Goal: Complete application form: Complete application form

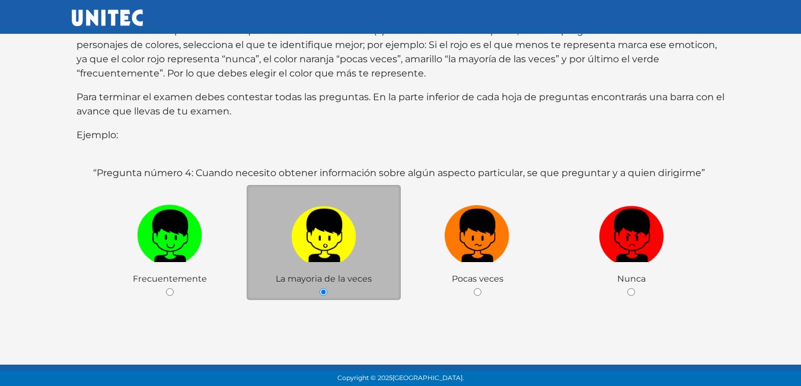
scroll to position [178, 0]
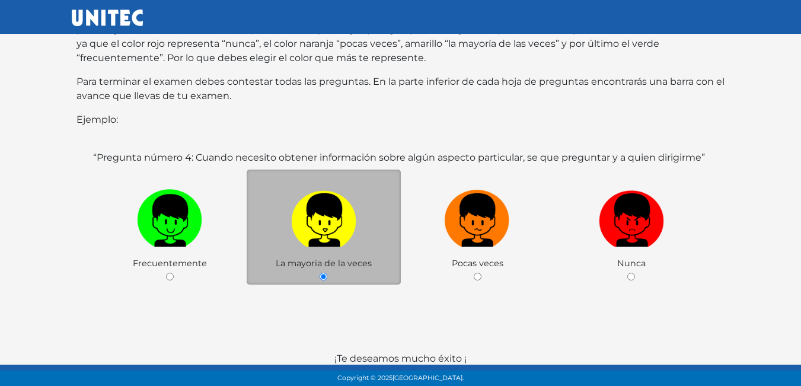
click at [333, 210] on img at bounding box center [323, 216] width 65 height 62
click at [327, 273] on input "radio" at bounding box center [323, 277] width 8 height 8
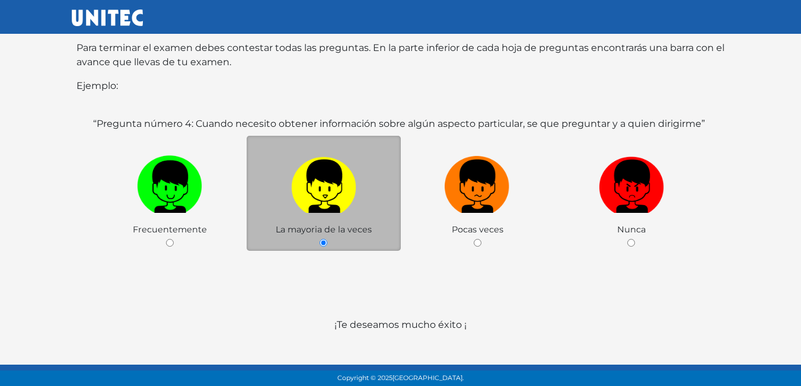
scroll to position [230, 0]
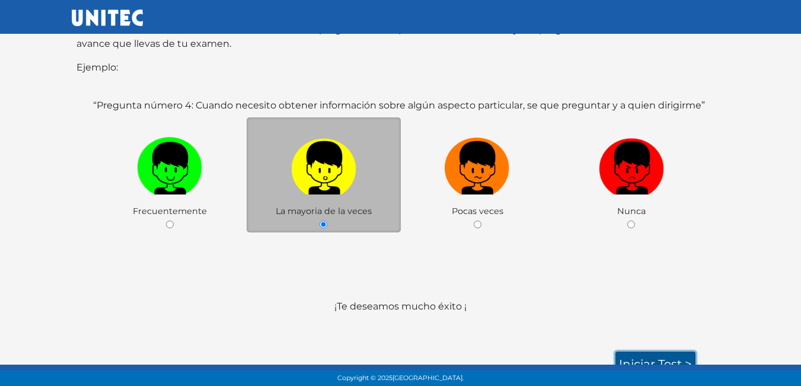
click at [650, 353] on link "Iniciar test >" at bounding box center [655, 363] width 80 height 25
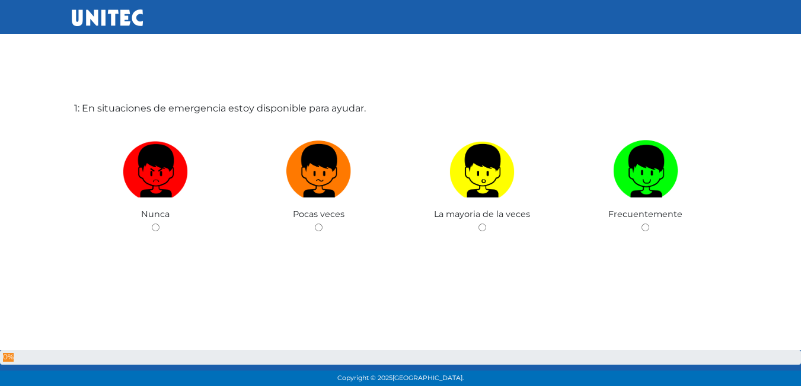
scroll to position [59, 0]
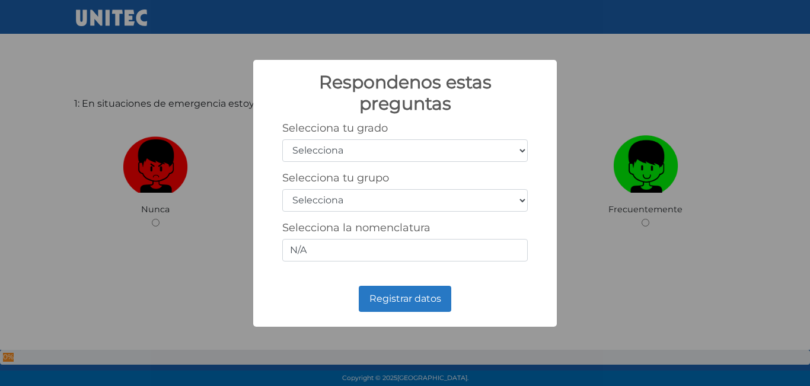
click at [411, 147] on select "Selecciona 1er grado 2do grado 3er grado 4to grado 5to grado 6to grado" at bounding box center [404, 150] width 245 height 23
click at [282, 139] on select "Selecciona 1er grado 2do grado 3er grado 4to grado 5to grado 6to grado" at bounding box center [404, 150] width 245 height 23
click at [352, 194] on select "Selecciona A B C D E F G H I J K L M N O P Q R S T U V W X Y Z" at bounding box center [404, 200] width 245 height 23
click at [346, 196] on select "Selecciona A B C D E F G H I J K L M N O P Q R S T U V W X Y Z" at bounding box center [404, 200] width 245 height 23
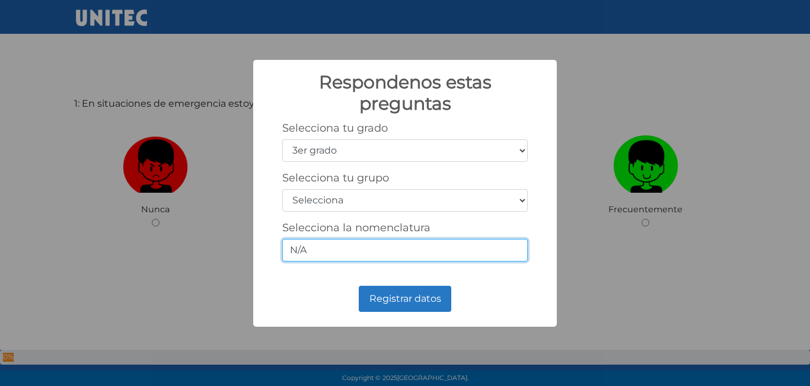
click at [402, 253] on input "N/A" at bounding box center [404, 250] width 245 height 23
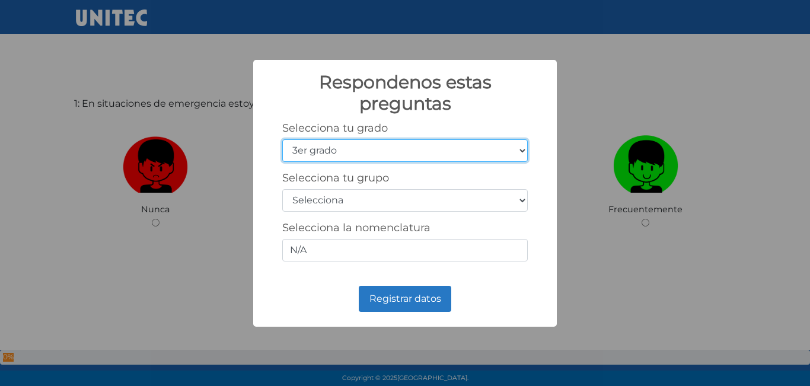
click at [331, 148] on select "Selecciona 1er grado 2do grado 3er grado 4to grado 5to grado 6to grado" at bounding box center [404, 150] width 245 height 23
select select "5"
click at [282, 139] on select "Selecciona 1er grado 2do grado 3er grado 4to grado 5to grado 6to grado" at bounding box center [404, 150] width 245 height 23
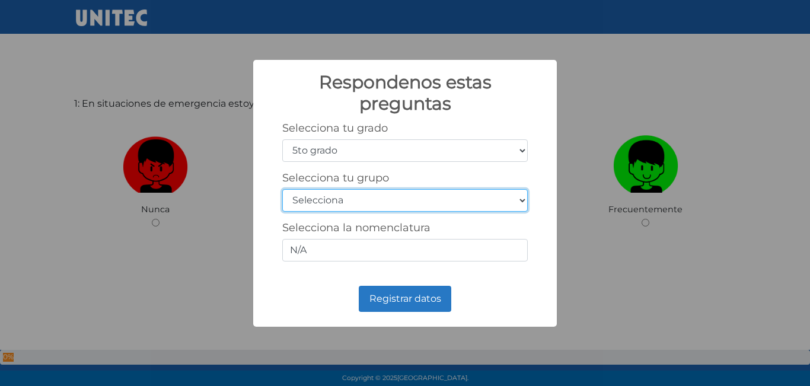
click at [319, 199] on select "Selecciona A B C D E F G H I J K L M N O P Q R S T U V W X Y Z" at bounding box center [404, 200] width 245 height 23
select select "b"
click at [282, 189] on select "Selecciona A B C D E F G H I J K L M N O P Q R S T U V W X Y Z" at bounding box center [404, 200] width 245 height 23
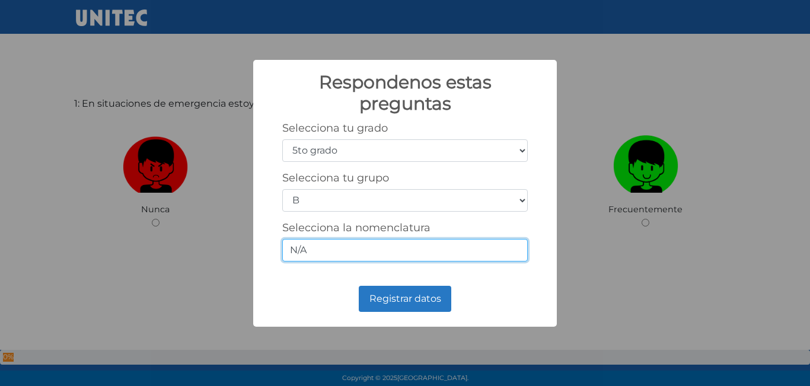
click at [353, 247] on input "N/A" at bounding box center [404, 250] width 245 height 23
type input "N"
type input "5-2"
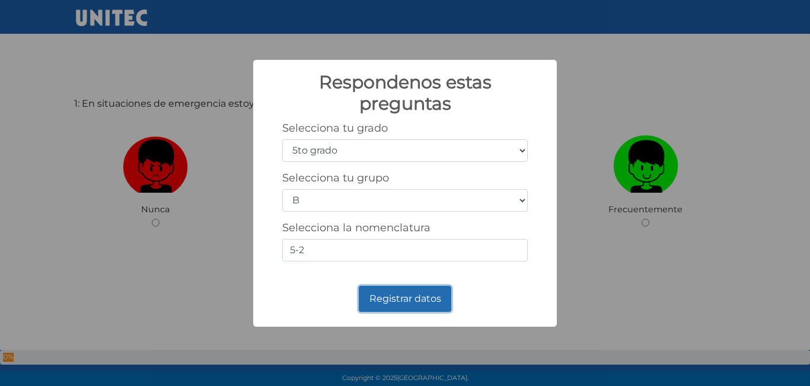
click at [420, 310] on button "Registrar datos" at bounding box center [405, 299] width 92 height 26
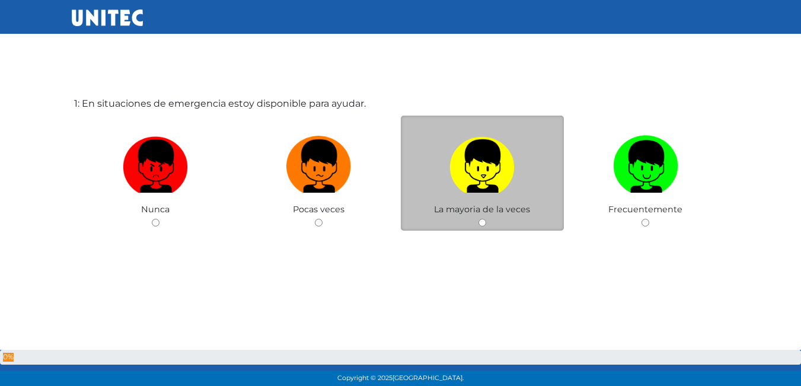
click at [489, 172] on img at bounding box center [481, 162] width 65 height 62
click at [486, 219] on input "radio" at bounding box center [482, 223] width 8 height 8
radio input "true"
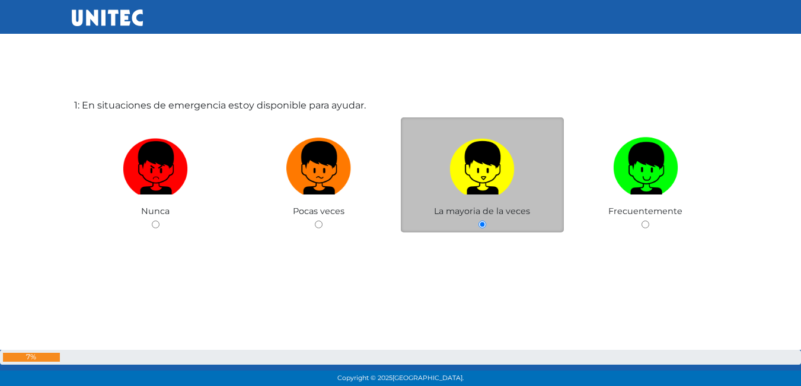
click at [477, 182] on img at bounding box center [481, 164] width 65 height 62
click at [478, 220] on input "radio" at bounding box center [482, 224] width 8 height 8
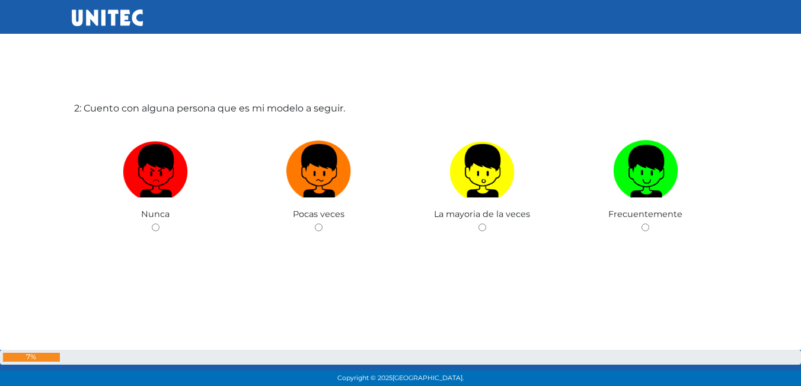
scroll to position [445, 0]
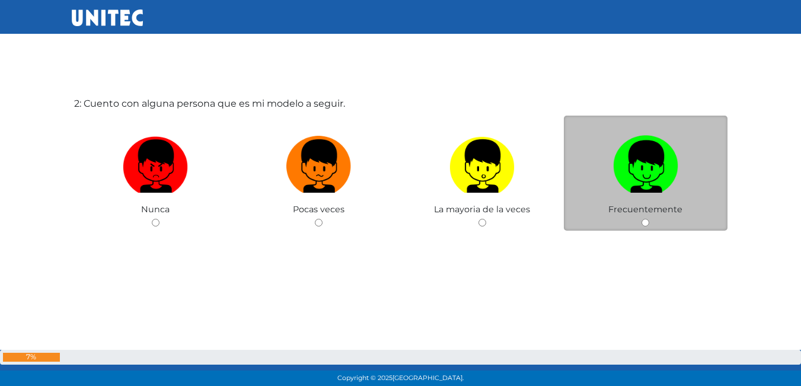
click at [632, 215] on span "Frecuentemente" at bounding box center [645, 209] width 74 height 11
click at [651, 208] on span "Frecuentemente" at bounding box center [645, 209] width 74 height 11
click at [641, 222] on div "Frecuentemente" at bounding box center [646, 174] width 164 height 116
click at [648, 190] on img at bounding box center [645, 162] width 65 height 62
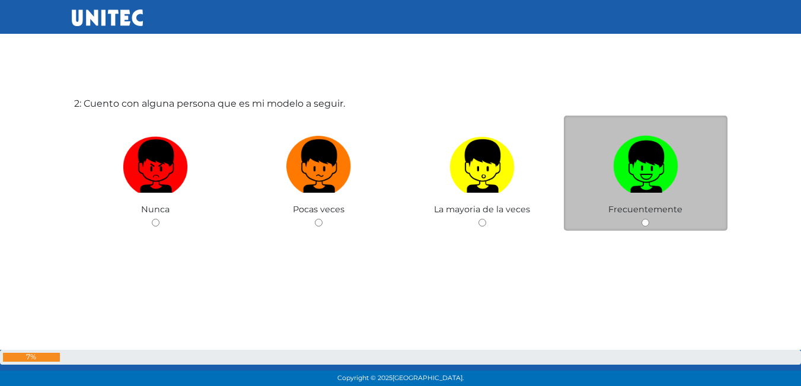
click at [648, 219] on input "radio" at bounding box center [645, 223] width 8 height 8
radio input "true"
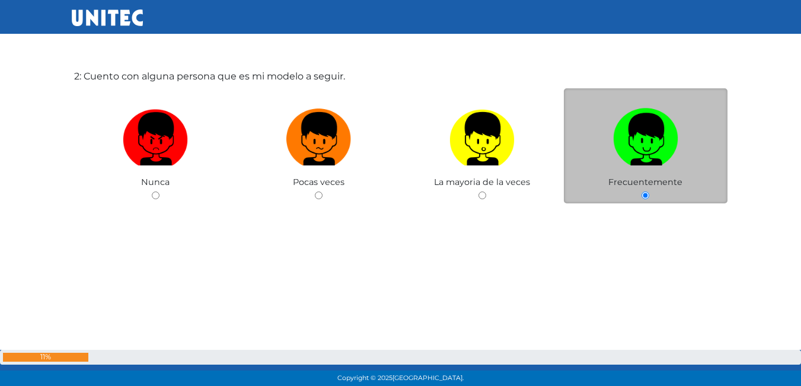
click at [648, 190] on div "Frecuentemente" at bounding box center [646, 146] width 164 height 116
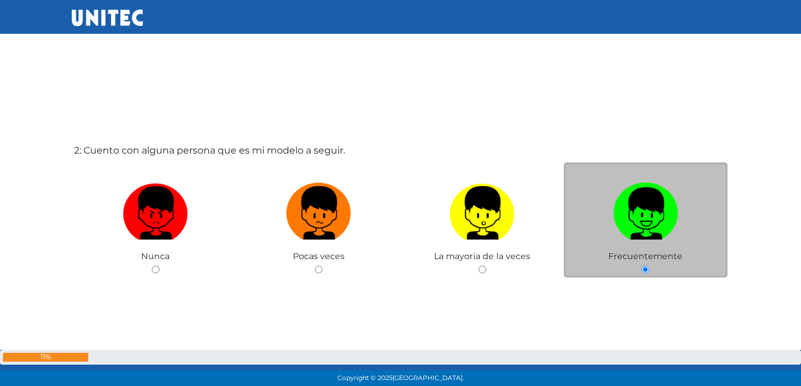
scroll to position [388, 0]
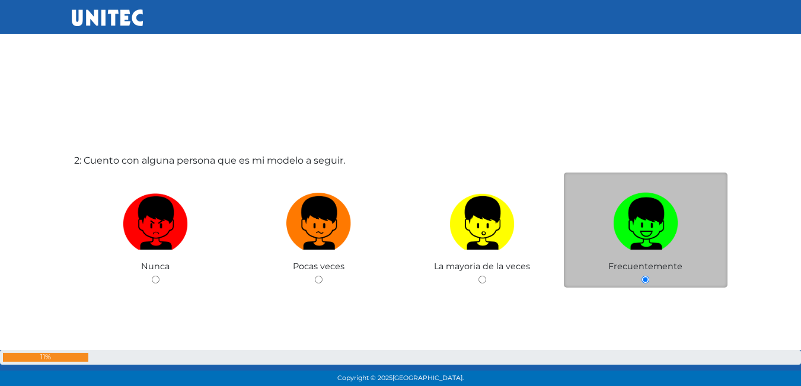
click at [659, 204] on img at bounding box center [645, 219] width 65 height 62
click at [649, 276] on input "radio" at bounding box center [645, 280] width 8 height 8
click at [643, 209] on img at bounding box center [645, 219] width 65 height 62
click at [643, 276] on input "radio" at bounding box center [645, 280] width 8 height 8
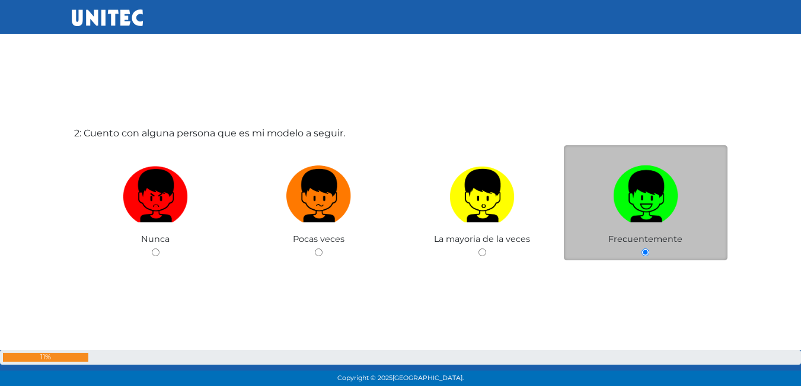
click at [643, 209] on img at bounding box center [645, 192] width 65 height 62
click at [643, 248] on input "radio" at bounding box center [645, 252] width 8 height 8
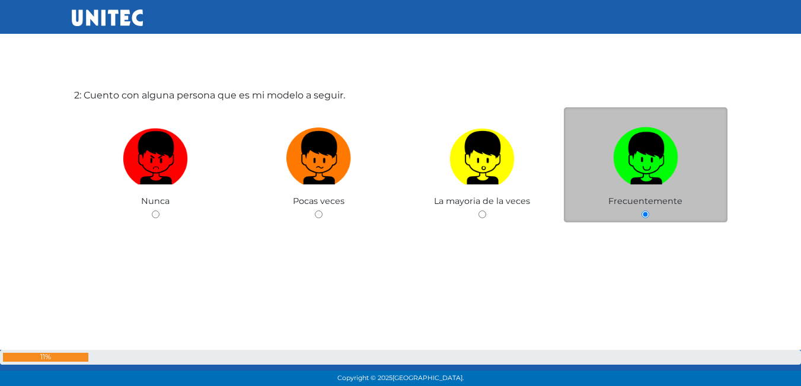
click at [643, 209] on div "2: Cuento con alguna persona que es mi modelo a seguir. Nunca Pocas veces La ma…" at bounding box center [401, 185] width 658 height 386
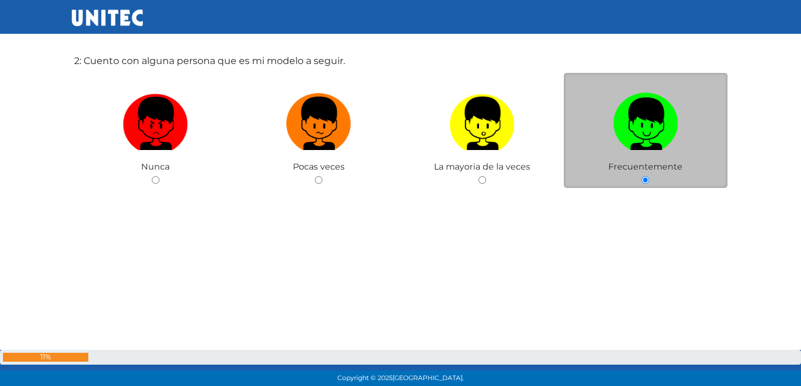
click at [643, 209] on div "2: Cuento con alguna persona que es mi modelo a seguir. Nunca Pocas veces La ma…" at bounding box center [401, 150] width 658 height 386
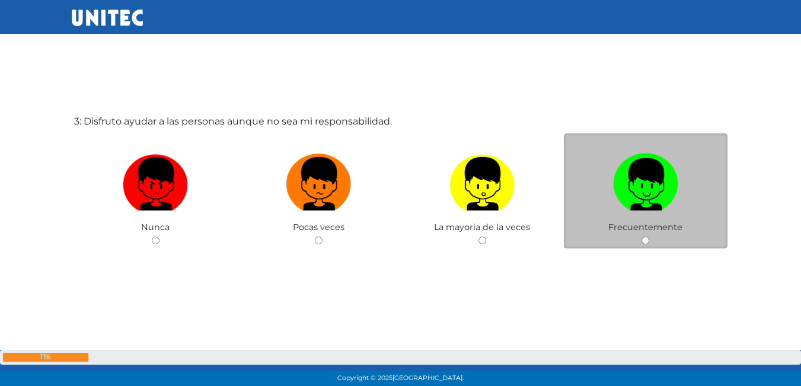
scroll to position [831, 0]
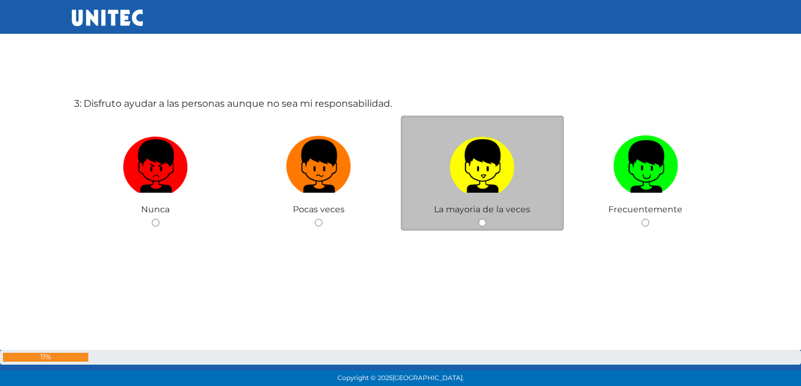
click at [456, 180] on img at bounding box center [481, 162] width 65 height 62
click at [478, 219] on input "radio" at bounding box center [482, 223] width 8 height 8
radio input "true"
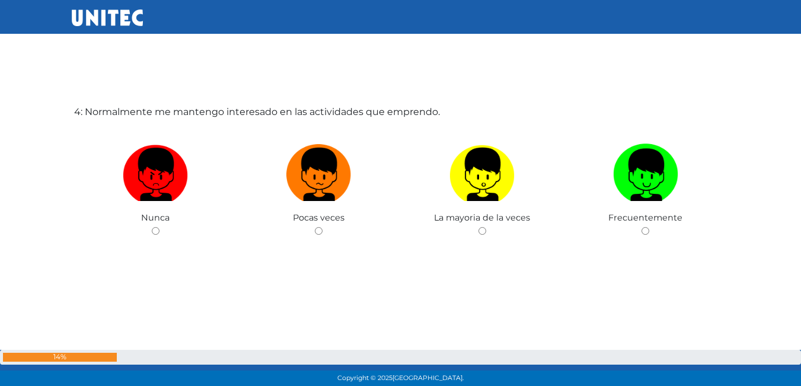
scroll to position [1188, 0]
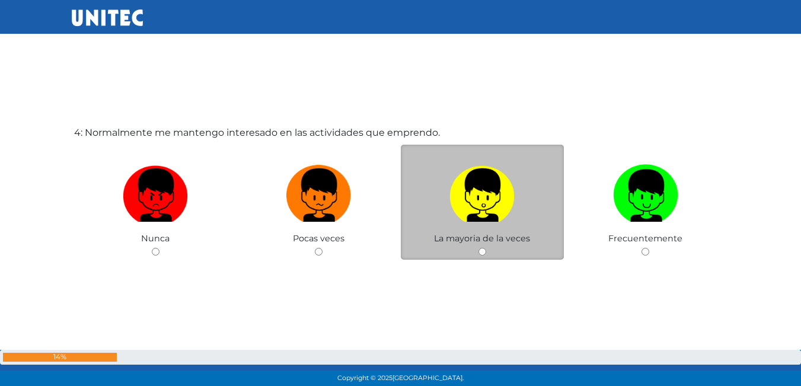
click at [439, 233] on span "La mayoria de la veces" at bounding box center [482, 238] width 96 height 11
click at [481, 248] on input "radio" at bounding box center [482, 252] width 8 height 8
radio input "true"
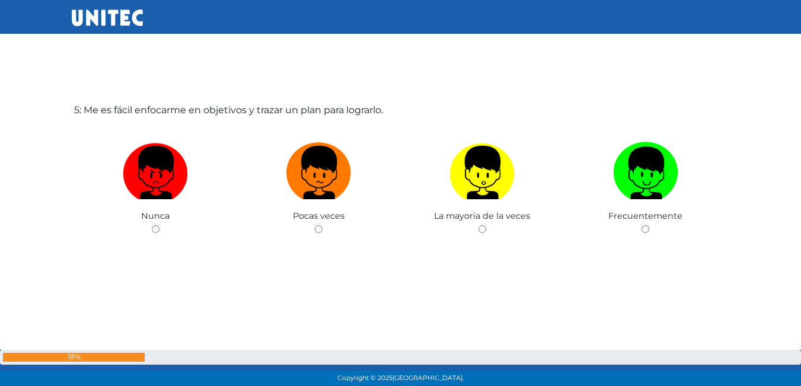
scroll to position [1603, 0]
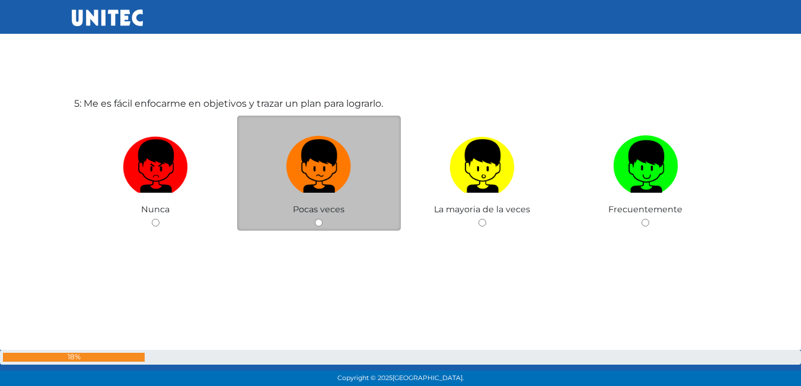
click at [315, 228] on div "Pocas veces" at bounding box center [319, 174] width 164 height 116
click at [319, 222] on input "radio" at bounding box center [319, 223] width 8 height 8
radio input "true"
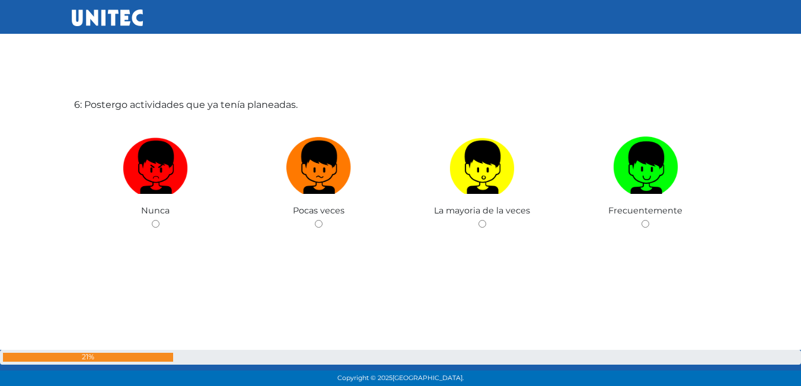
scroll to position [1989, 0]
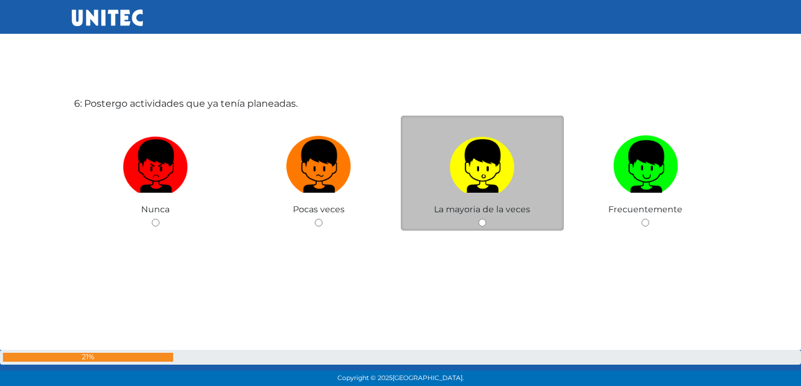
click at [449, 207] on span "La mayoria de la veces" at bounding box center [482, 209] width 96 height 11
click at [484, 224] on input "radio" at bounding box center [482, 223] width 8 height 8
radio input "true"
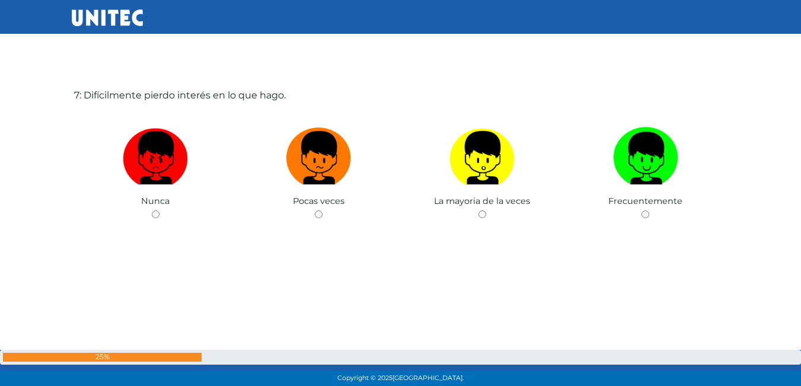
scroll to position [2404, 0]
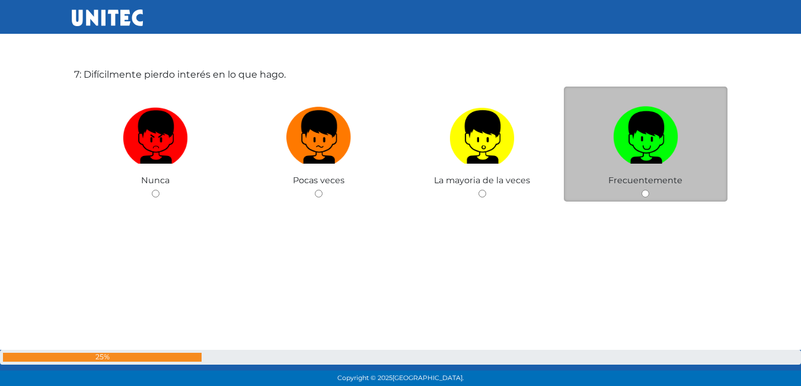
click at [632, 164] on label at bounding box center [646, 137] width 164 height 72
click at [641, 190] on input "radio" at bounding box center [645, 194] width 8 height 8
radio input "true"
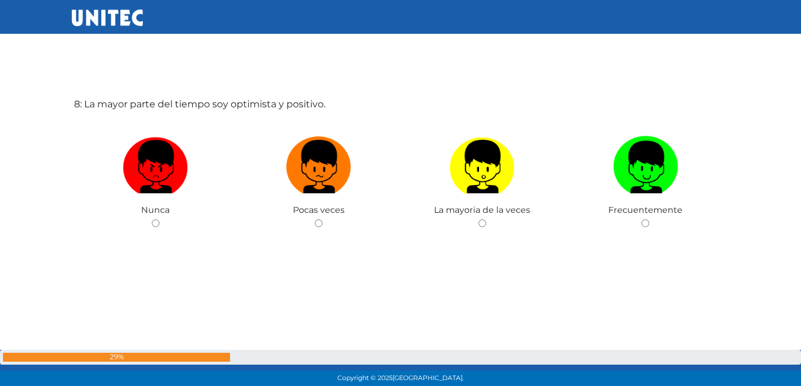
scroll to position [2760, 0]
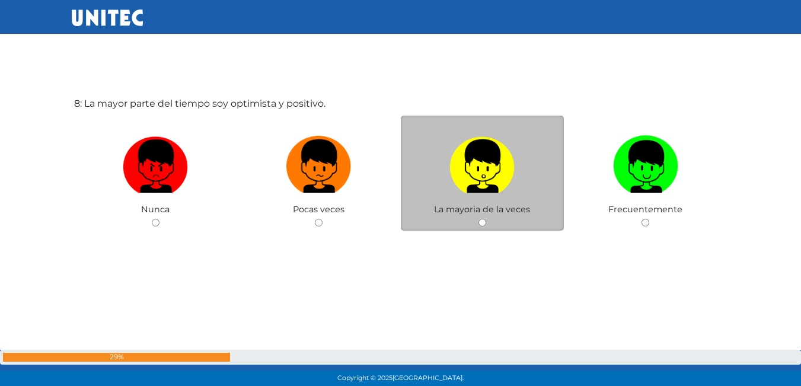
click at [491, 220] on div "La mayoria de la veces" at bounding box center [483, 174] width 164 height 116
click at [479, 219] on input "radio" at bounding box center [482, 223] width 8 height 8
radio input "true"
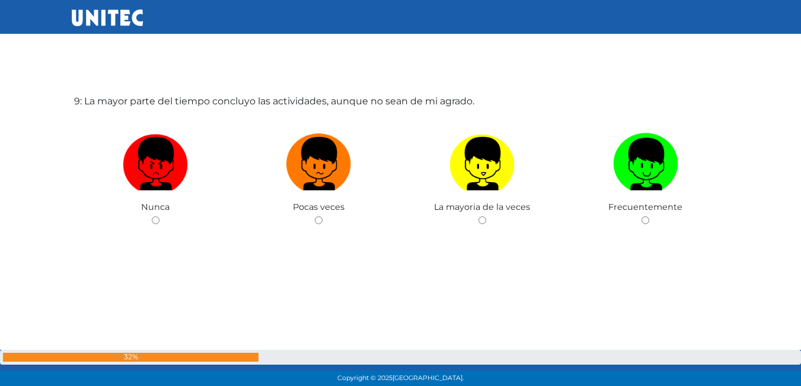
scroll to position [3167, 0]
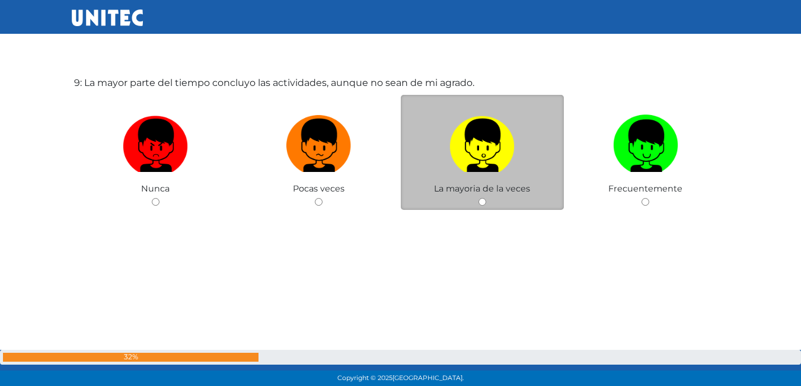
click at [487, 178] on label at bounding box center [483, 146] width 164 height 72
click at [486, 198] on input "radio" at bounding box center [482, 202] width 8 height 8
radio input "true"
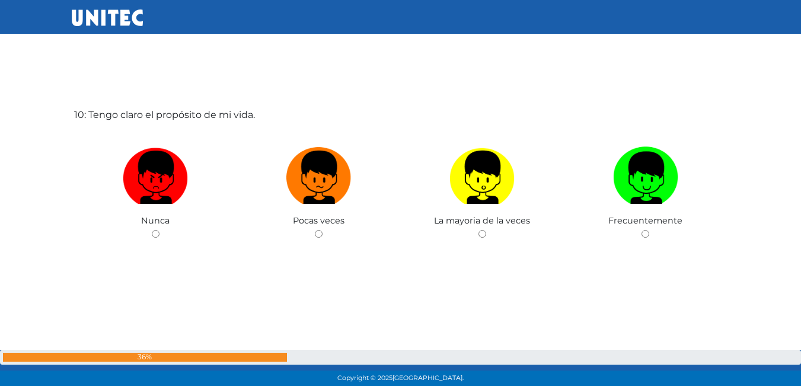
scroll to position [3580, 0]
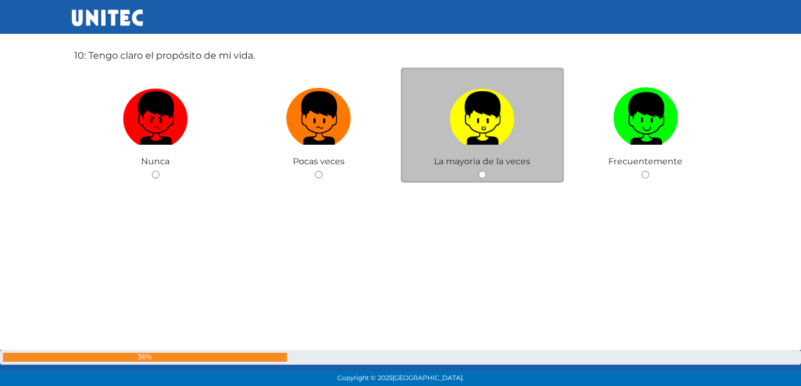
click at [490, 148] on label at bounding box center [483, 118] width 164 height 72
click at [486, 171] on input "radio" at bounding box center [482, 175] width 8 height 8
radio input "true"
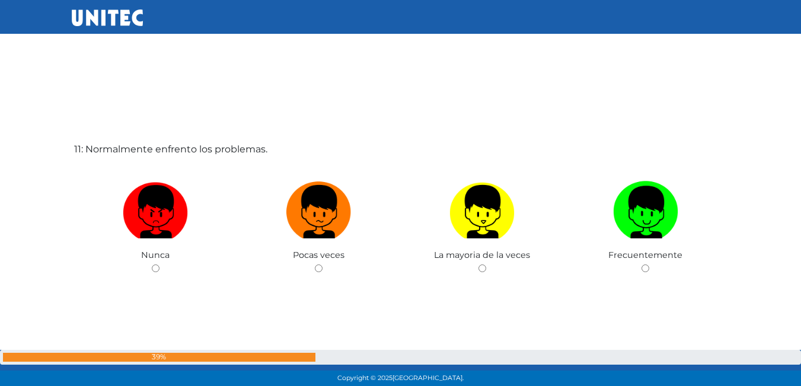
scroll to position [3932, 0]
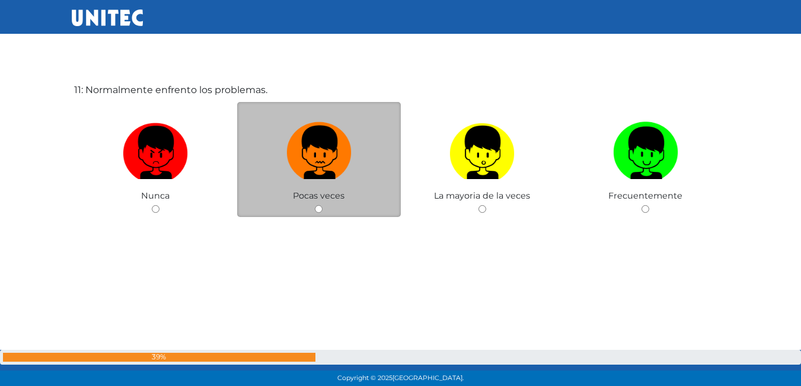
click at [321, 164] on img at bounding box center [318, 148] width 65 height 62
click at [321, 205] on input "radio" at bounding box center [319, 209] width 8 height 8
radio input "true"
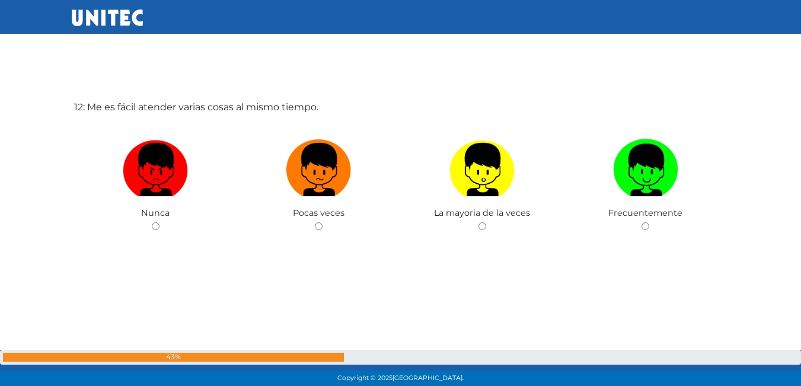
scroll to position [4304, 0]
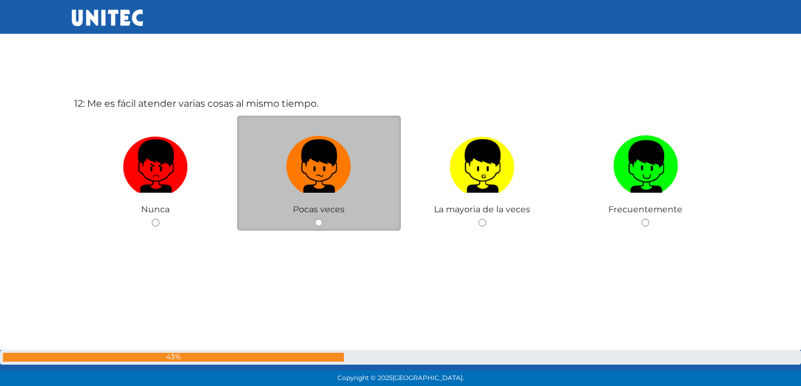
click at [327, 210] on span "Pocas veces" at bounding box center [319, 209] width 52 height 11
click at [325, 223] on div "Pocas veces" at bounding box center [319, 174] width 164 height 116
click at [320, 220] on input "radio" at bounding box center [319, 223] width 8 height 8
radio input "true"
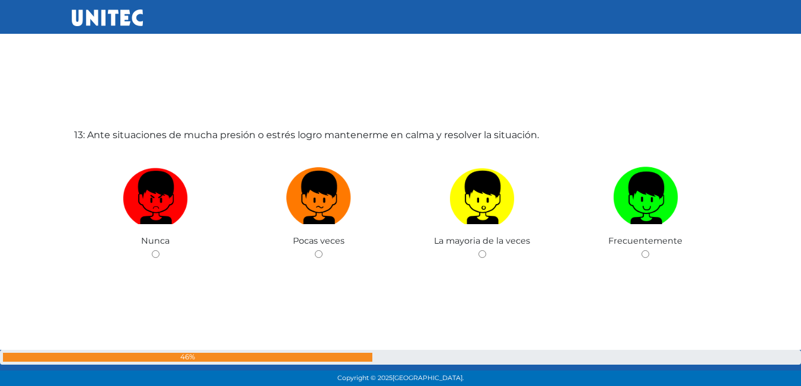
scroll to position [4659, 0]
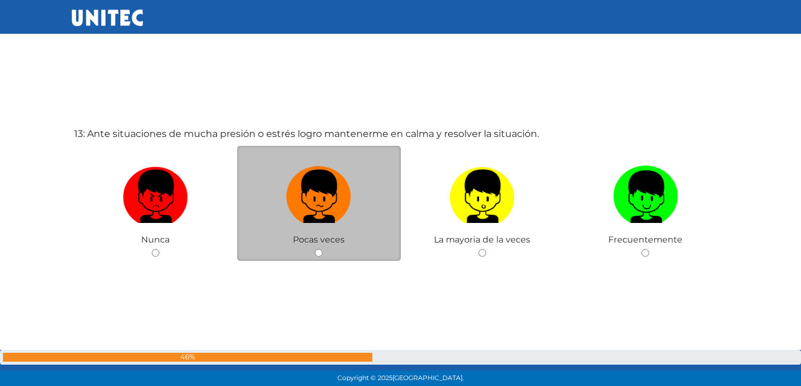
click at [331, 254] on div "Pocas veces" at bounding box center [319, 204] width 164 height 116
click at [314, 255] on div "Pocas veces" at bounding box center [319, 204] width 164 height 116
click at [318, 254] on input "radio" at bounding box center [319, 253] width 8 height 8
radio input "true"
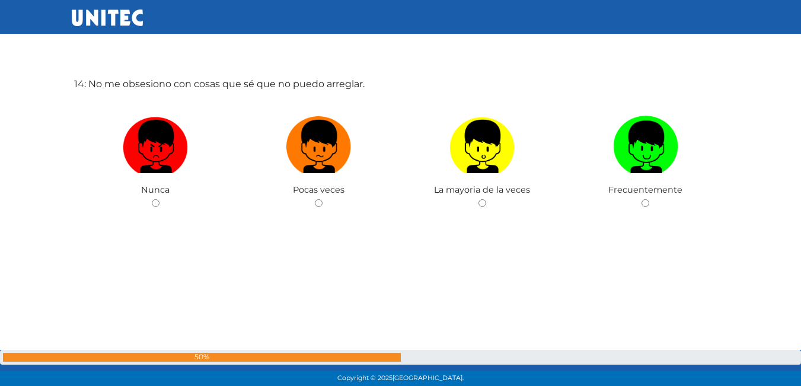
scroll to position [5116, 0]
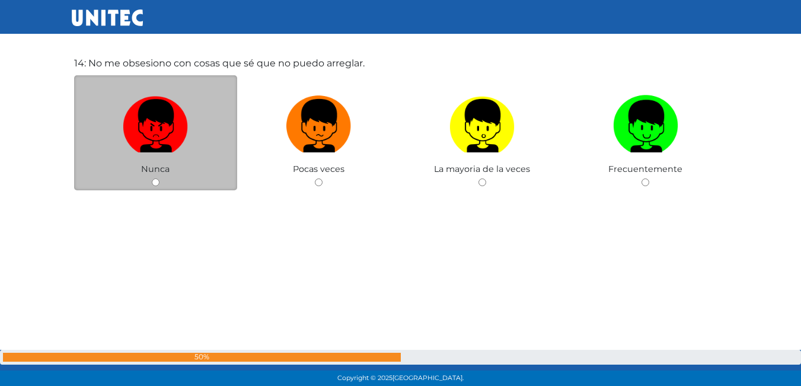
click at [162, 184] on div "Nunca" at bounding box center [156, 133] width 164 height 116
click at [158, 184] on input "radio" at bounding box center [156, 182] width 8 height 8
radio input "true"
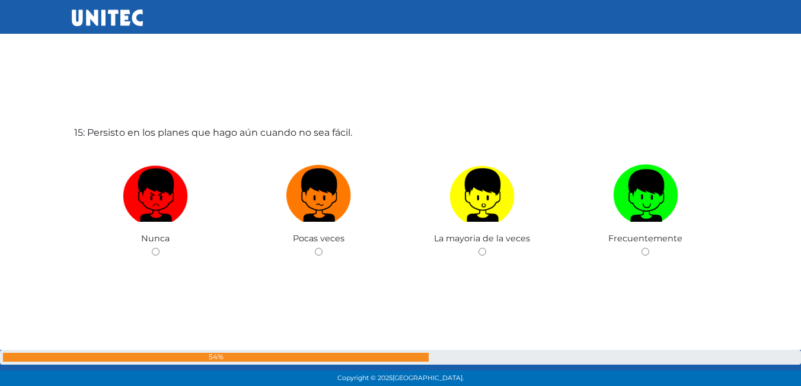
scroll to position [5461, 0]
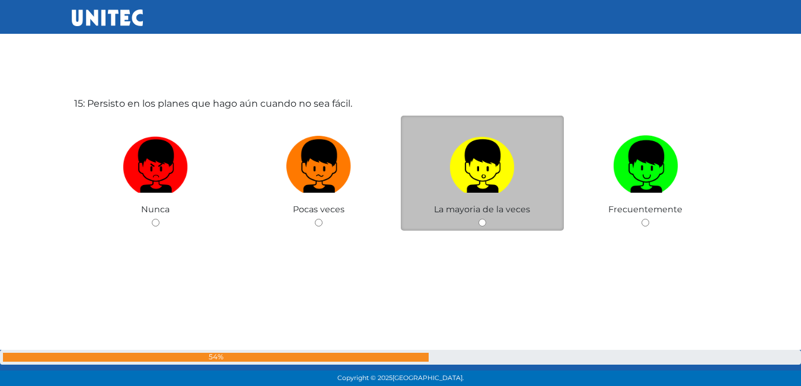
click at [480, 220] on input "radio" at bounding box center [482, 223] width 8 height 8
radio input "true"
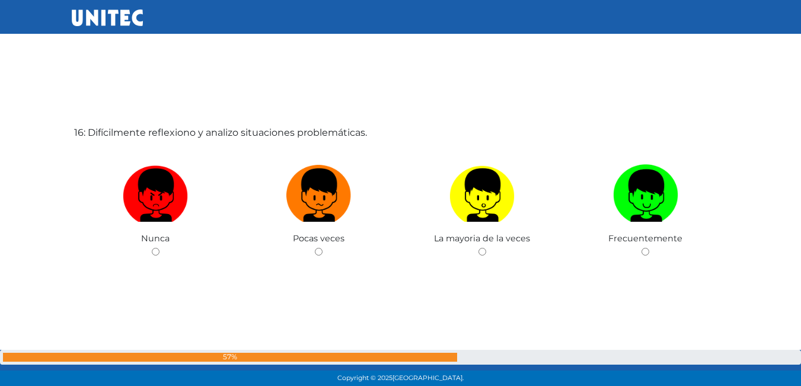
scroll to position [5847, 0]
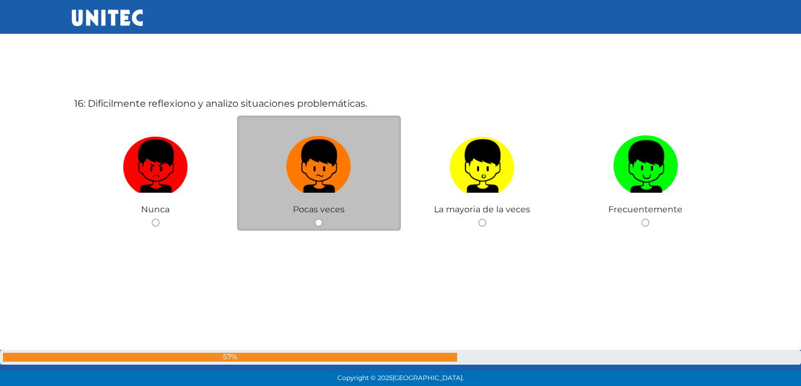
click at [314, 217] on div "Pocas veces" at bounding box center [319, 174] width 164 height 116
click at [319, 220] on input "radio" at bounding box center [319, 223] width 8 height 8
radio input "true"
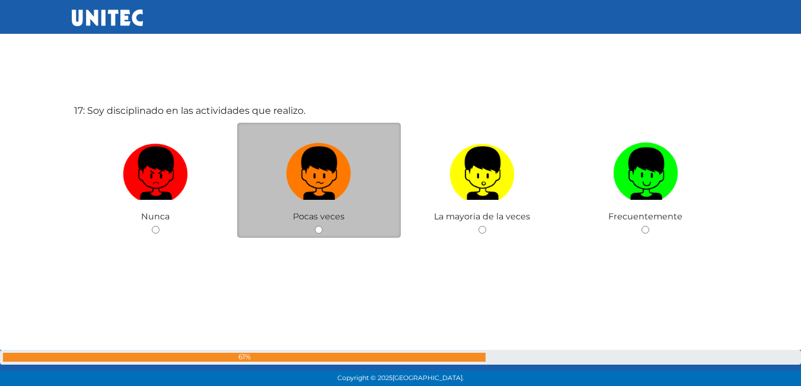
scroll to position [6247, 0]
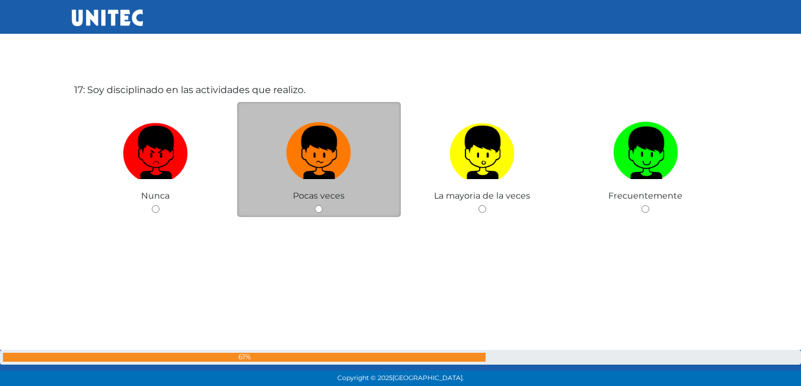
click at [325, 210] on div "Pocas veces" at bounding box center [319, 160] width 164 height 116
click at [318, 209] on input "radio" at bounding box center [319, 209] width 8 height 8
radio input "true"
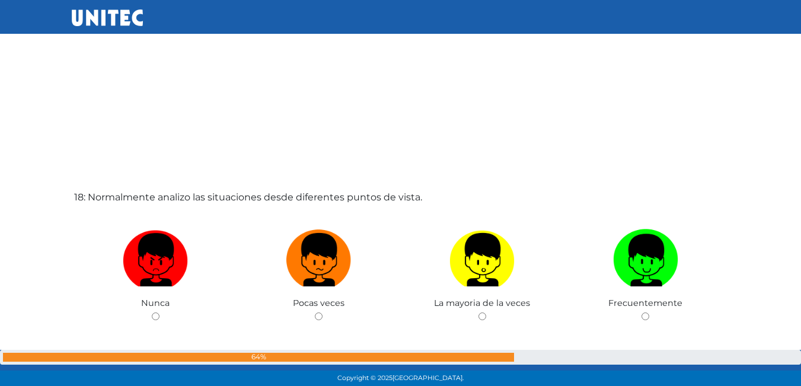
scroll to position [6583, 0]
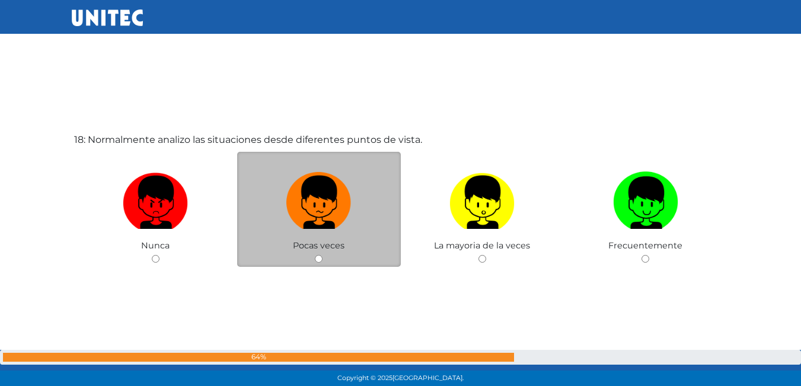
click at [317, 256] on input "radio" at bounding box center [319, 259] width 8 height 8
radio input "true"
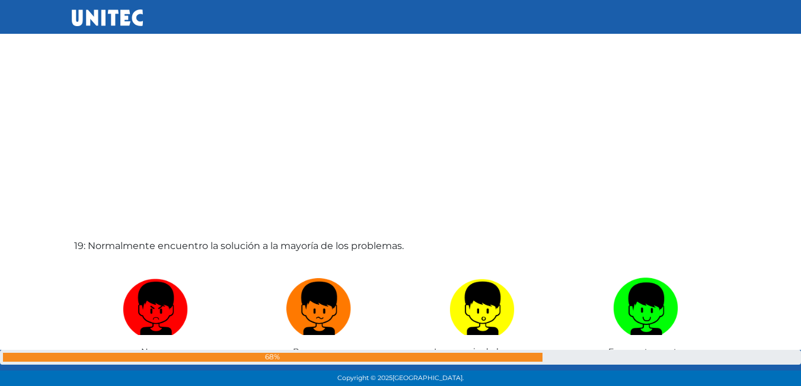
scroll to position [6981, 0]
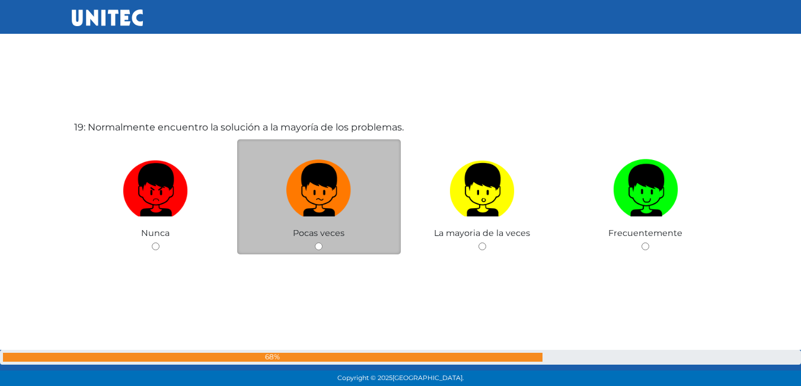
click at [318, 249] on input "radio" at bounding box center [319, 246] width 8 height 8
radio input "true"
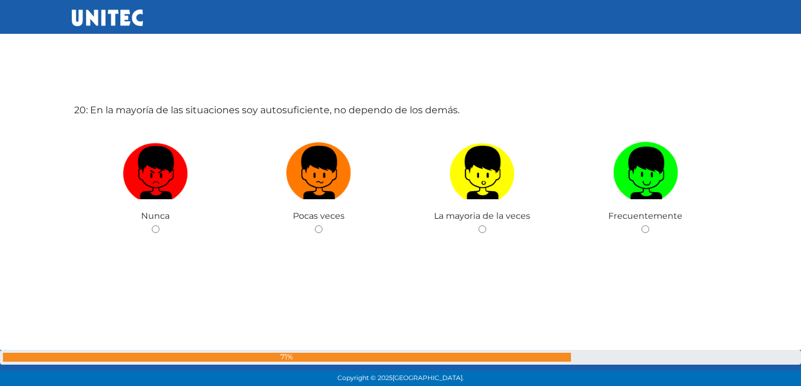
scroll to position [7391, 0]
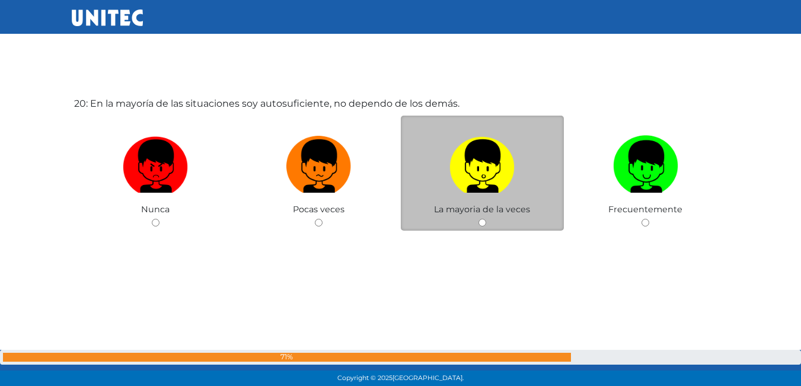
click at [482, 220] on input "radio" at bounding box center [482, 223] width 8 height 8
radio input "true"
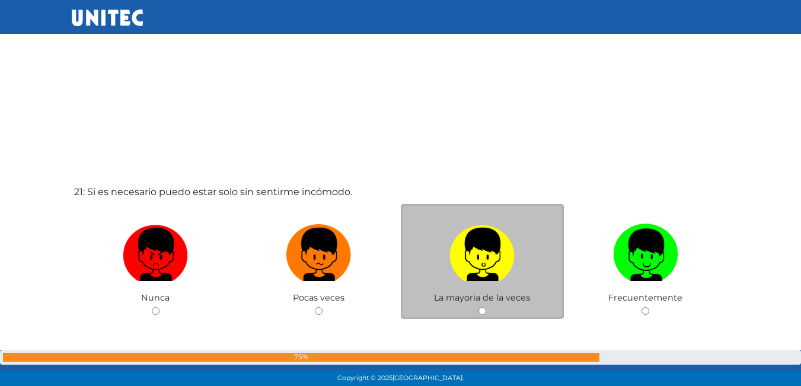
scroll to position [7748, 0]
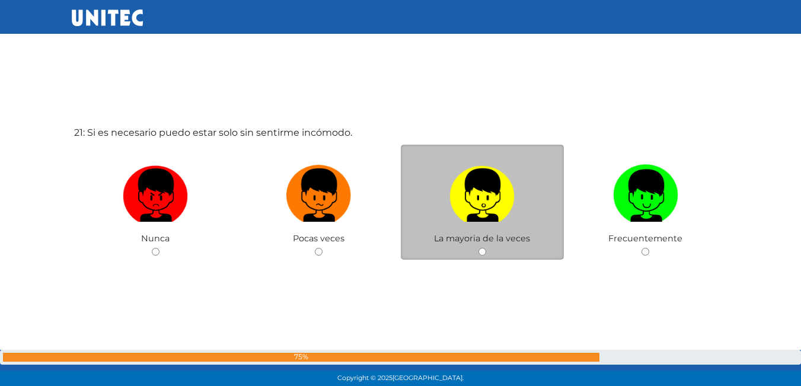
click at [484, 253] on input "radio" at bounding box center [482, 252] width 8 height 8
radio input "true"
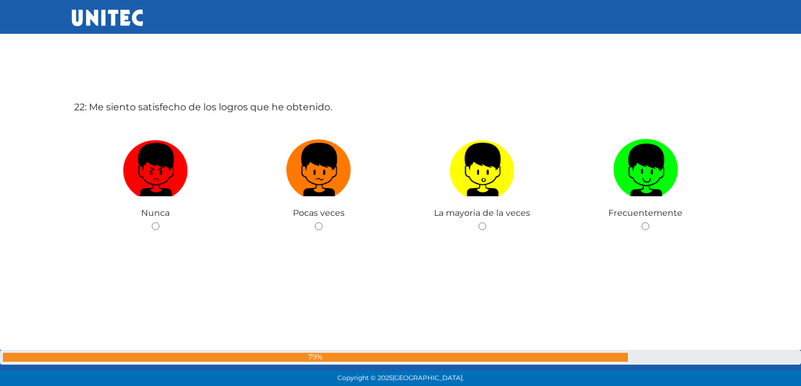
scroll to position [8163, 0]
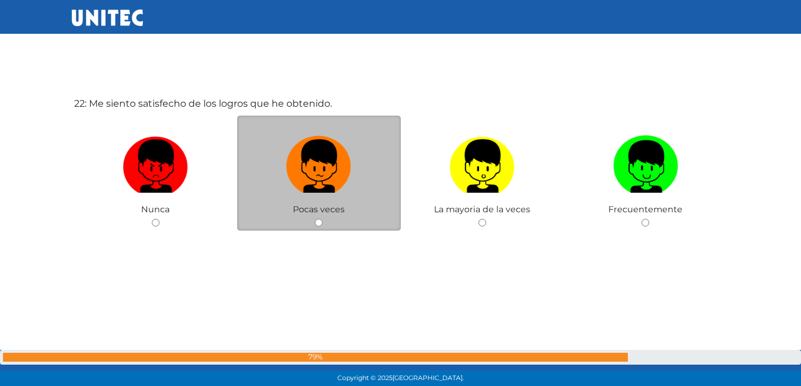
click at [311, 221] on div "Pocas veces" at bounding box center [319, 174] width 164 height 116
click at [321, 219] on input "radio" at bounding box center [319, 223] width 8 height 8
radio input "true"
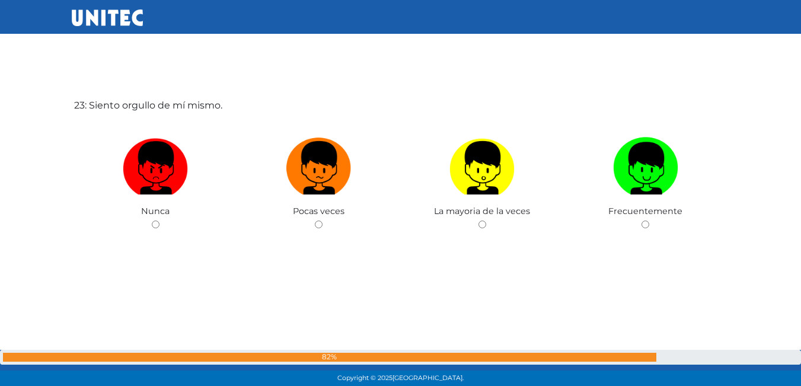
scroll to position [8548, 0]
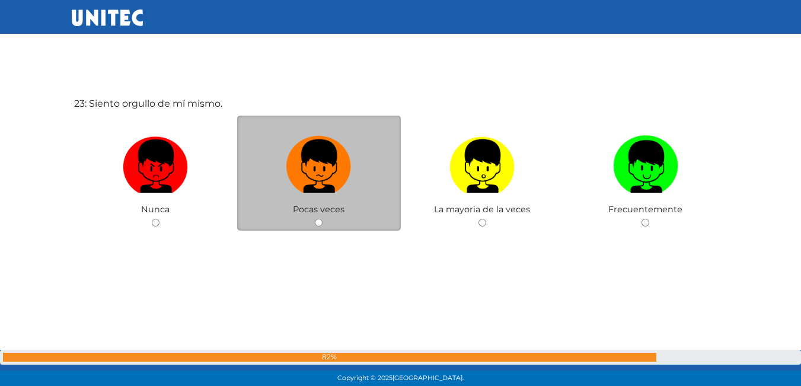
click at [319, 223] on input "radio" at bounding box center [319, 223] width 8 height 8
radio input "true"
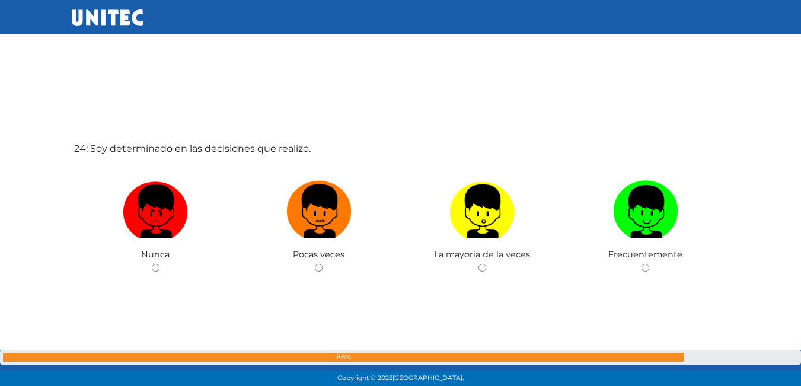
scroll to position [8949, 0]
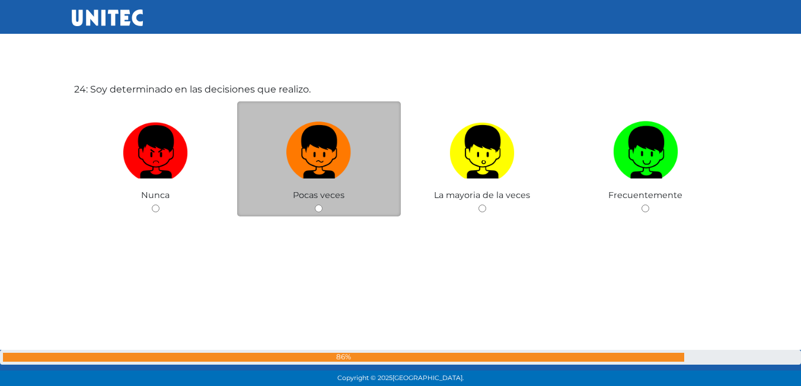
click at [319, 201] on div "Pocas veces" at bounding box center [319, 159] width 164 height 116
click at [319, 212] on input "radio" at bounding box center [319, 208] width 8 height 8
radio input "true"
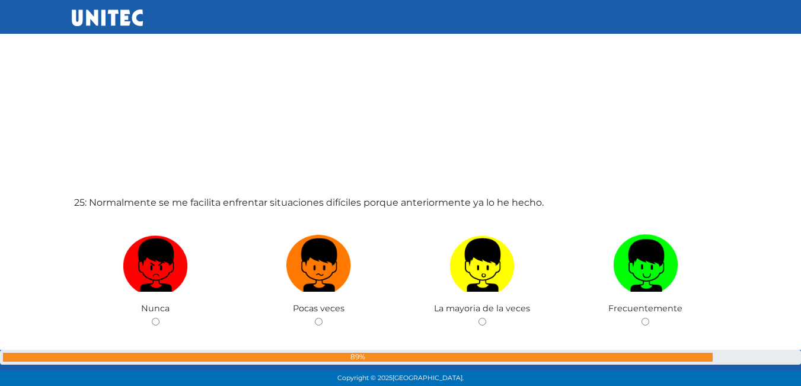
scroll to position [9298, 0]
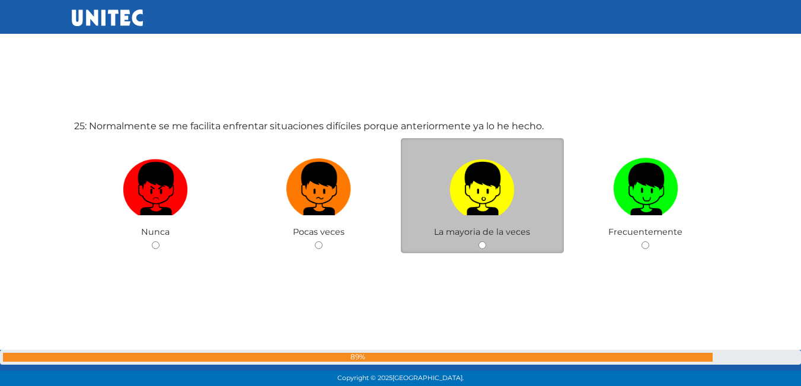
click at [482, 245] on input "radio" at bounding box center [482, 245] width 8 height 8
radio input "true"
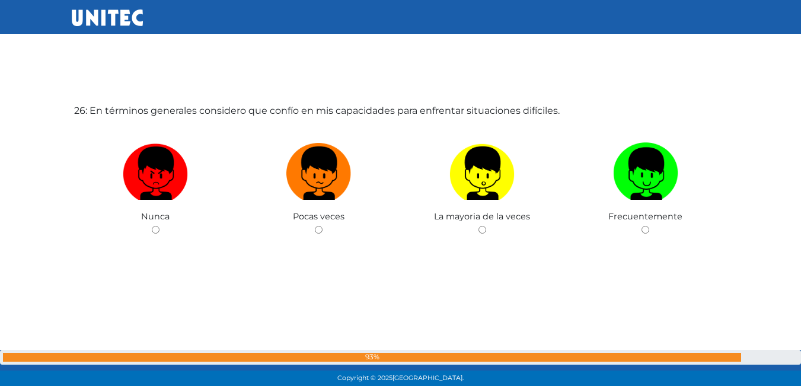
scroll to position [9706, 0]
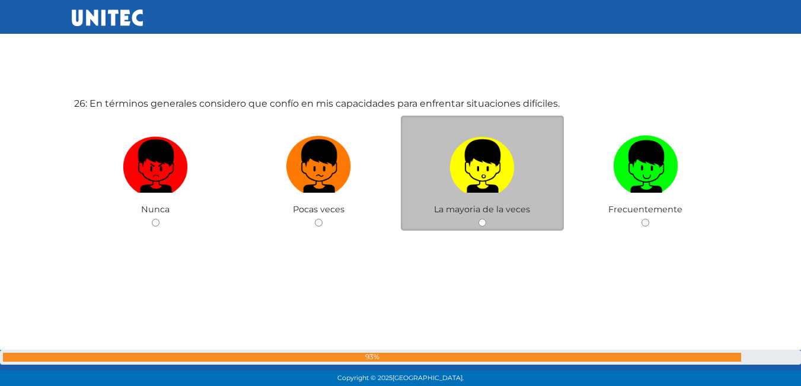
click at [482, 222] on input "radio" at bounding box center [482, 223] width 8 height 8
radio input "true"
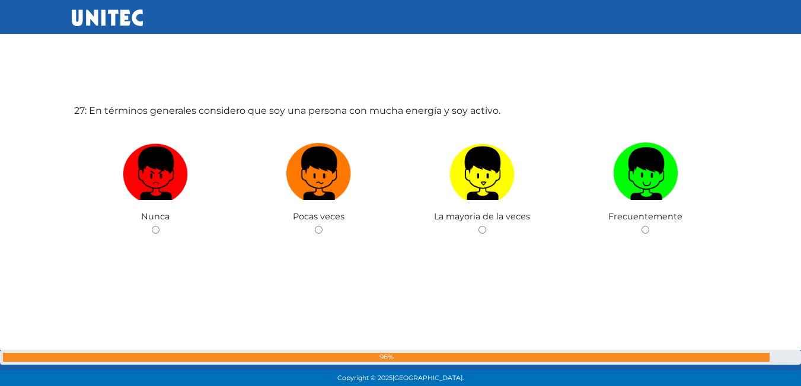
scroll to position [10106, 0]
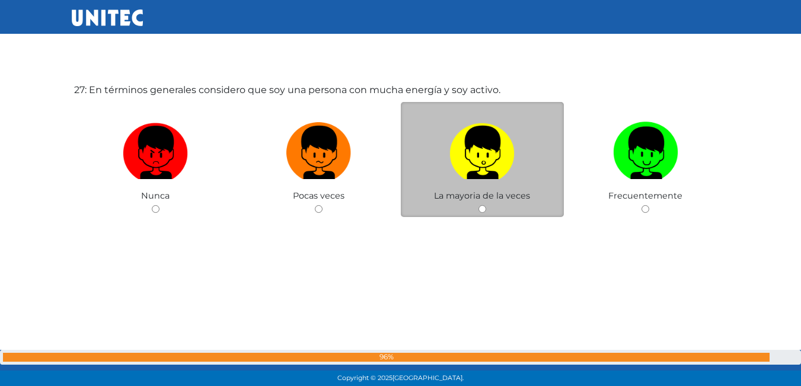
click at [490, 213] on div "La mayoria de la veces" at bounding box center [483, 160] width 164 height 116
click at [481, 207] on input "radio" at bounding box center [482, 209] width 8 height 8
radio input "true"
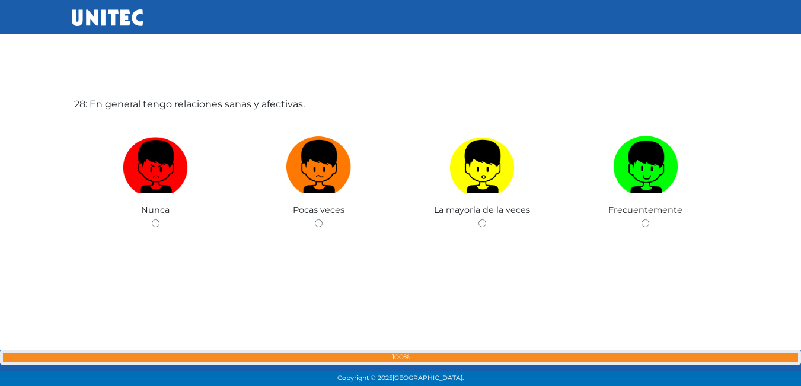
scroll to position [10478, 0]
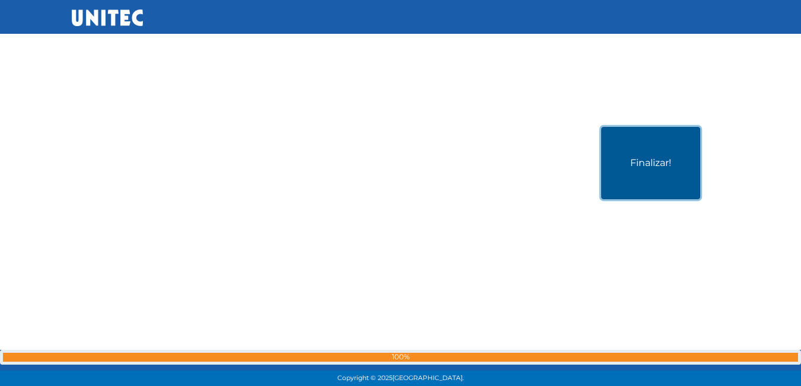
click at [631, 190] on button "Finalizar!" at bounding box center [650, 163] width 99 height 72
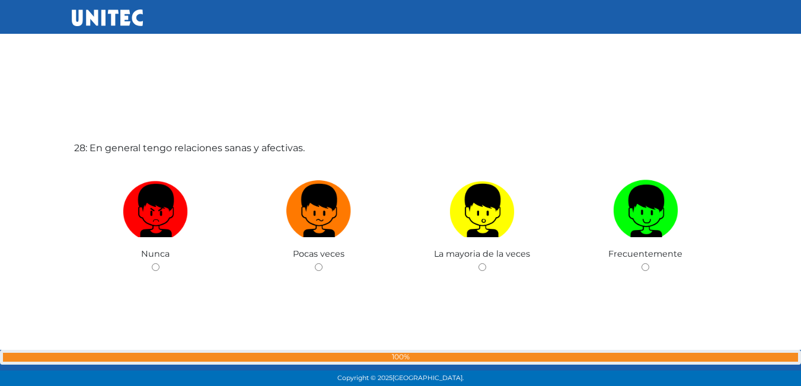
scroll to position [10440, 0]
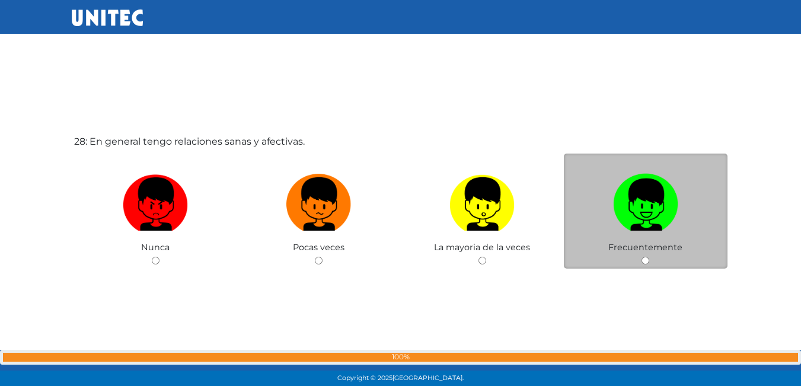
click at [624, 210] on img at bounding box center [645, 200] width 65 height 62
click at [641, 257] on input "radio" at bounding box center [645, 261] width 8 height 8
radio input "true"
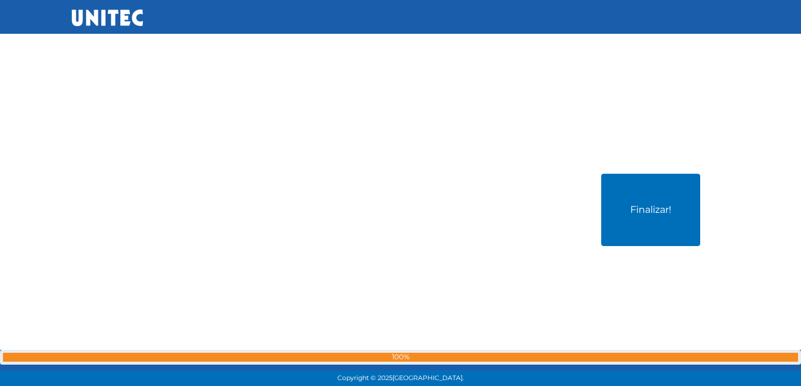
scroll to position [10853, 0]
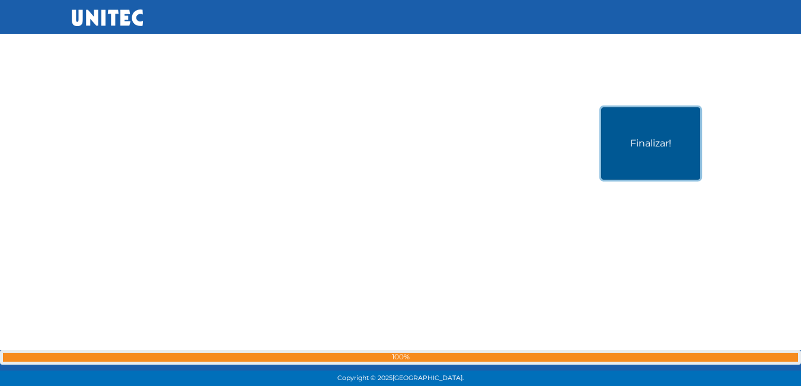
click at [646, 167] on button "Finalizar!" at bounding box center [650, 143] width 99 height 72
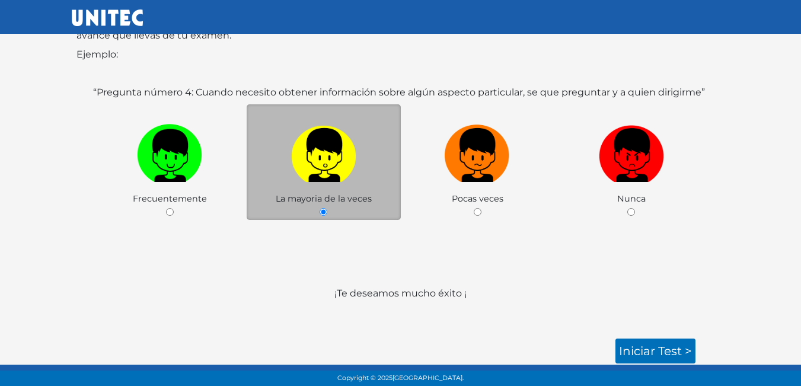
scroll to position [177, 0]
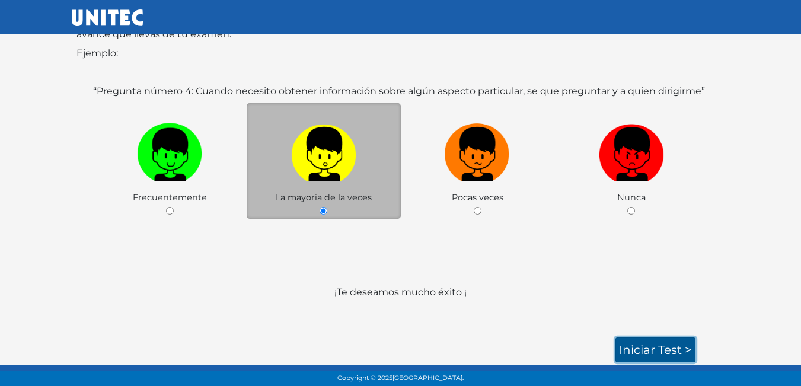
click at [657, 353] on link "Iniciar test >" at bounding box center [655, 349] width 80 height 25
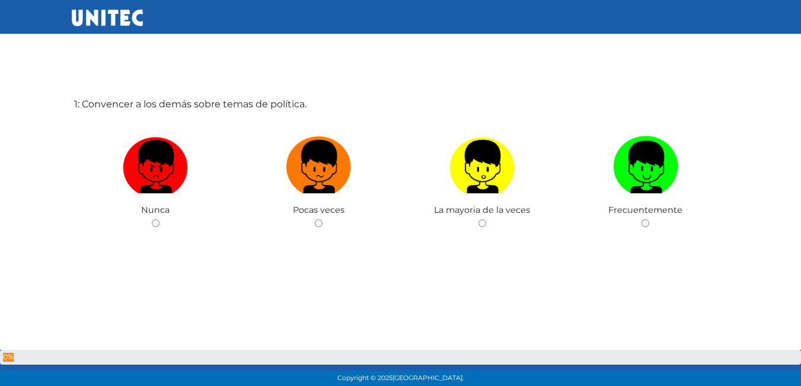
scroll to position [59, 0]
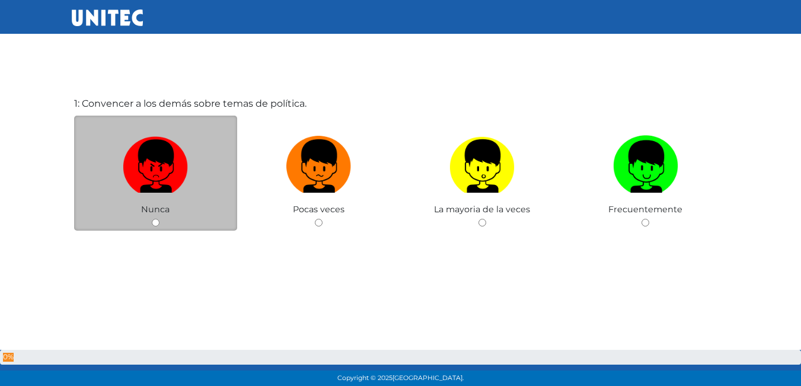
click at [156, 219] on input "radio" at bounding box center [156, 223] width 8 height 8
radio input "true"
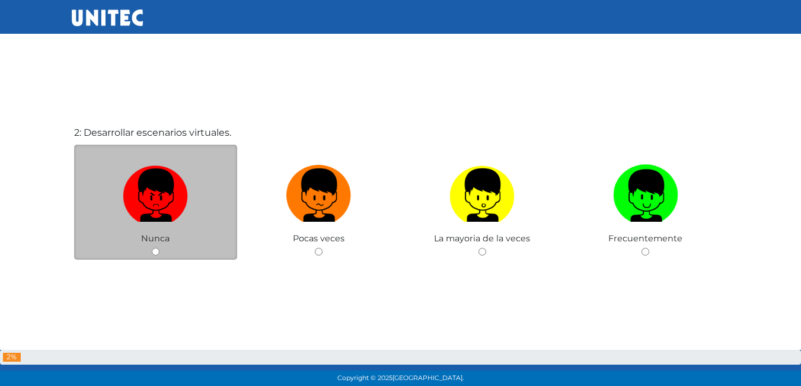
scroll to position [417, 0]
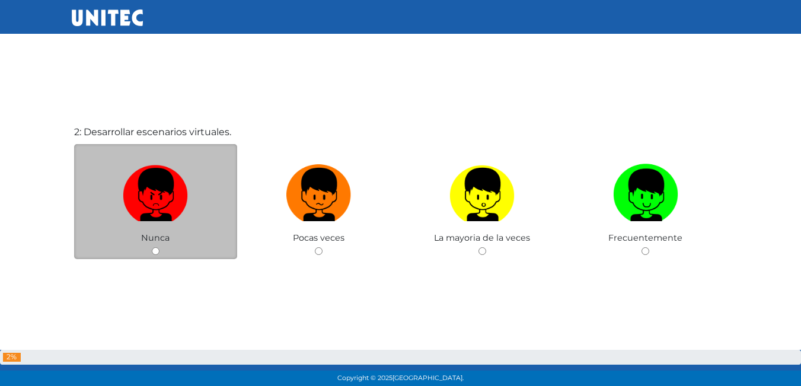
click at [155, 255] on input "radio" at bounding box center [156, 251] width 8 height 8
radio input "true"
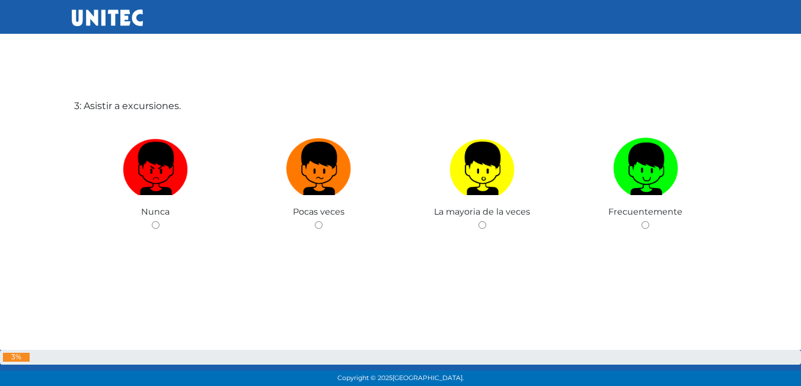
scroll to position [831, 0]
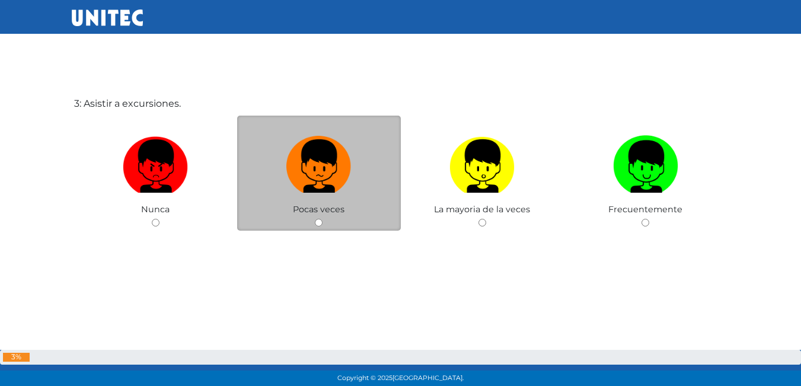
click at [320, 226] on input "radio" at bounding box center [319, 223] width 8 height 8
radio input "true"
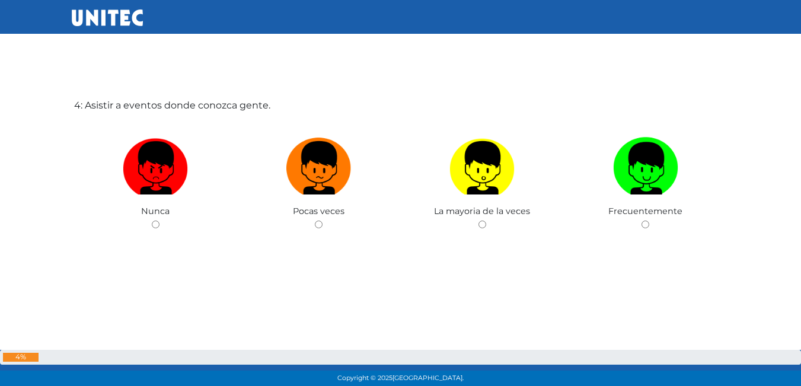
scroll to position [1265, 0]
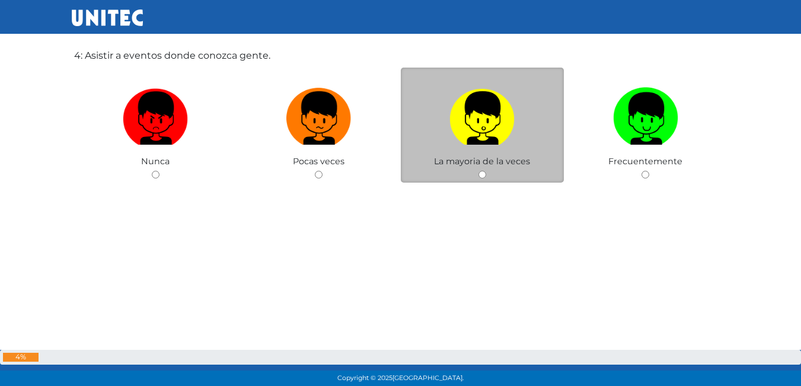
click at [487, 174] on div "La mayoria de la veces" at bounding box center [483, 126] width 164 height 116
click at [485, 172] on input "radio" at bounding box center [482, 175] width 8 height 8
radio input "true"
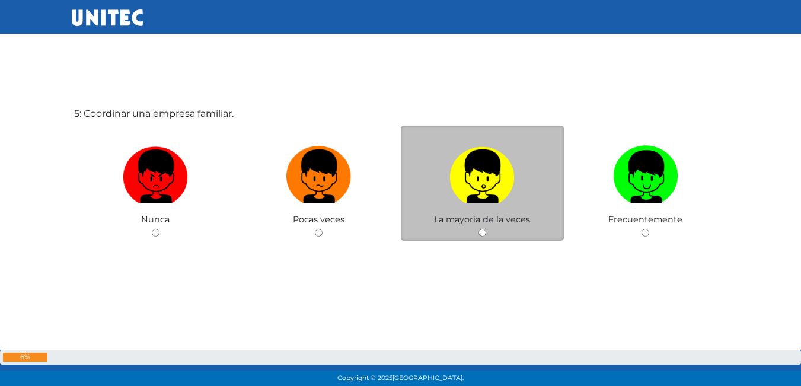
scroll to position [1611, 0]
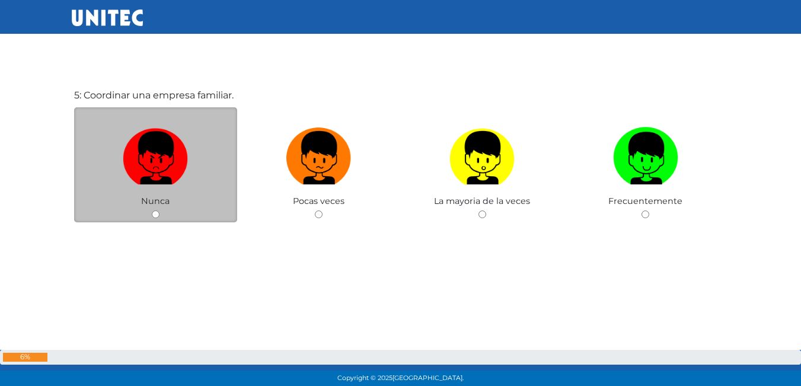
click at [152, 217] on input "radio" at bounding box center [156, 214] width 8 height 8
radio input "true"
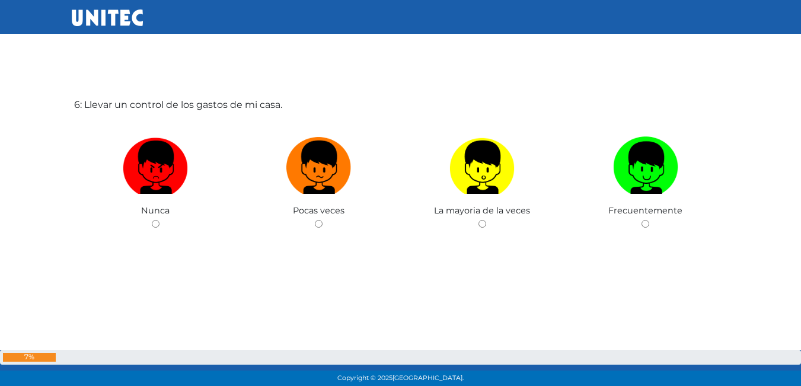
scroll to position [1989, 0]
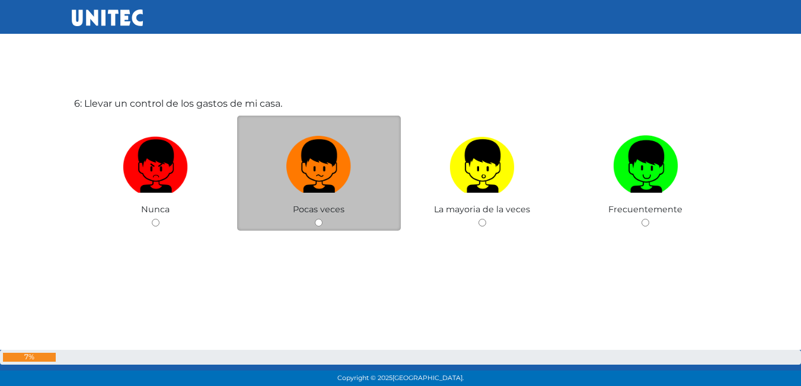
click at [335, 216] on div "Pocas veces" at bounding box center [319, 174] width 164 height 116
click at [319, 224] on input "radio" at bounding box center [319, 223] width 8 height 8
radio input "true"
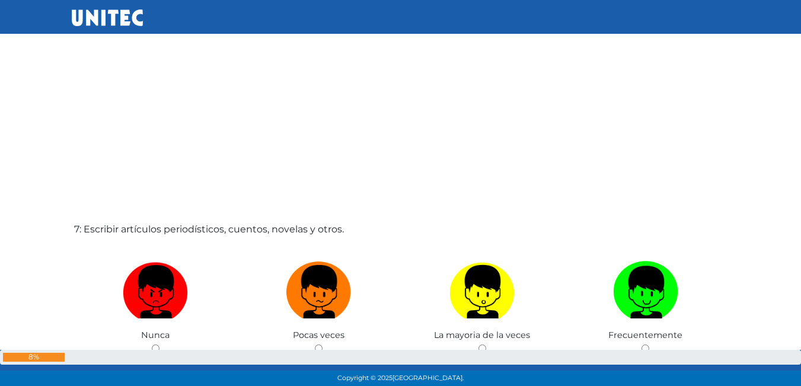
scroll to position [2321, 0]
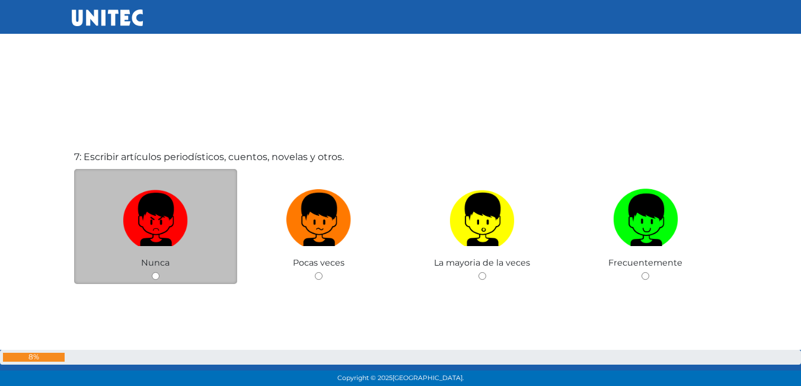
click at [153, 277] on input "radio" at bounding box center [156, 276] width 8 height 8
radio input "true"
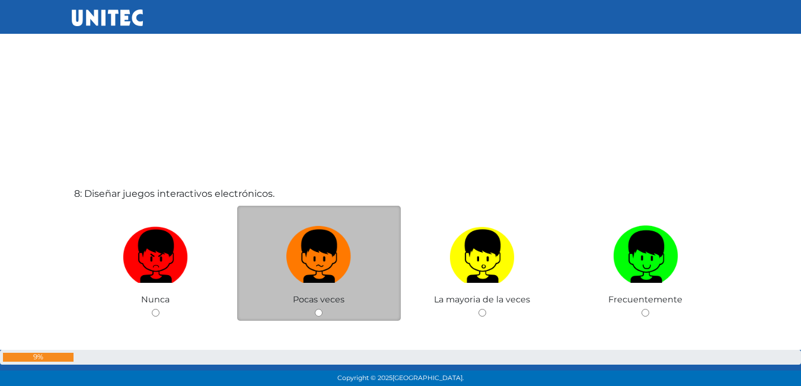
scroll to position [2677, 0]
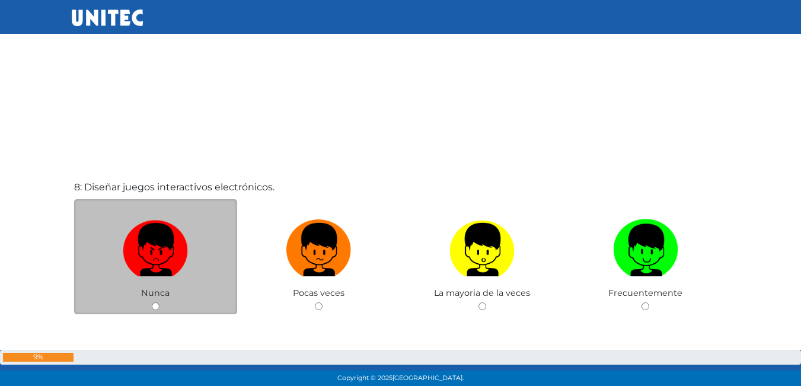
click at [191, 297] on div "Nunca" at bounding box center [156, 257] width 164 height 116
click at [158, 302] on div "Nunca" at bounding box center [156, 257] width 164 height 116
click at [159, 311] on div "Nunca" at bounding box center [156, 257] width 164 height 116
click at [157, 301] on div "Nunca" at bounding box center [156, 257] width 164 height 116
click at [153, 303] on input "radio" at bounding box center [156, 306] width 8 height 8
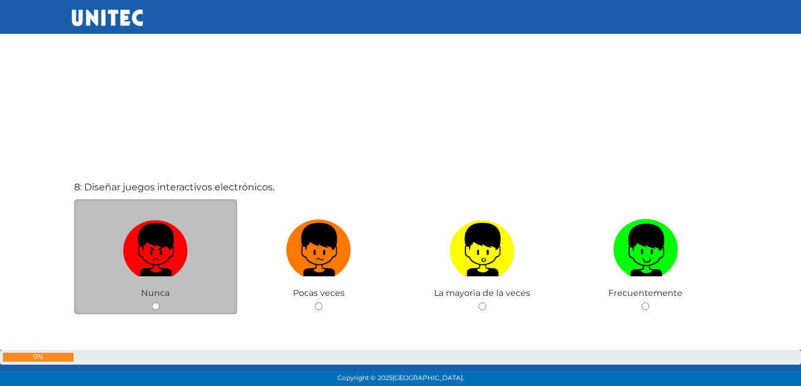
radio input "true"
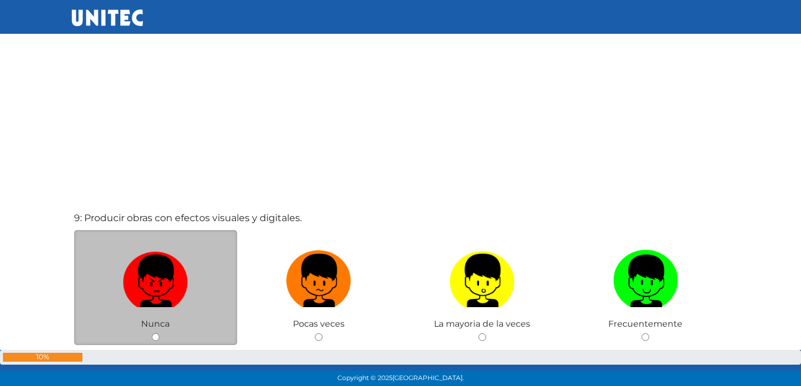
scroll to position [3091, 0]
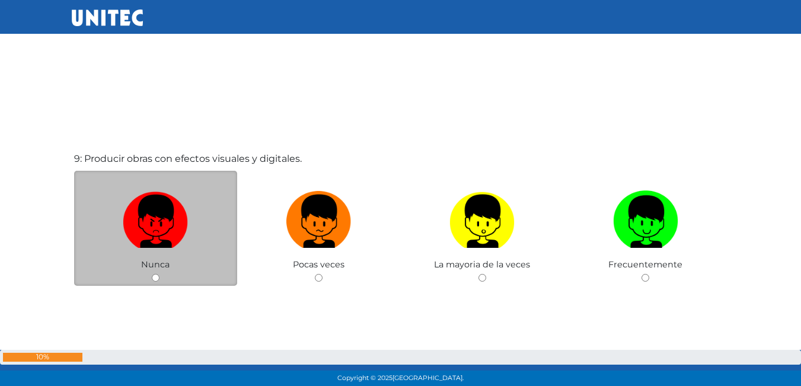
click at [156, 271] on div "Nunca" at bounding box center [156, 229] width 164 height 116
click at [153, 279] on input "radio" at bounding box center [156, 278] width 8 height 8
radio input "true"
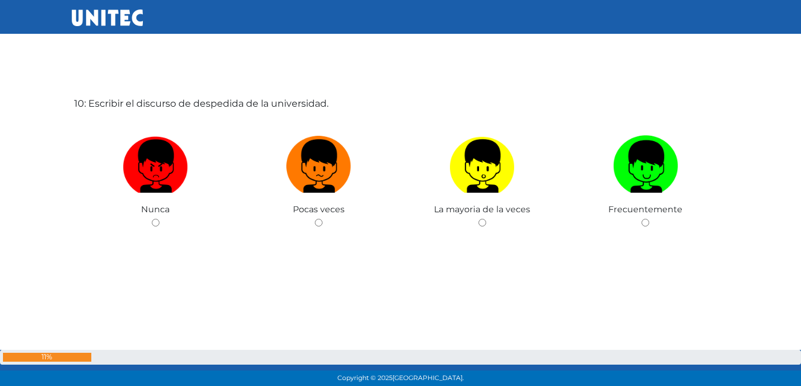
scroll to position [3584, 0]
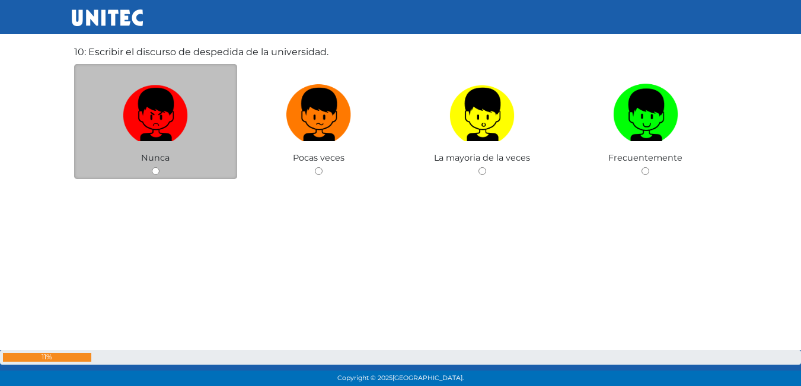
click at [161, 173] on div "Nunca" at bounding box center [156, 122] width 164 height 116
click at [145, 170] on div "Nunca" at bounding box center [156, 122] width 164 height 116
click at [157, 166] on div "Nunca" at bounding box center [156, 122] width 164 height 116
click at [151, 172] on div "Nunca" at bounding box center [156, 122] width 164 height 116
click at [156, 169] on input "radio" at bounding box center [156, 171] width 8 height 8
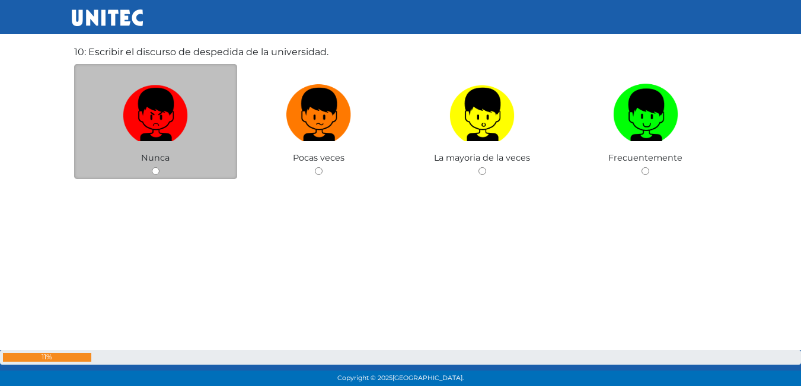
radio input "true"
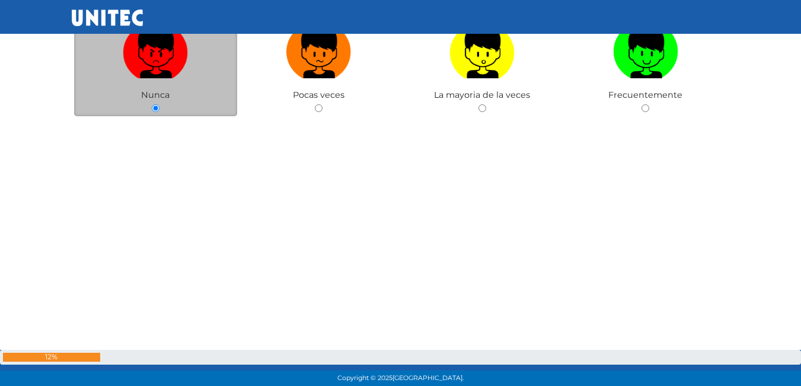
scroll to position [3648, 0]
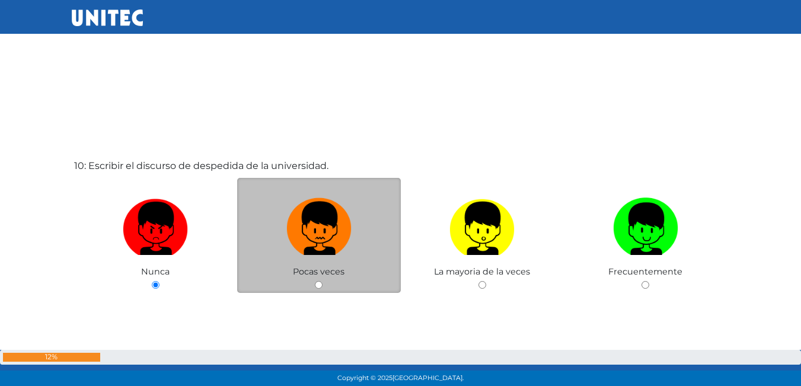
click at [312, 232] on img at bounding box center [318, 224] width 65 height 62
click at [315, 281] on input "radio" at bounding box center [319, 285] width 8 height 8
radio input "true"
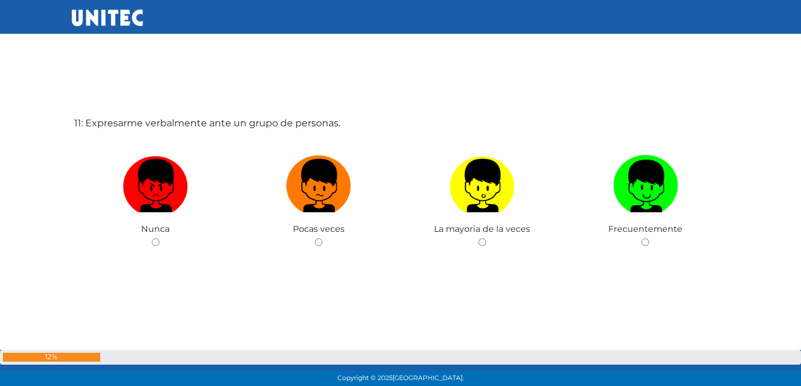
scroll to position [3897, 0]
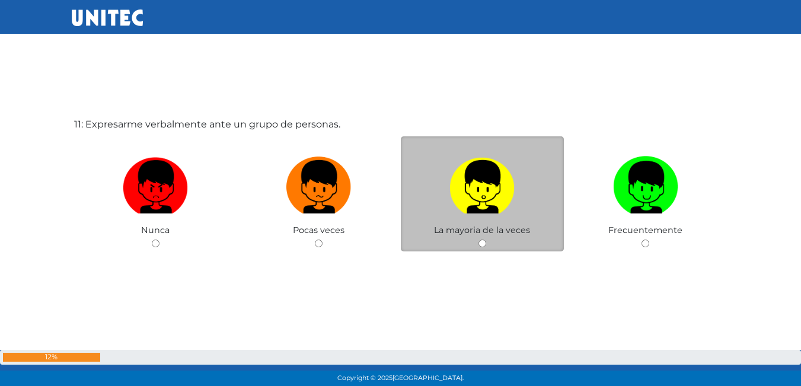
click at [484, 241] on input "radio" at bounding box center [482, 243] width 8 height 8
radio input "true"
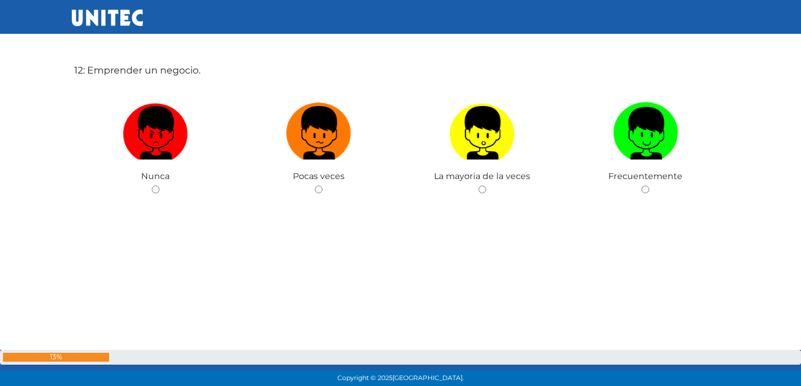
scroll to position [4356, 0]
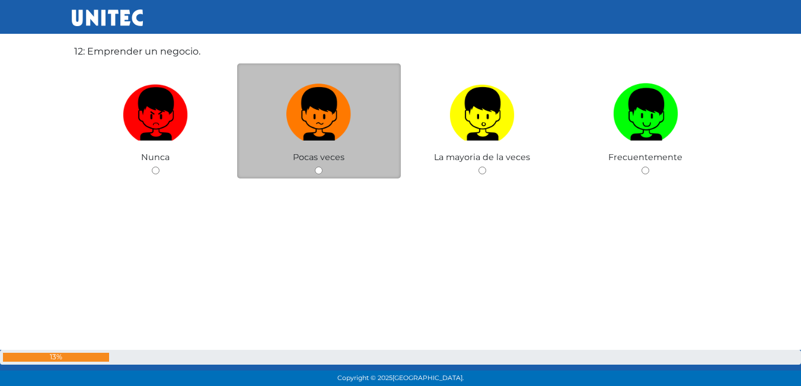
click at [321, 169] on input "radio" at bounding box center [319, 171] width 8 height 8
radio input "true"
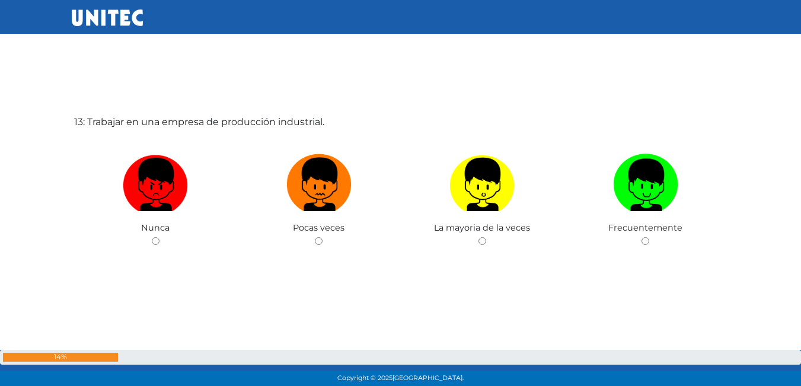
scroll to position [4690, 0]
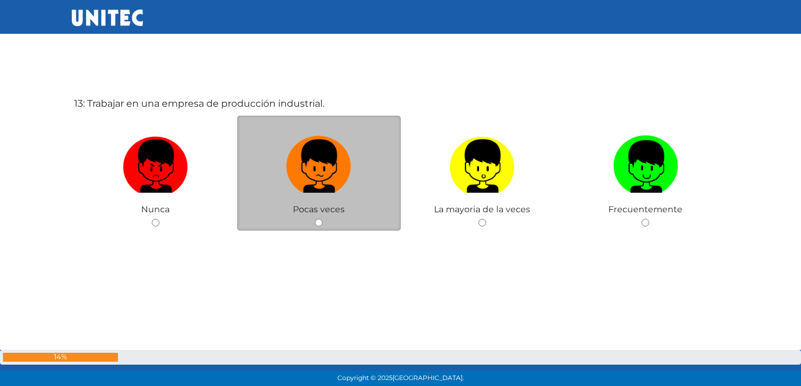
click at [305, 194] on label at bounding box center [319, 166] width 164 height 72
click at [315, 219] on input "radio" at bounding box center [319, 223] width 8 height 8
radio input "true"
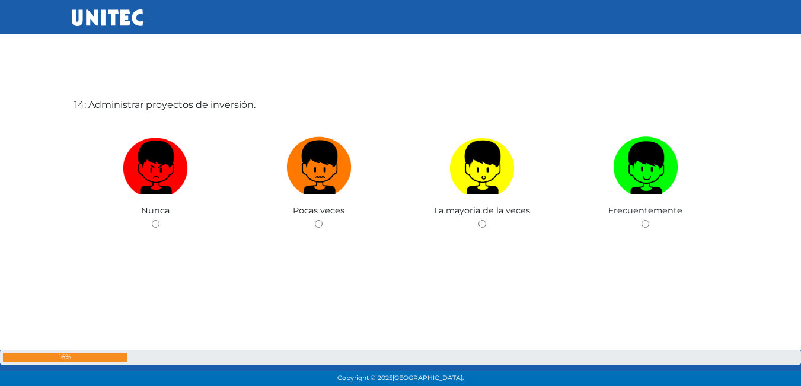
scroll to position [5076, 0]
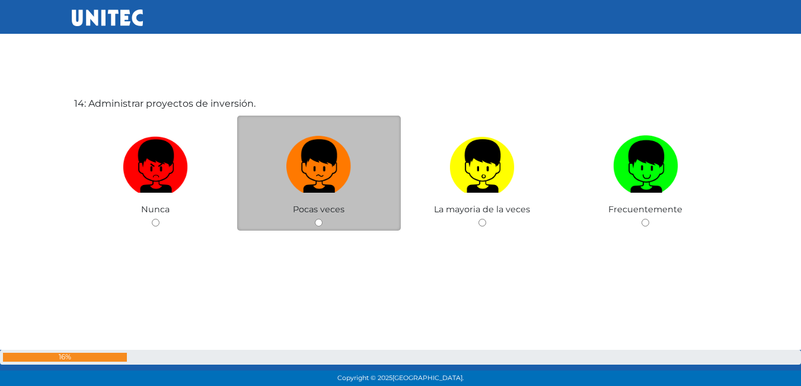
click at [321, 201] on label at bounding box center [319, 166] width 164 height 72
click at [321, 219] on input "radio" at bounding box center [319, 223] width 8 height 8
radio input "true"
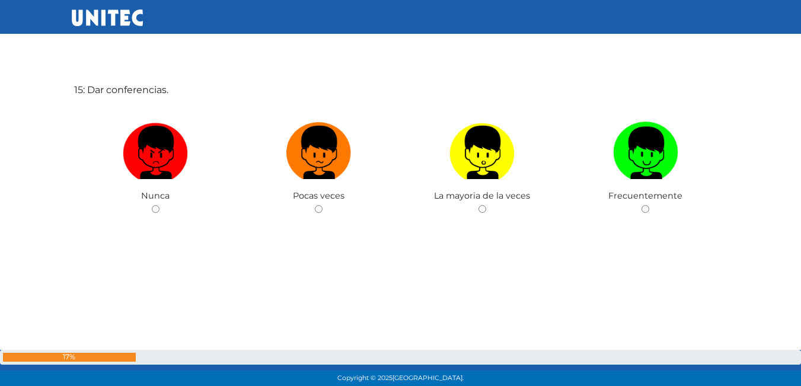
scroll to position [5491, 0]
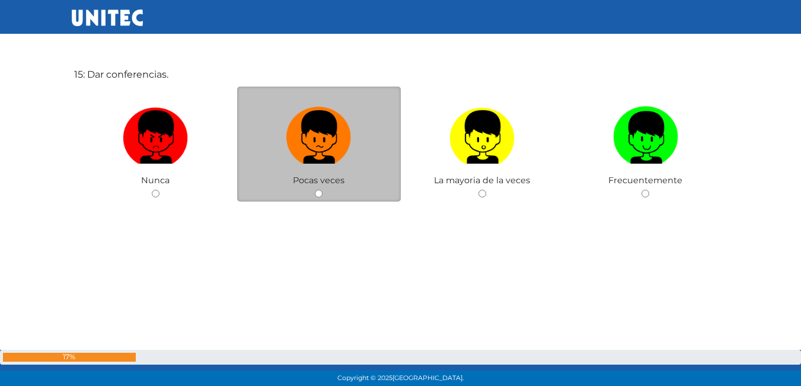
click at [310, 190] on div "Pocas veces" at bounding box center [319, 145] width 164 height 116
click at [317, 194] on input "radio" at bounding box center [319, 194] width 8 height 8
radio input "true"
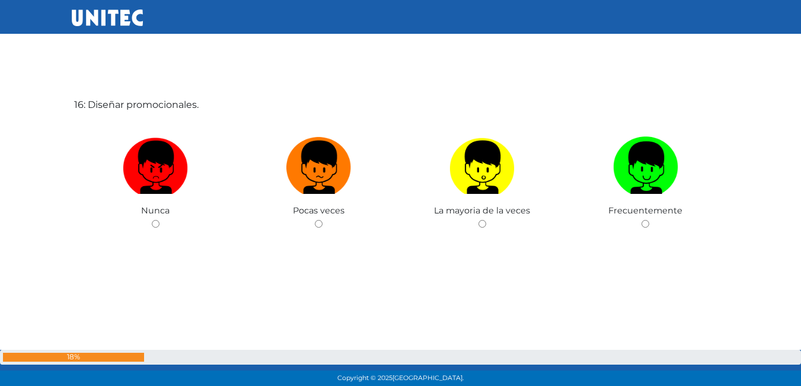
scroll to position [5847, 0]
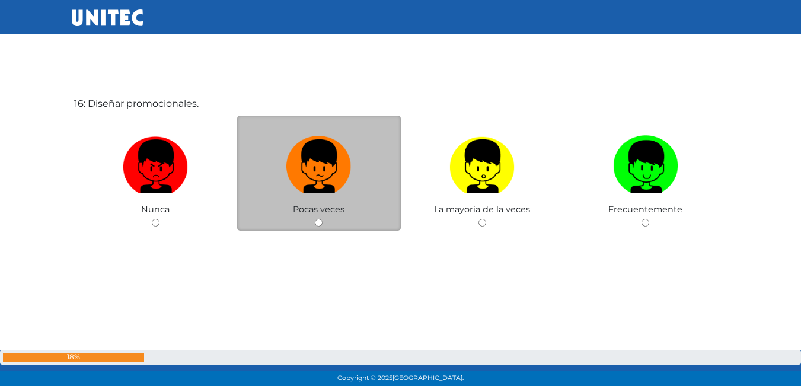
click at [312, 213] on span "Pocas veces" at bounding box center [319, 209] width 52 height 11
click at [317, 222] on input "radio" at bounding box center [319, 223] width 8 height 8
radio input "true"
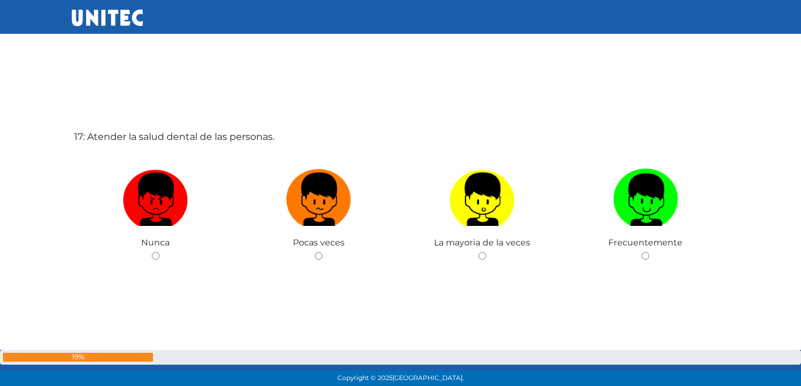
scroll to position [6203, 0]
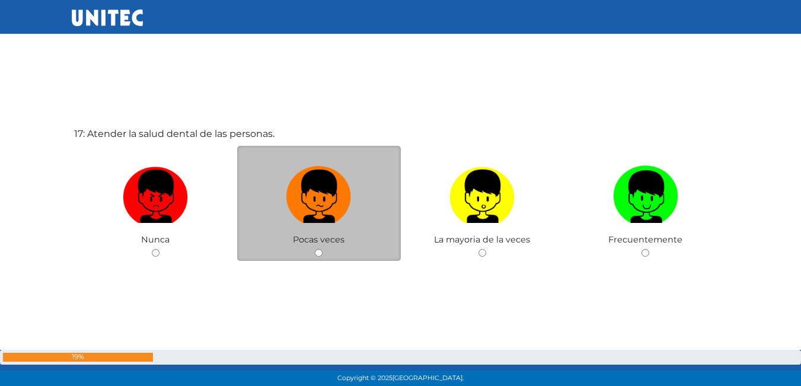
click at [325, 234] on div "Pocas veces" at bounding box center [319, 204] width 164 height 116
click at [321, 252] on input "radio" at bounding box center [319, 253] width 8 height 8
radio input "true"
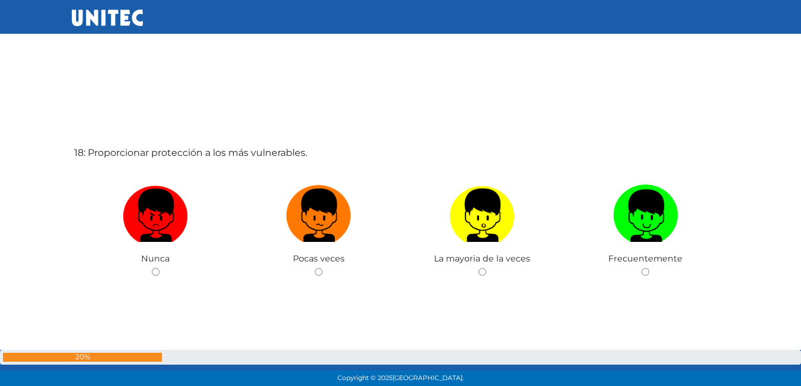
scroll to position [6600, 0]
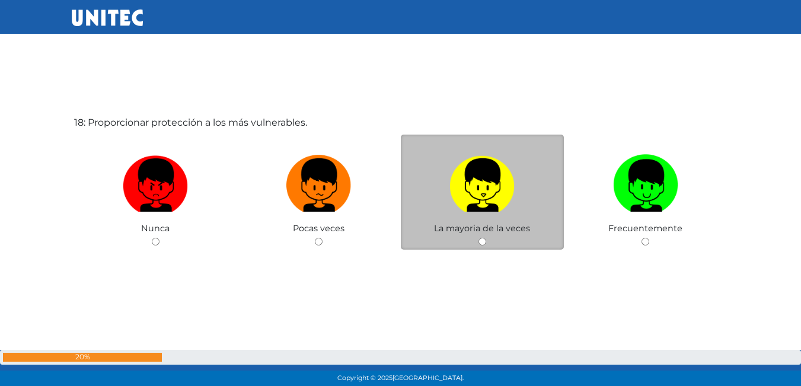
click at [480, 210] on img at bounding box center [481, 181] width 65 height 62
click at [480, 238] on input "radio" at bounding box center [482, 242] width 8 height 8
radio input "true"
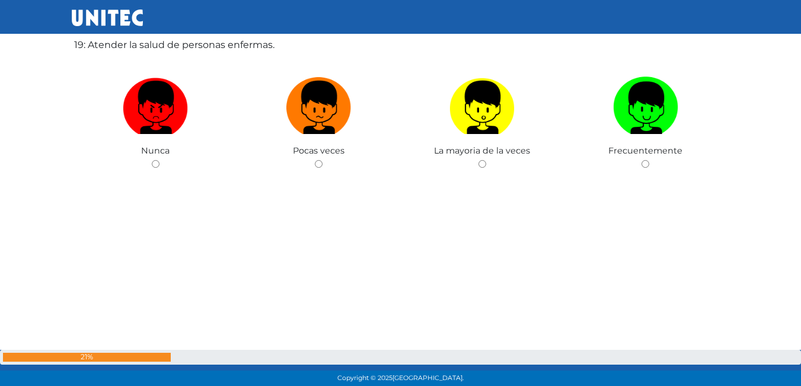
scroll to position [7066, 0]
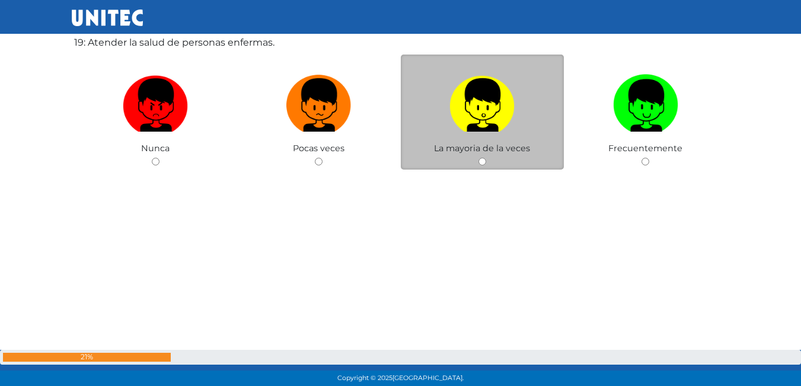
click at [480, 161] on input "radio" at bounding box center [482, 162] width 8 height 8
radio input "true"
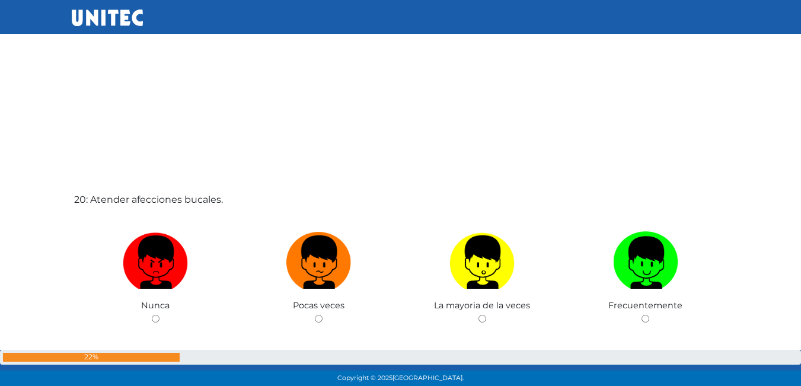
scroll to position [7354, 0]
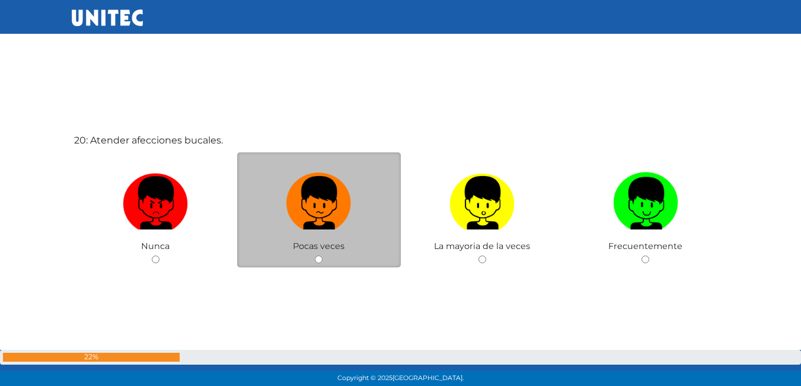
click at [352, 224] on label at bounding box center [319, 203] width 164 height 72
click at [322, 255] on input "radio" at bounding box center [319, 259] width 8 height 8
radio input "true"
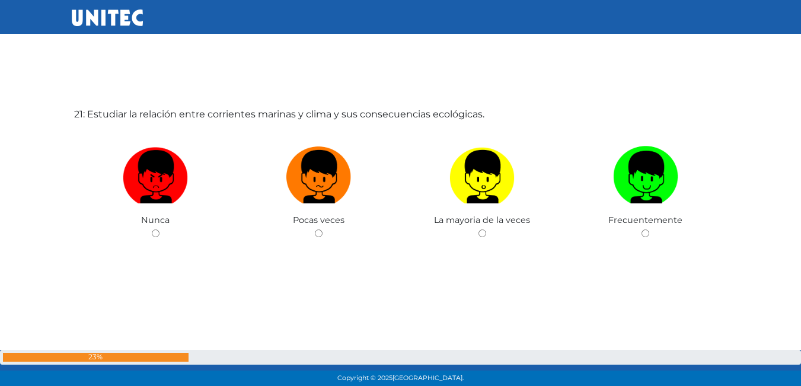
scroll to position [7767, 0]
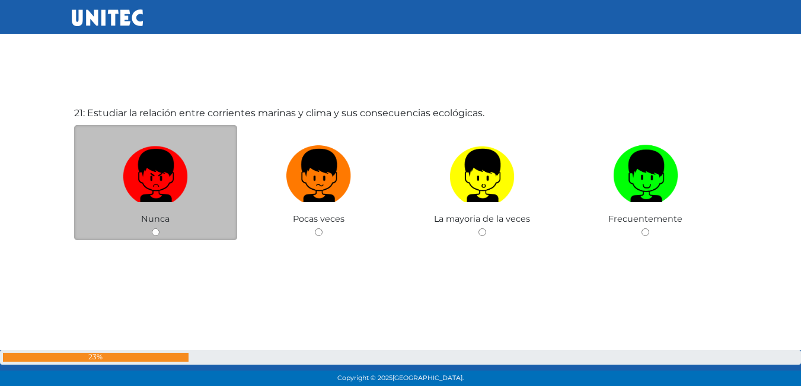
click at [163, 225] on div "Nunca" at bounding box center [156, 183] width 164 height 116
click at [158, 231] on input "radio" at bounding box center [156, 232] width 8 height 8
radio input "true"
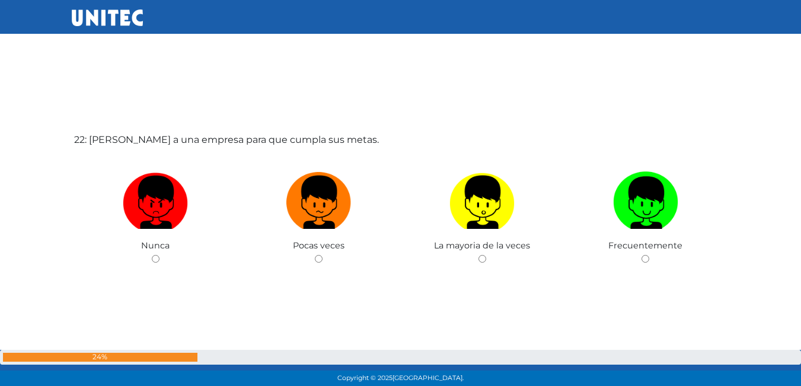
scroll to position [8123, 0]
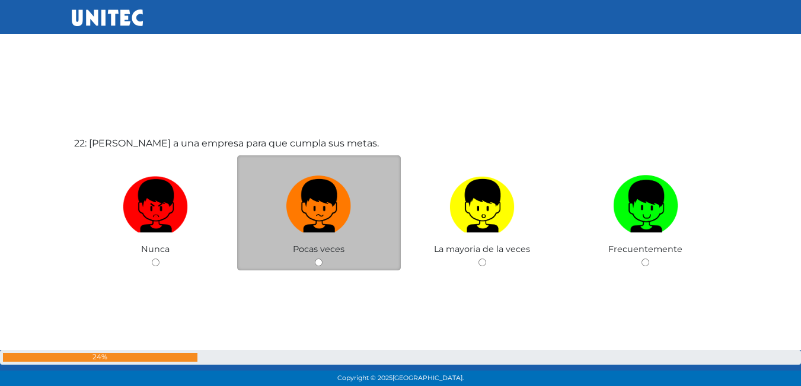
click at [321, 263] on input "radio" at bounding box center [319, 262] width 8 height 8
radio input "true"
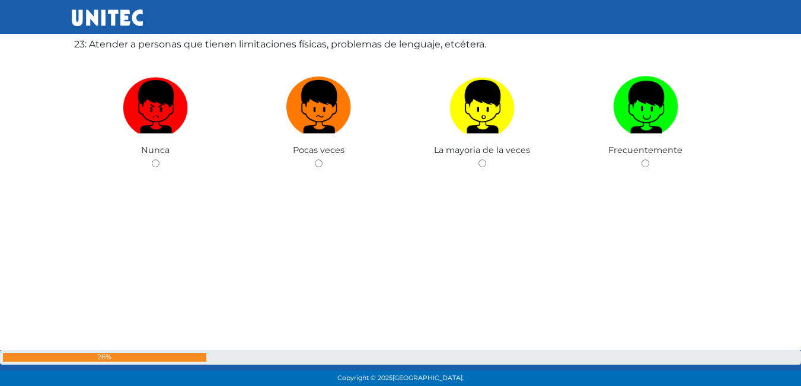
scroll to position [8548, 0]
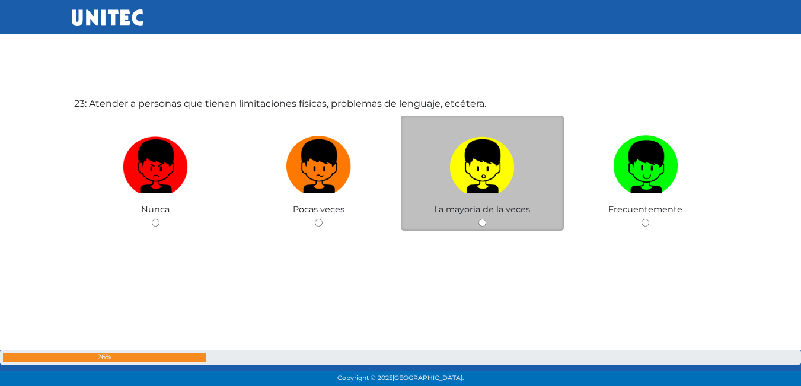
click at [484, 207] on span "La mayoria de la veces" at bounding box center [482, 209] width 96 height 11
click at [484, 222] on input "radio" at bounding box center [482, 223] width 8 height 8
radio input "true"
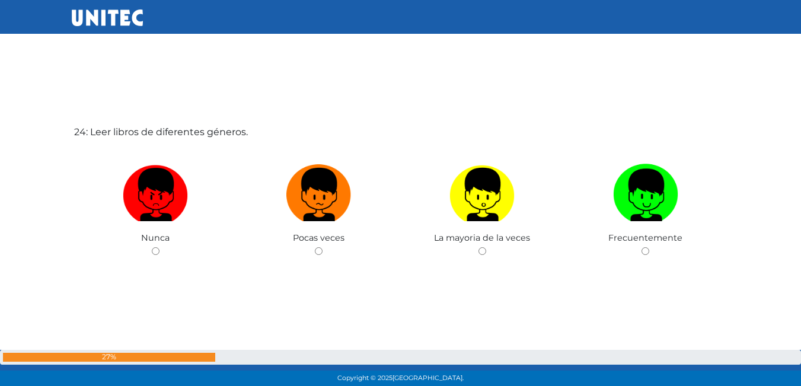
scroll to position [8934, 0]
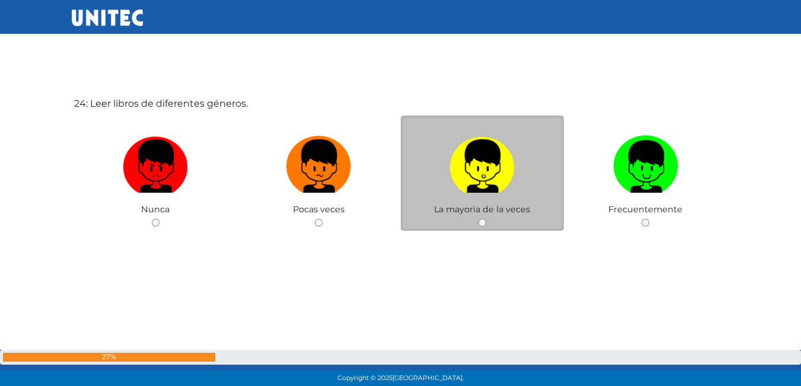
click at [484, 205] on span "La mayoria de la veces" at bounding box center [482, 209] width 96 height 11
click at [478, 223] on input "radio" at bounding box center [482, 223] width 8 height 8
radio input "true"
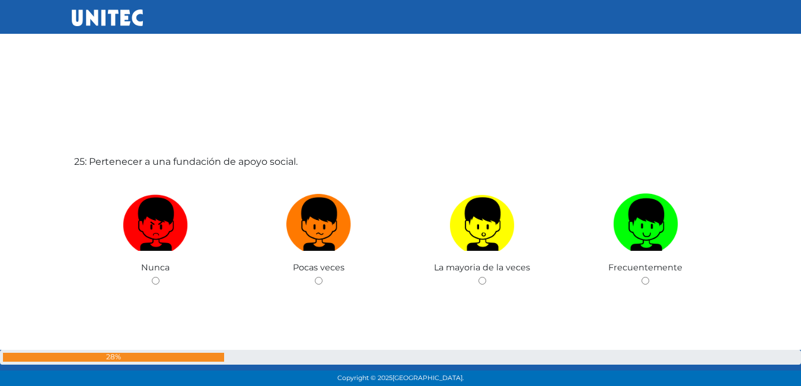
scroll to position [9275, 0]
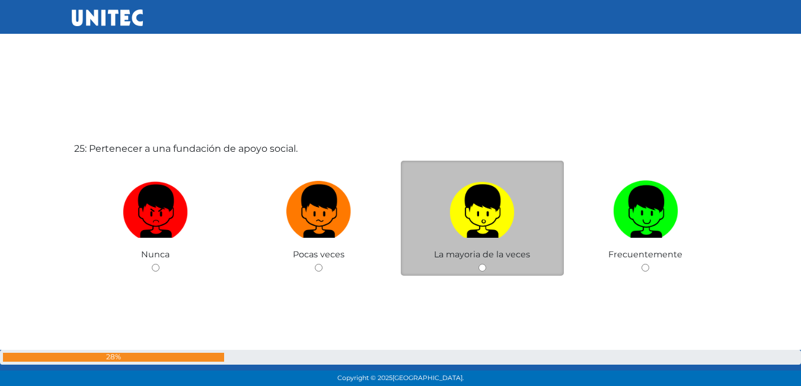
click at [483, 265] on input "radio" at bounding box center [482, 268] width 8 height 8
radio input "true"
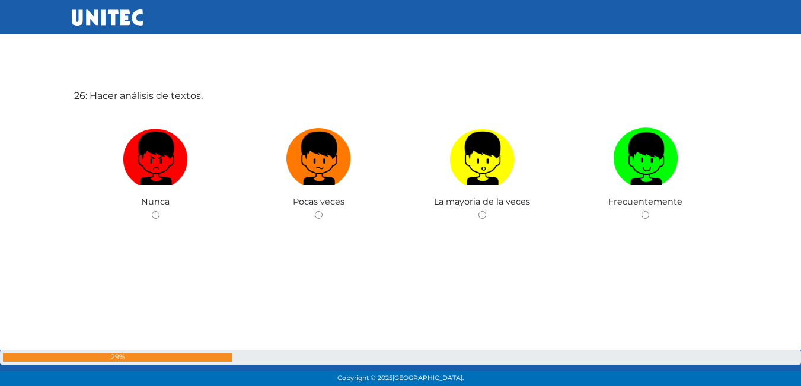
scroll to position [9734, 0]
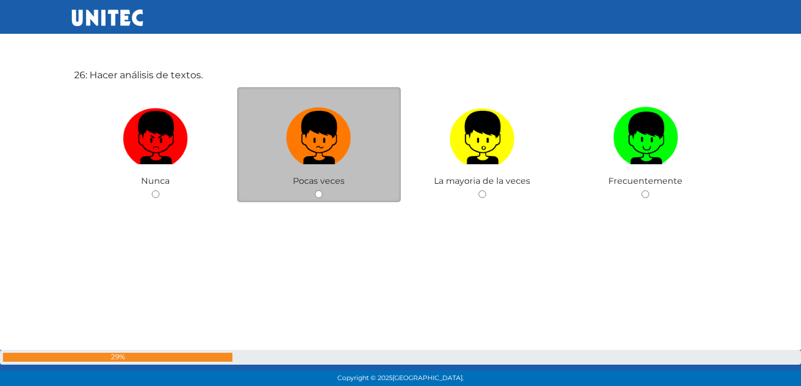
click at [312, 191] on div "Pocas veces" at bounding box center [319, 145] width 164 height 116
click at [318, 190] on div "Pocas veces" at bounding box center [319, 145] width 164 height 116
click at [324, 197] on div "Pocas veces" at bounding box center [319, 145] width 164 height 116
click at [317, 192] on input "radio" at bounding box center [319, 194] width 8 height 8
radio input "true"
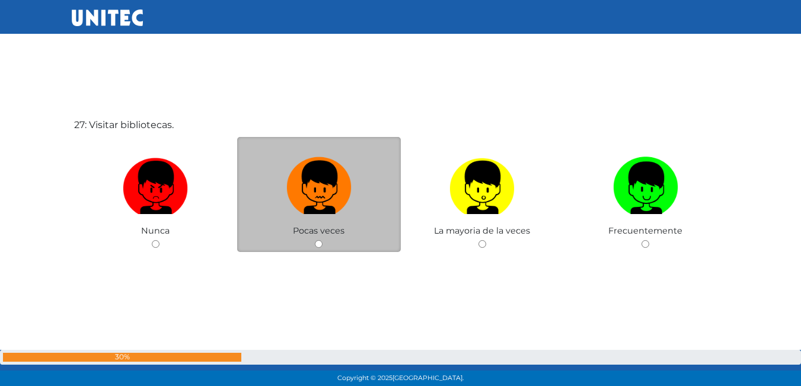
scroll to position [10077, 0]
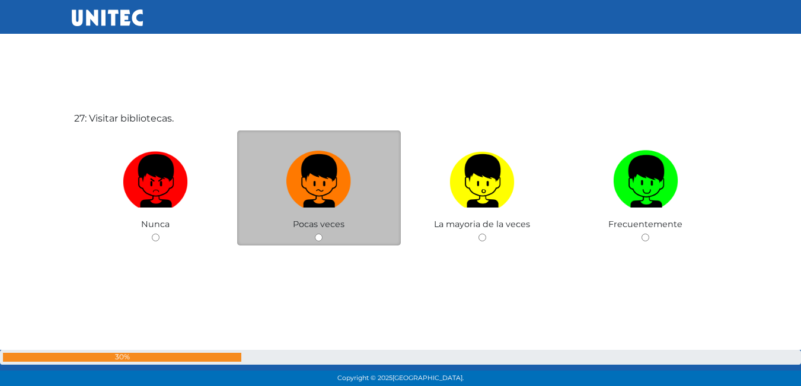
click at [324, 240] on div "Pocas veces" at bounding box center [319, 188] width 164 height 116
click at [321, 237] on input "radio" at bounding box center [319, 238] width 8 height 8
radio input "true"
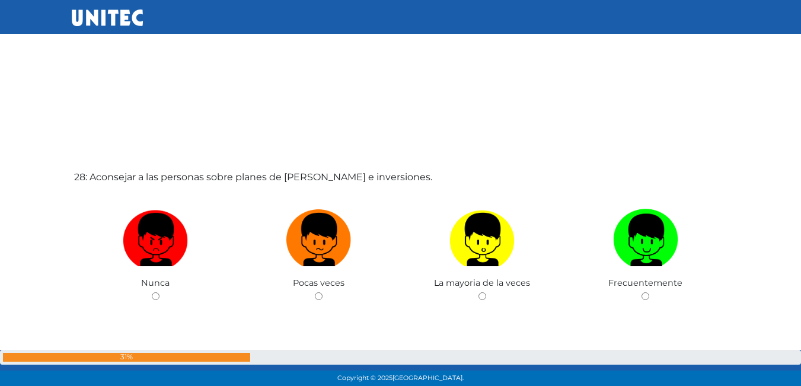
scroll to position [10433, 0]
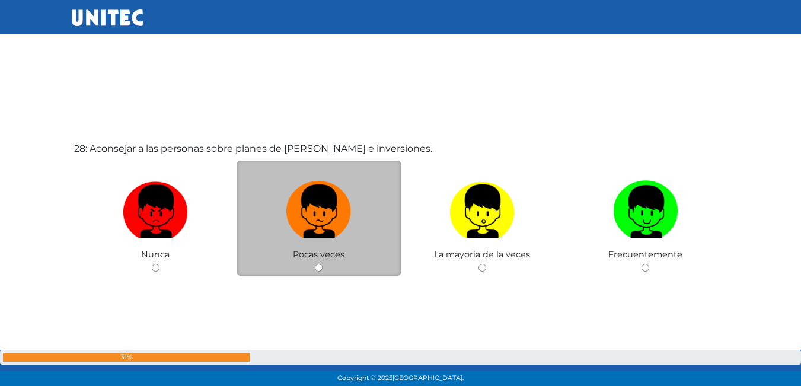
click at [318, 262] on div "Pocas veces" at bounding box center [319, 219] width 164 height 116
click at [320, 264] on input "radio" at bounding box center [319, 268] width 8 height 8
radio input "true"
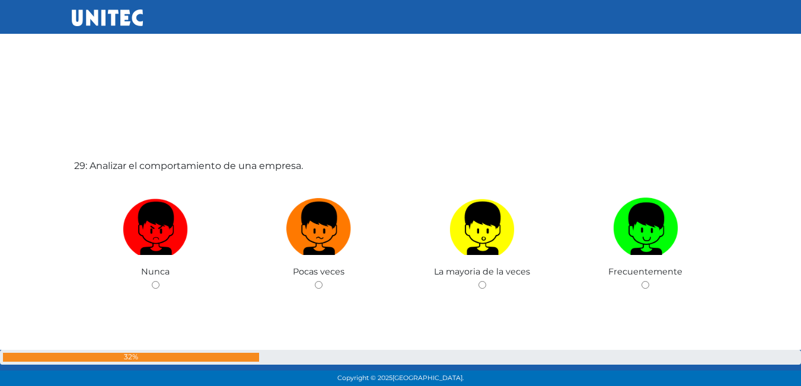
scroll to position [10864, 0]
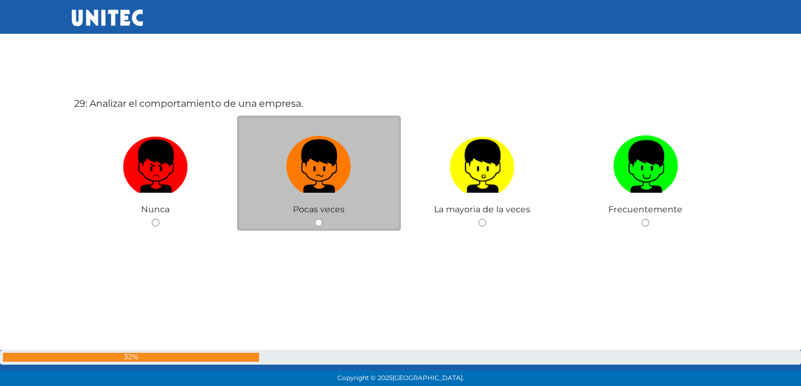
click at [319, 220] on input "radio" at bounding box center [319, 223] width 8 height 8
radio input "true"
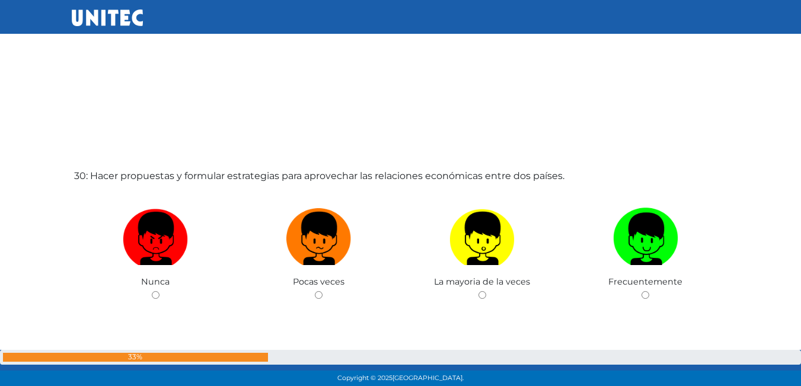
scroll to position [11222, 0]
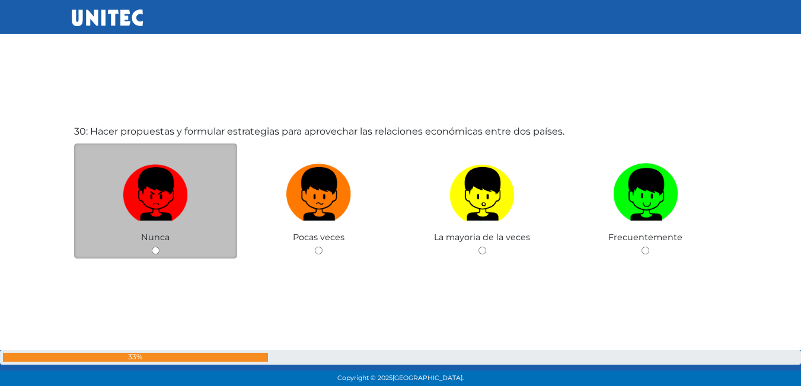
click at [203, 178] on label at bounding box center [156, 194] width 164 height 72
click at [159, 247] on input "radio" at bounding box center [156, 251] width 8 height 8
radio input "true"
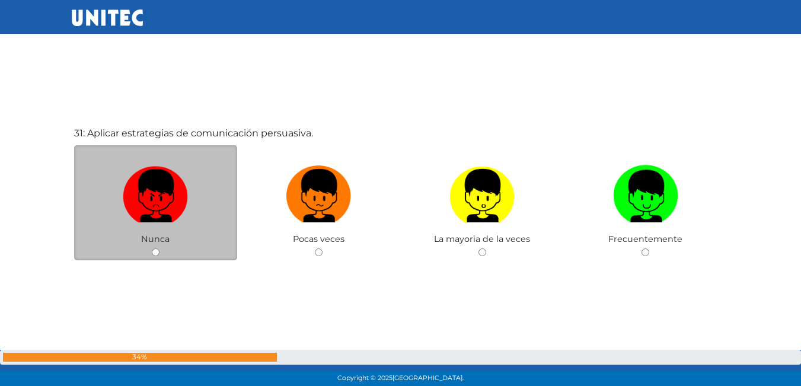
scroll to position [11635, 0]
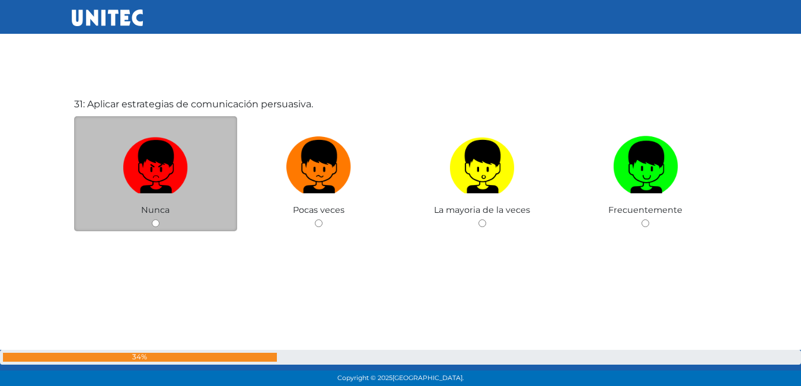
click at [193, 183] on label at bounding box center [156, 167] width 164 height 72
click at [159, 219] on input "radio" at bounding box center [156, 223] width 8 height 8
radio input "true"
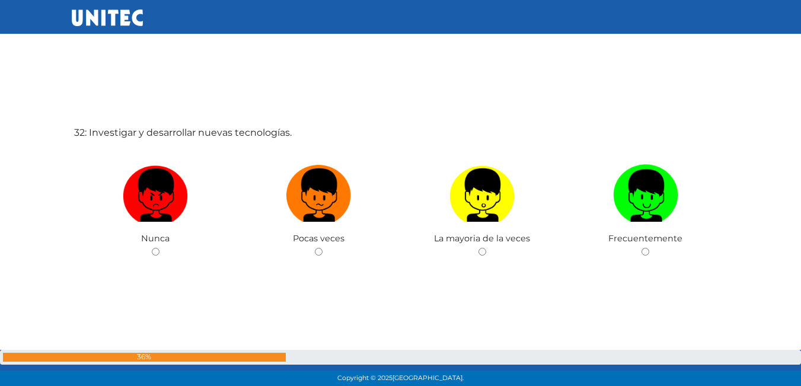
scroll to position [12021, 0]
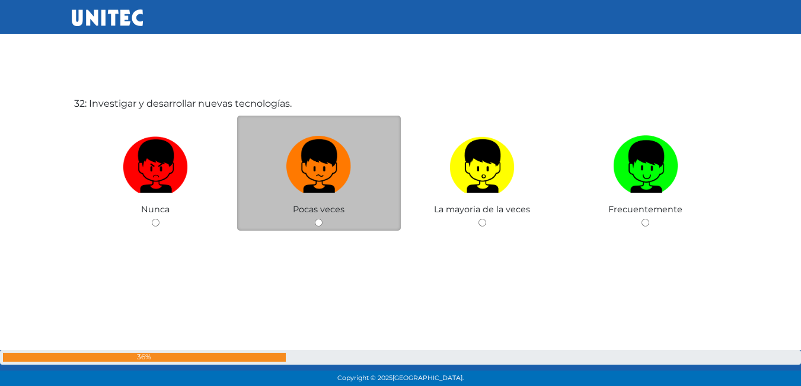
click at [322, 226] on input "radio" at bounding box center [319, 223] width 8 height 8
radio input "true"
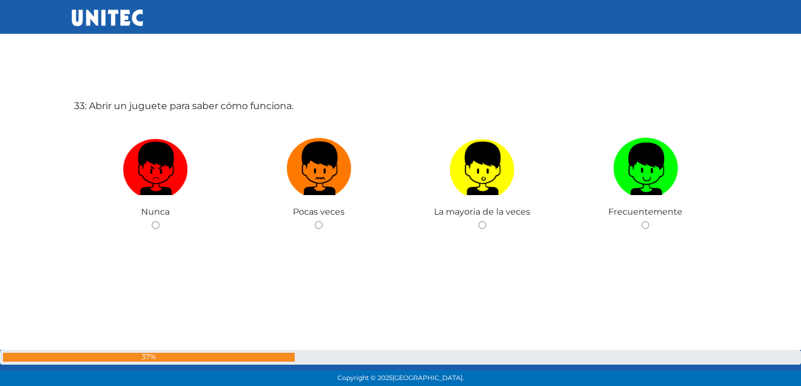
scroll to position [12426, 0]
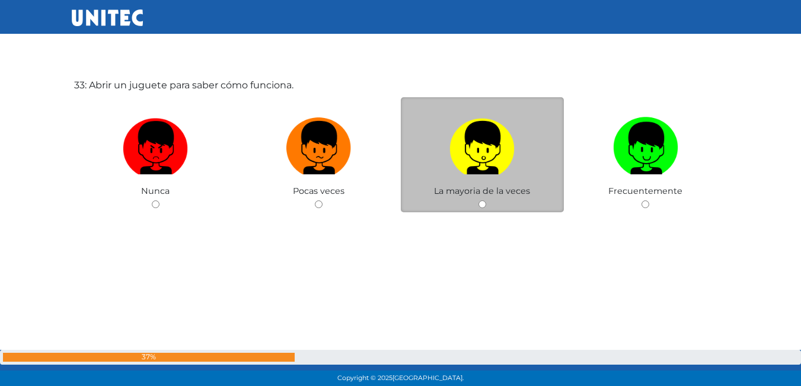
click at [466, 186] on span "La mayoria de la veces" at bounding box center [482, 191] width 96 height 11
click at [481, 209] on div "La mayoria de la veces" at bounding box center [483, 155] width 164 height 116
click at [484, 206] on input "radio" at bounding box center [482, 204] width 8 height 8
radio input "true"
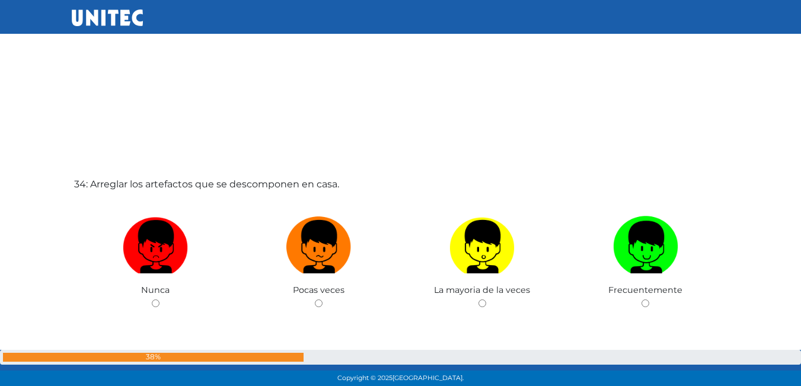
scroll to position [12772, 0]
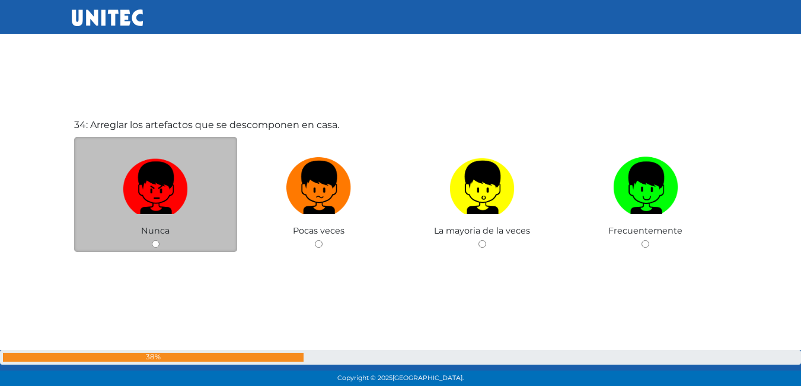
click at [181, 199] on img at bounding box center [155, 183] width 65 height 62
click at [159, 240] on input "radio" at bounding box center [156, 244] width 8 height 8
radio input "true"
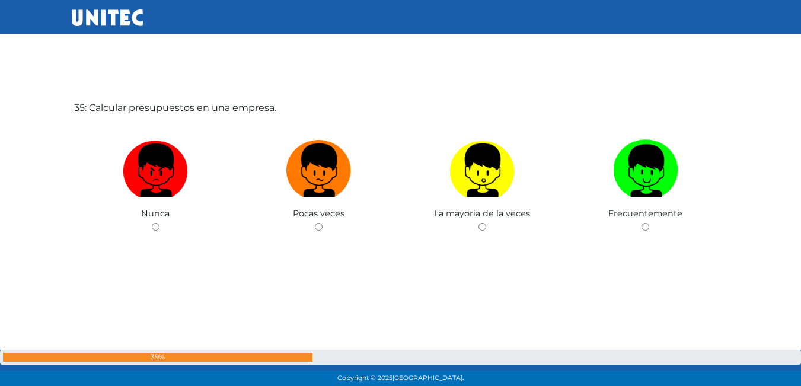
scroll to position [13179, 0]
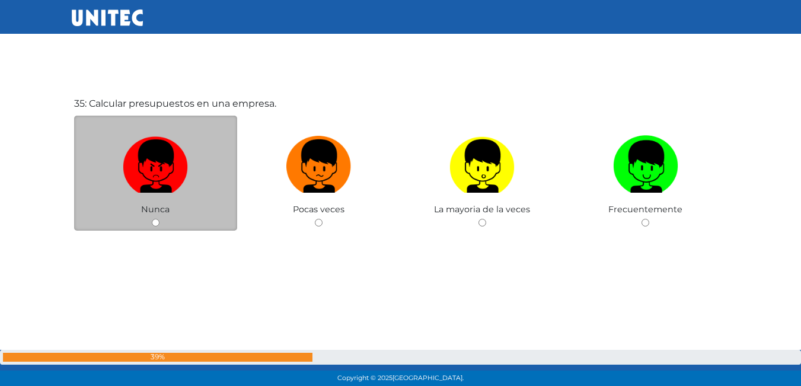
click at [210, 219] on div "Nunca" at bounding box center [156, 174] width 164 height 116
click at [155, 222] on input "radio" at bounding box center [156, 223] width 8 height 8
radio input "true"
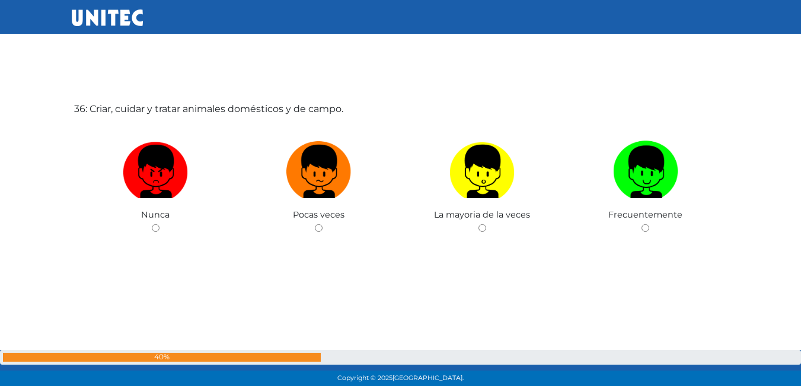
scroll to position [13565, 0]
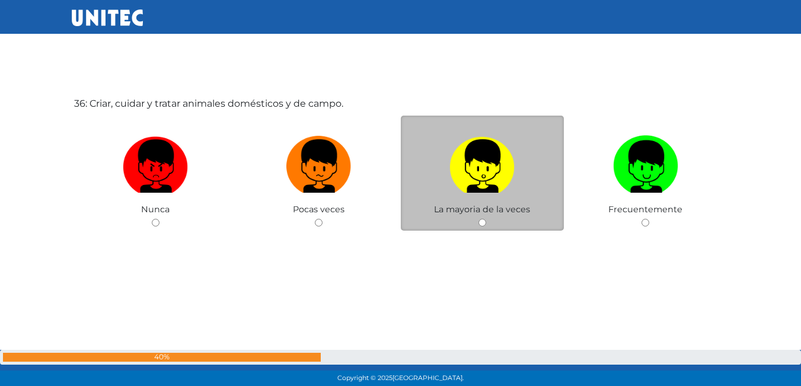
click at [460, 204] on span "La mayoria de la veces" at bounding box center [482, 209] width 96 height 11
click at [478, 222] on input "radio" at bounding box center [482, 223] width 8 height 8
radio input "true"
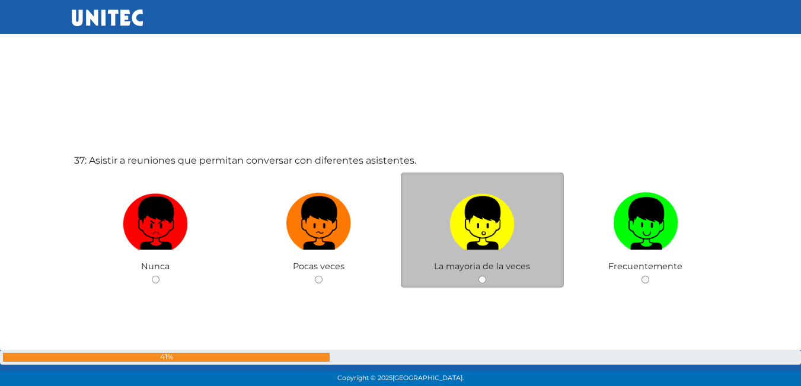
scroll to position [13905, 0]
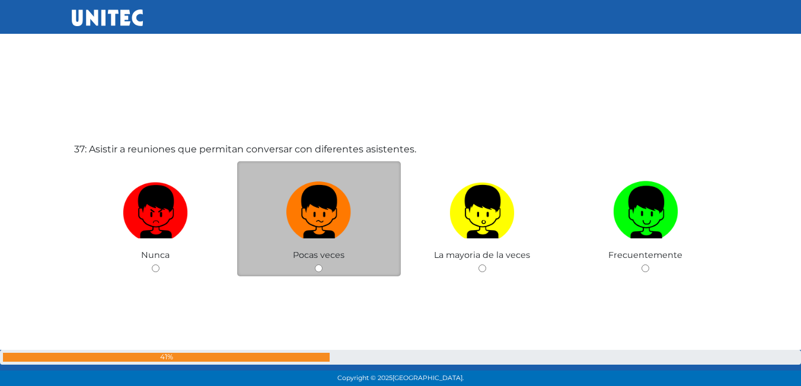
click at [319, 257] on span "Pocas veces" at bounding box center [319, 255] width 52 height 11
click at [319, 267] on input "radio" at bounding box center [319, 268] width 8 height 8
radio input "true"
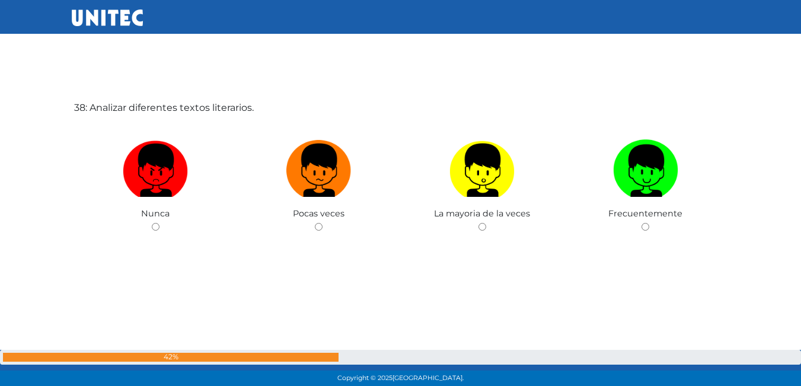
scroll to position [14336, 0]
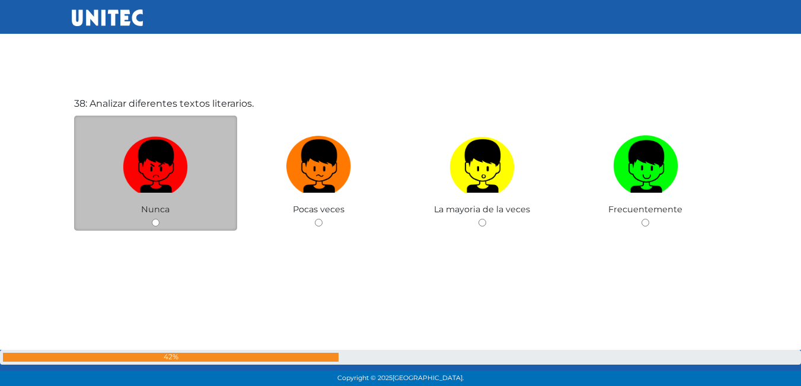
click at [196, 222] on div "Nunca" at bounding box center [156, 174] width 164 height 116
click at [158, 221] on input "radio" at bounding box center [156, 223] width 8 height 8
radio input "true"
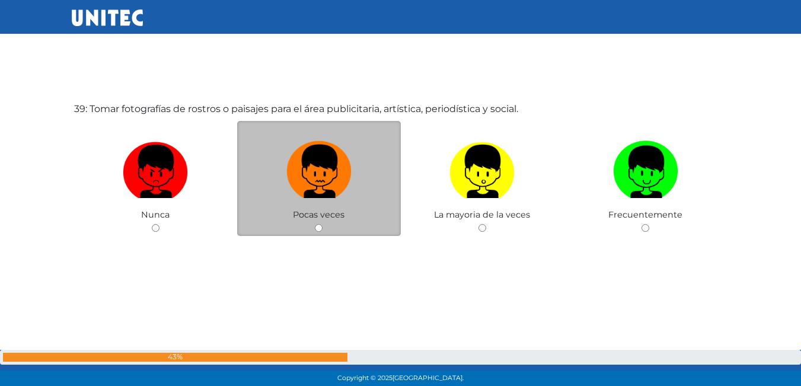
scroll to position [14738, 0]
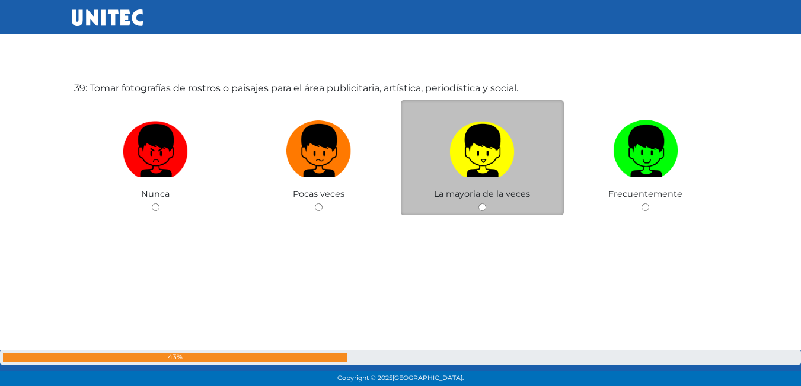
click at [471, 159] on img at bounding box center [481, 147] width 65 height 62
click at [478, 203] on input "radio" at bounding box center [482, 207] width 8 height 8
radio input "true"
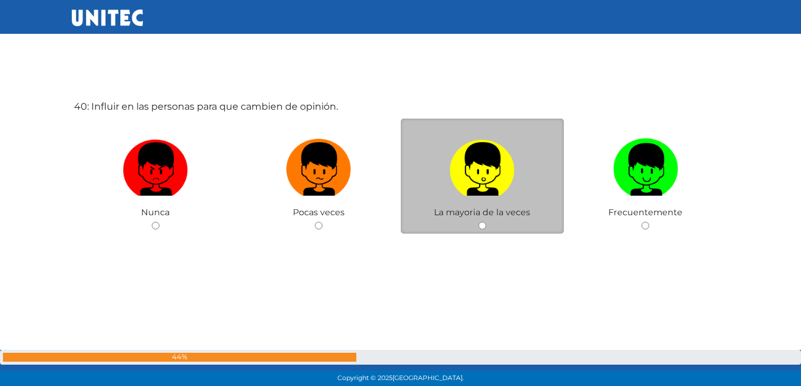
scroll to position [15108, 0]
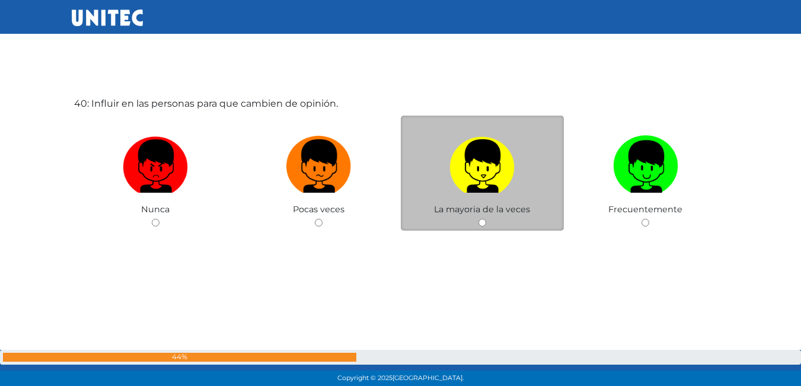
click at [507, 153] on img at bounding box center [481, 162] width 65 height 62
click at [486, 219] on input "radio" at bounding box center [482, 223] width 8 height 8
radio input "true"
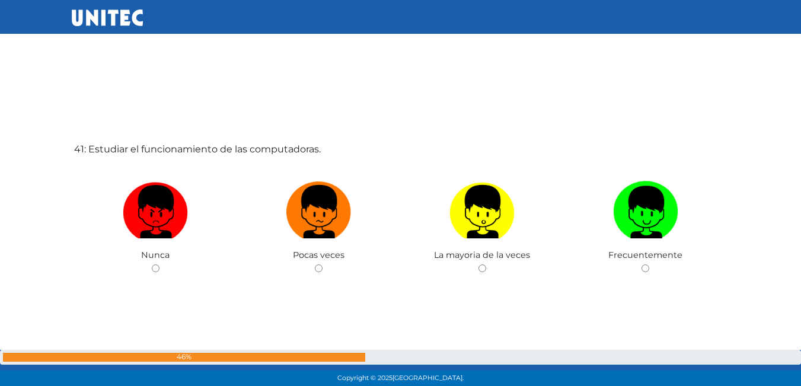
scroll to position [15462, 0]
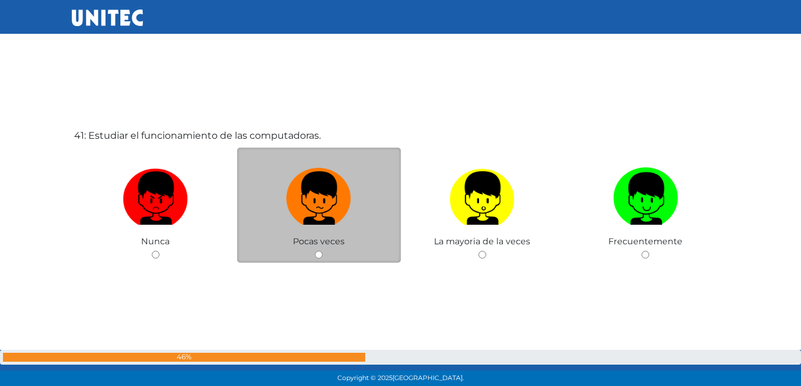
click at [318, 234] on label at bounding box center [319, 198] width 164 height 72
click at [318, 251] on input "radio" at bounding box center [319, 255] width 8 height 8
radio input "true"
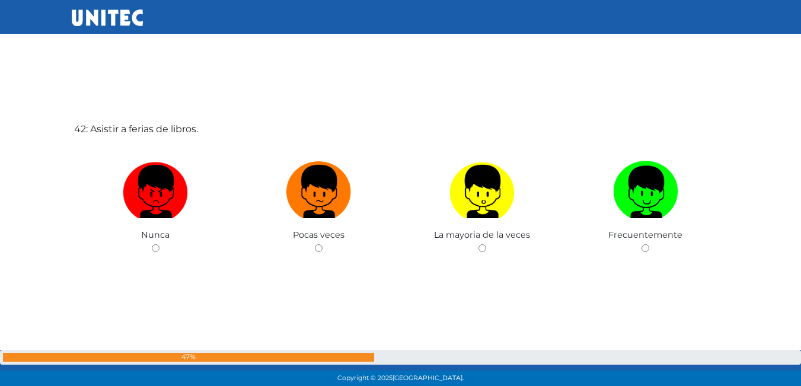
scroll to position [15862, 0]
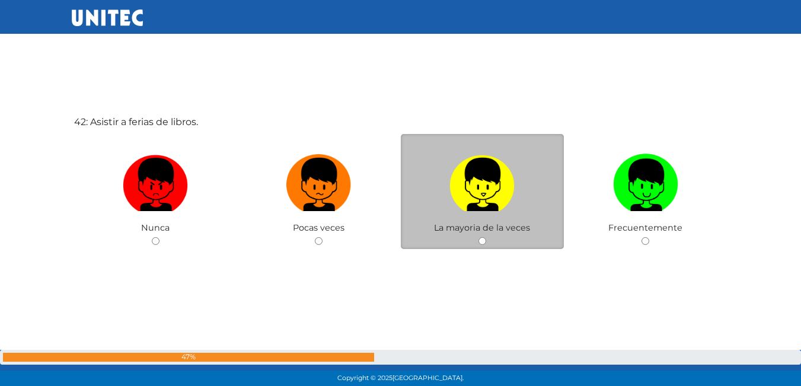
drag, startPoint x: 500, startPoint y: 203, endPoint x: 490, endPoint y: 207, distance: 10.9
click at [501, 203] on img at bounding box center [481, 180] width 65 height 62
click at [486, 237] on input "radio" at bounding box center [482, 241] width 8 height 8
radio input "true"
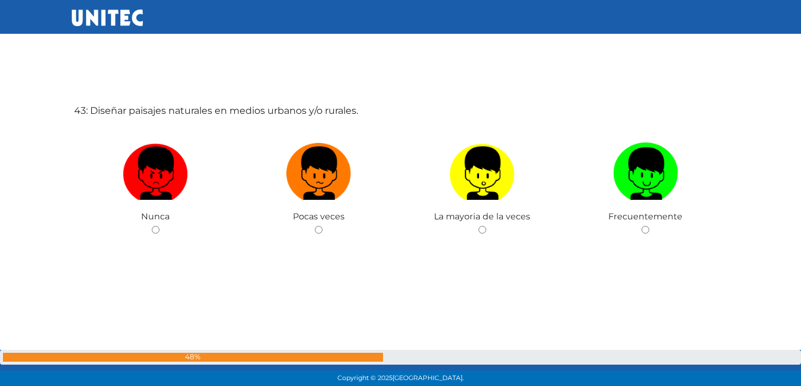
scroll to position [16266, 0]
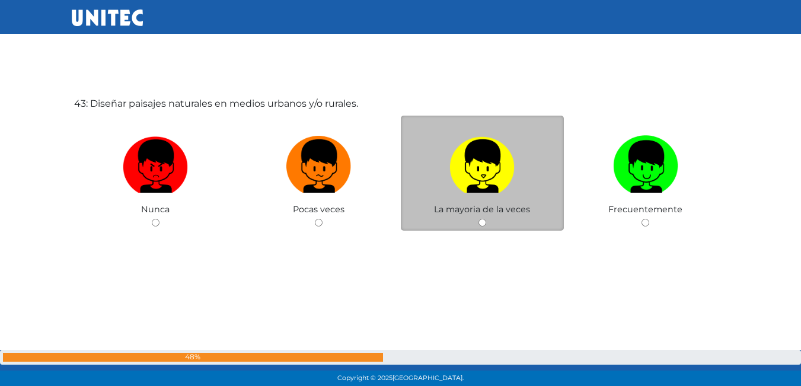
click at [472, 190] on img at bounding box center [481, 162] width 65 height 62
click at [478, 219] on input "radio" at bounding box center [482, 223] width 8 height 8
radio input "true"
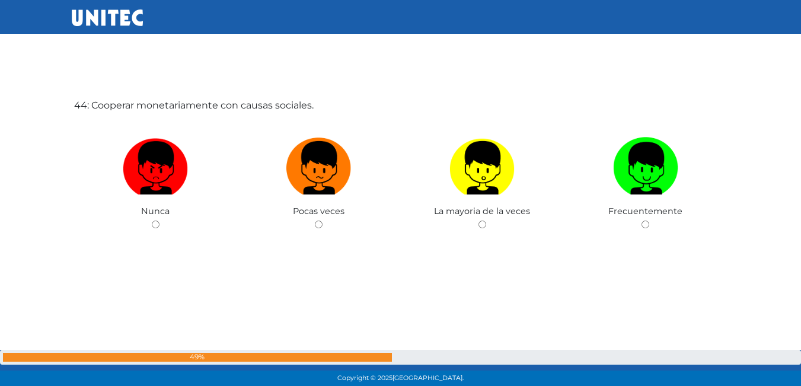
scroll to position [16652, 0]
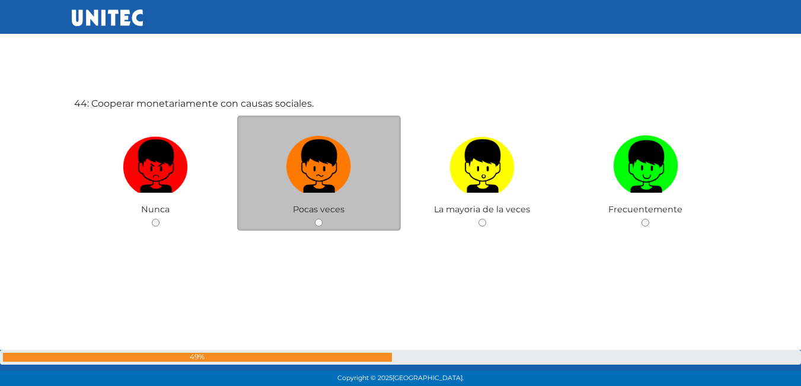
click at [320, 222] on input "radio" at bounding box center [319, 223] width 8 height 8
radio input "true"
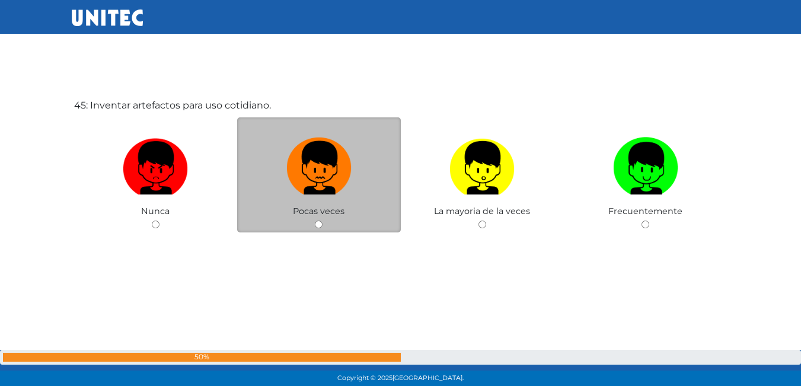
scroll to position [17057, 0]
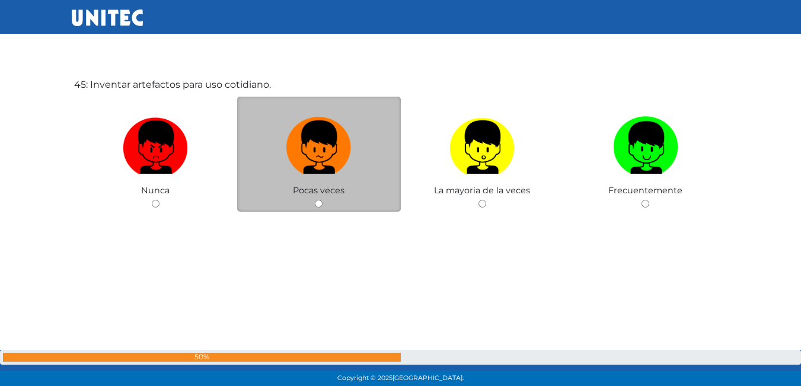
click at [321, 201] on input "radio" at bounding box center [319, 204] width 8 height 8
radio input "true"
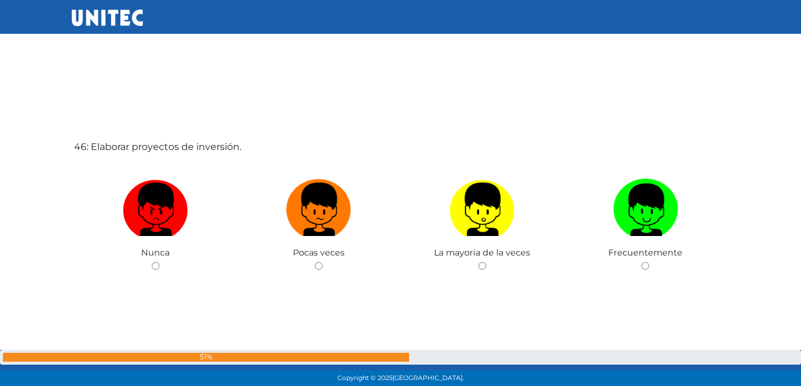
scroll to position [17398, 0]
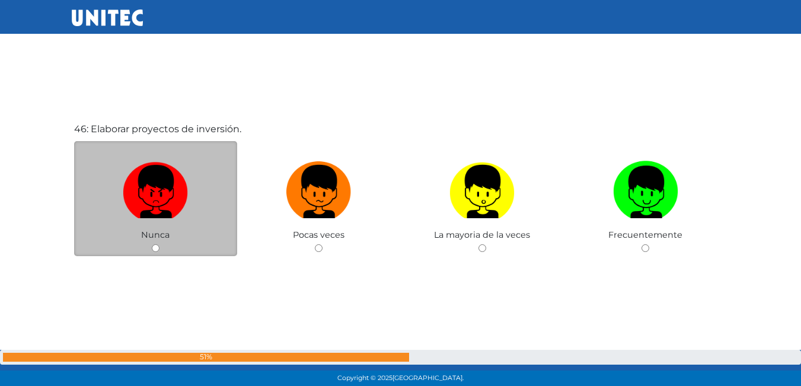
click at [151, 225] on label at bounding box center [156, 192] width 164 height 72
click at [152, 244] on input "radio" at bounding box center [156, 248] width 8 height 8
radio input "true"
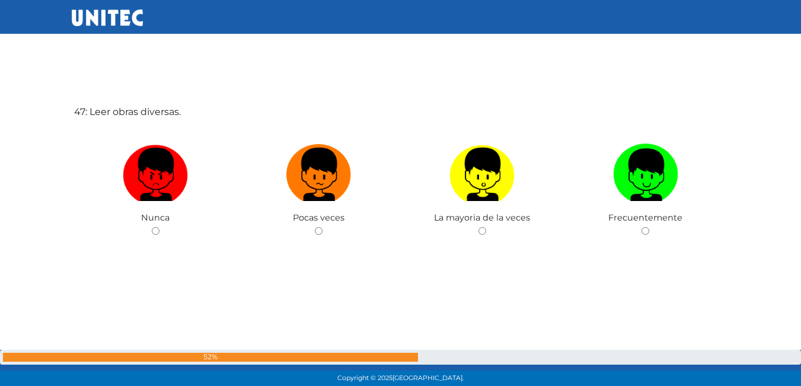
scroll to position [17809, 0]
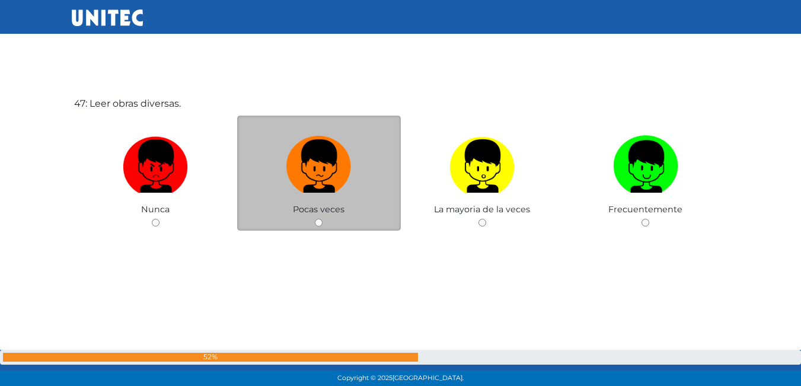
click at [303, 207] on span "Pocas veces" at bounding box center [319, 209] width 52 height 11
click at [321, 220] on input "radio" at bounding box center [319, 223] width 8 height 8
radio input "true"
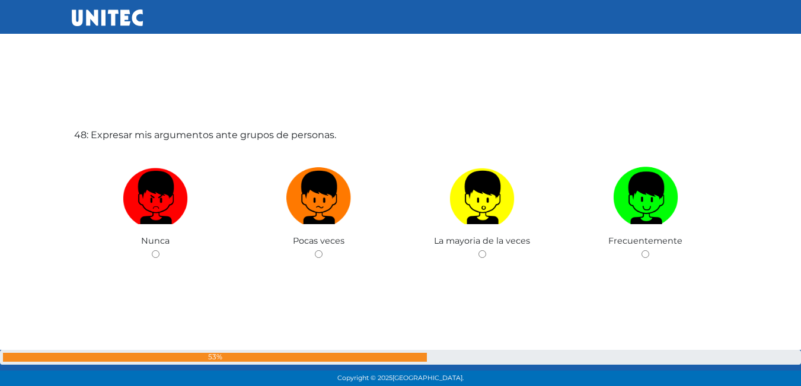
scroll to position [18205, 0]
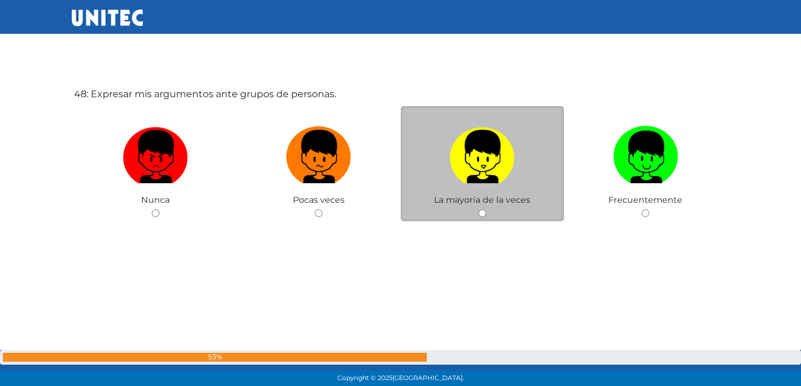
click at [476, 161] on img at bounding box center [481, 153] width 65 height 62
click at [478, 209] on input "radio" at bounding box center [482, 213] width 8 height 8
radio input "true"
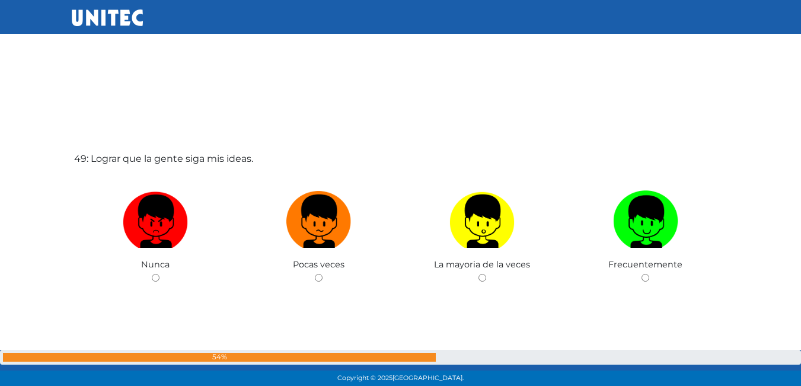
scroll to position [18610, 0]
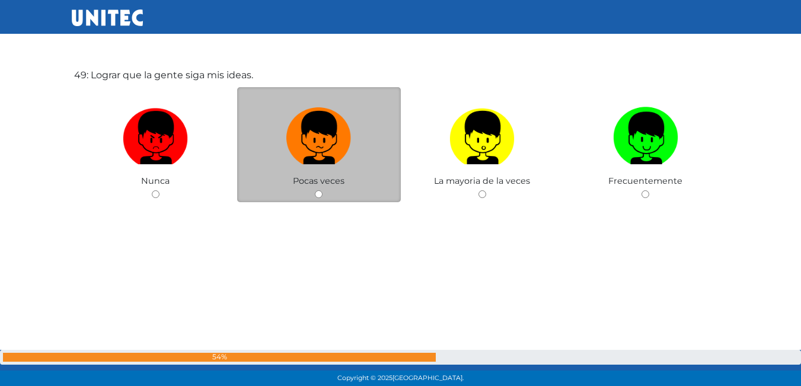
click at [324, 184] on span "Pocas veces" at bounding box center [319, 180] width 52 height 11
click at [324, 197] on div "Pocas veces" at bounding box center [319, 145] width 164 height 116
click at [317, 194] on input "radio" at bounding box center [319, 194] width 8 height 8
radio input "true"
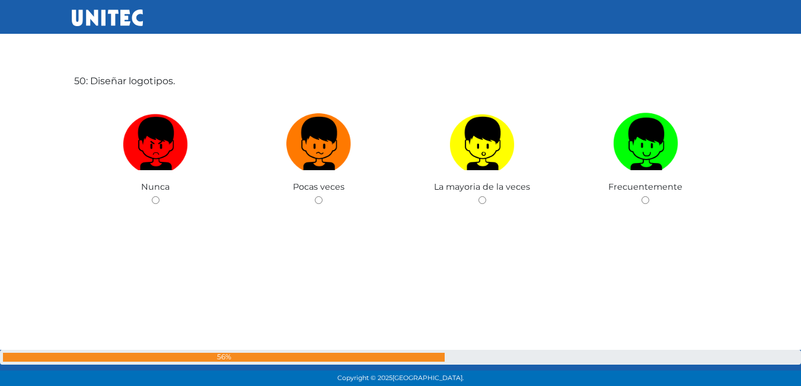
scroll to position [19002, 0]
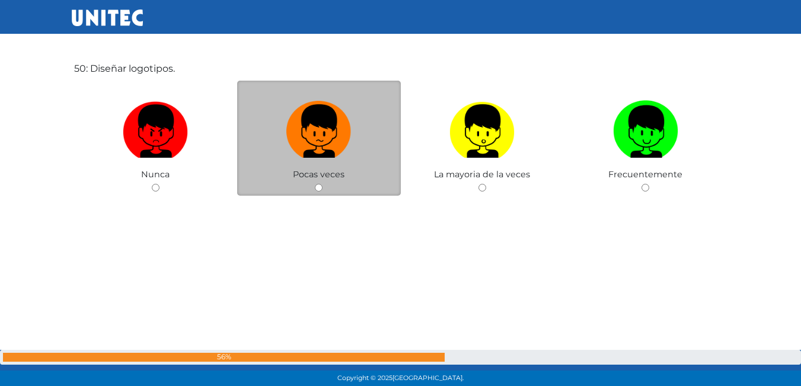
click at [317, 162] on label at bounding box center [319, 131] width 164 height 72
click at [317, 184] on input "radio" at bounding box center [319, 188] width 8 height 8
radio input "true"
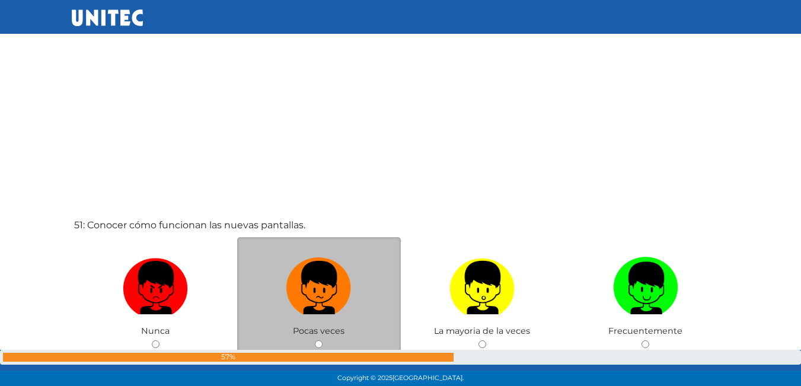
scroll to position [19299, 0]
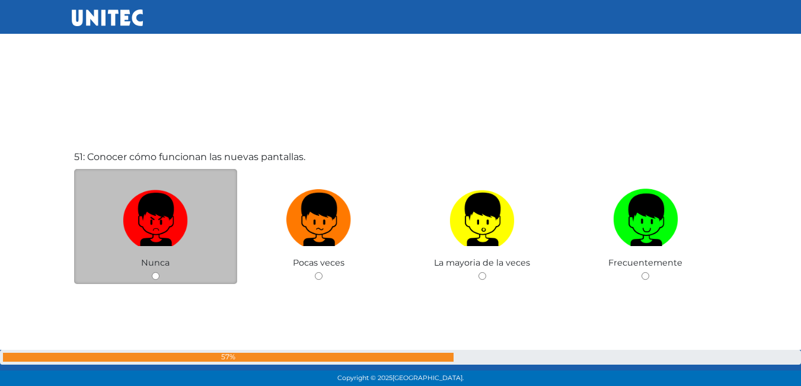
click at [178, 251] on label at bounding box center [156, 220] width 164 height 72
click at [159, 272] on input "radio" at bounding box center [156, 276] width 8 height 8
radio input "true"
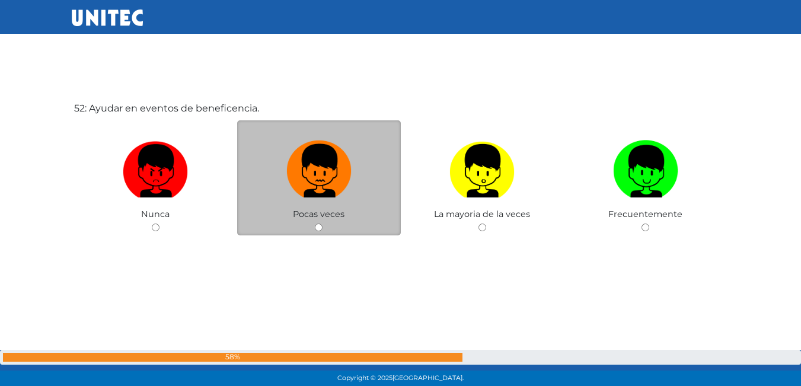
scroll to position [19739, 0]
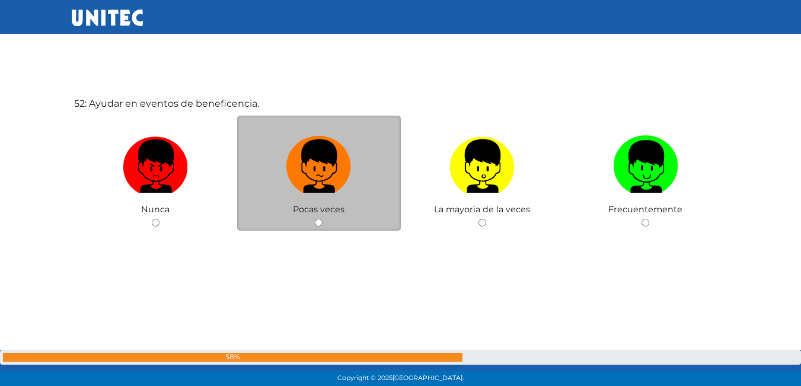
click at [315, 225] on input "radio" at bounding box center [319, 223] width 8 height 8
radio input "true"
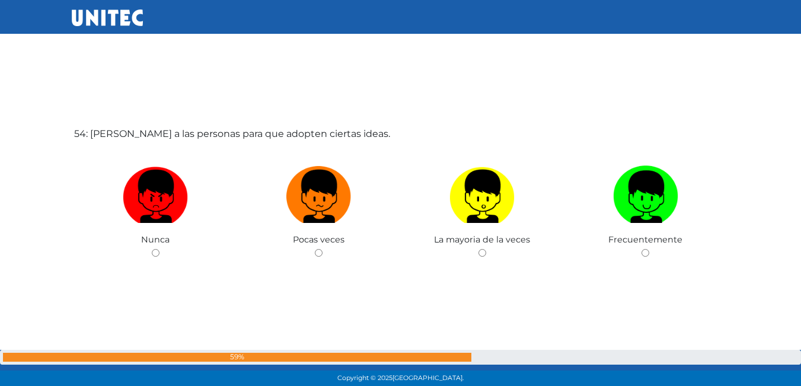
scroll to position [20539, 0]
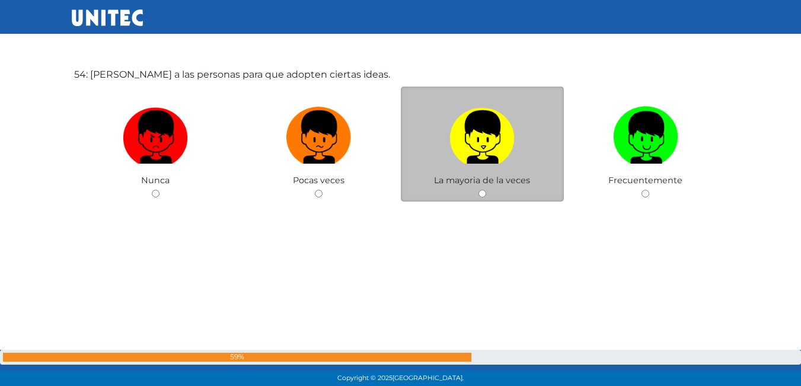
click at [478, 136] on img at bounding box center [481, 133] width 65 height 62
click at [478, 190] on input "radio" at bounding box center [482, 194] width 8 height 8
radio input "true"
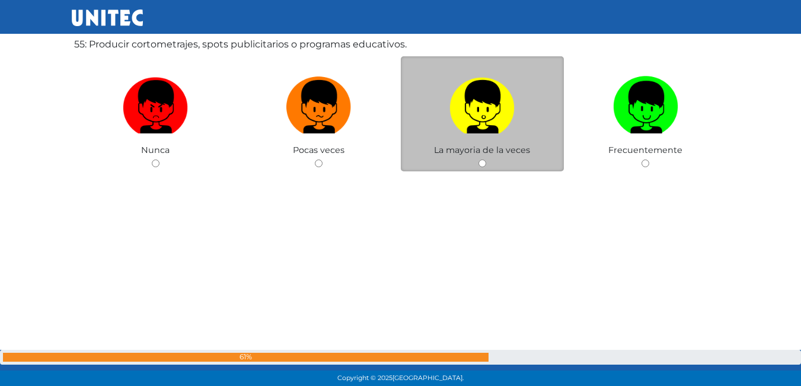
scroll to position [20896, 0]
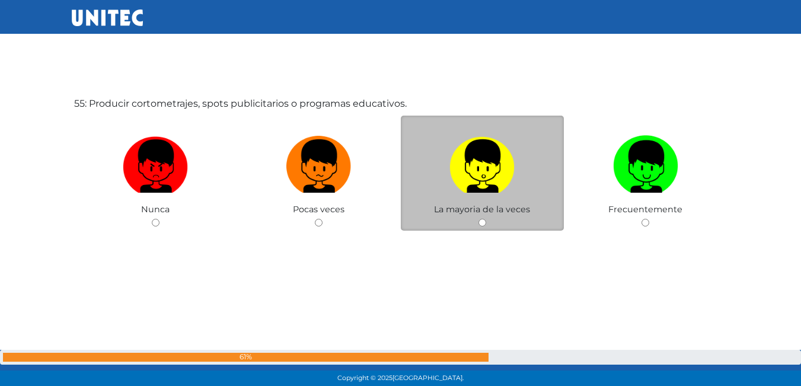
click at [488, 194] on label at bounding box center [483, 166] width 164 height 72
click at [486, 219] on input "radio" at bounding box center [482, 223] width 8 height 8
radio input "true"
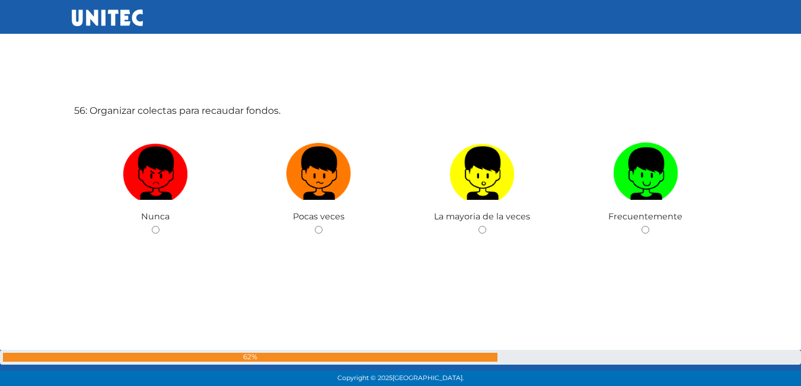
scroll to position [21282, 0]
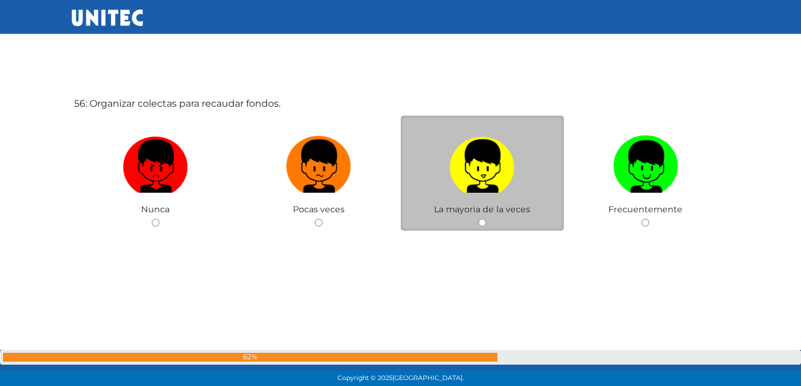
click at [465, 184] on img at bounding box center [481, 162] width 65 height 62
click at [478, 219] on input "radio" at bounding box center [482, 223] width 8 height 8
radio input "true"
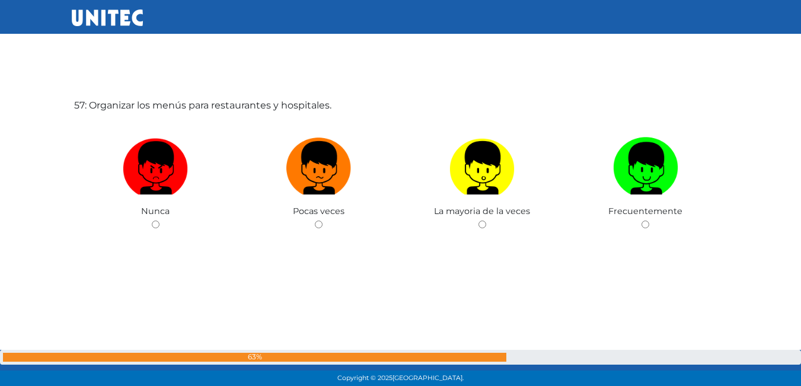
scroll to position [21668, 0]
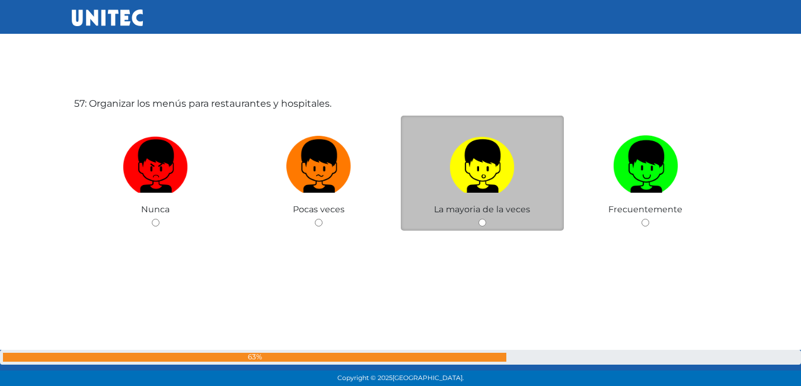
click at [484, 208] on span "La mayoria de la veces" at bounding box center [482, 209] width 96 height 11
click at [484, 222] on input "radio" at bounding box center [482, 223] width 8 height 8
radio input "true"
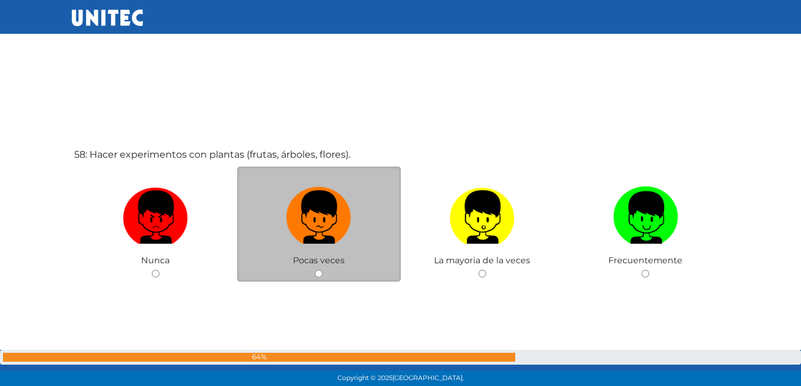
scroll to position [22024, 0]
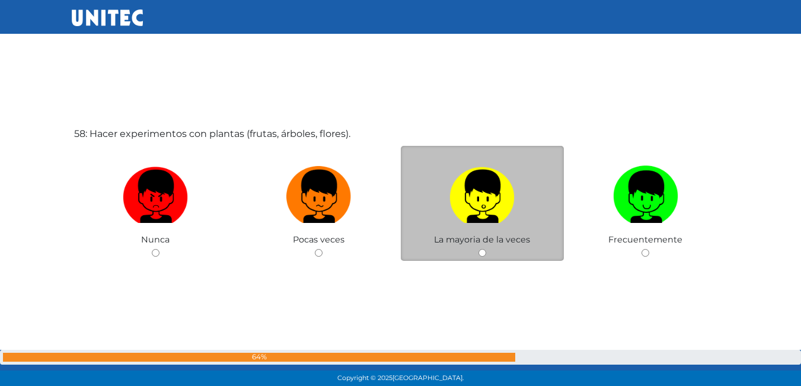
click at [494, 229] on label at bounding box center [483, 197] width 164 height 72
click at [486, 249] on input "radio" at bounding box center [482, 253] width 8 height 8
radio input "true"
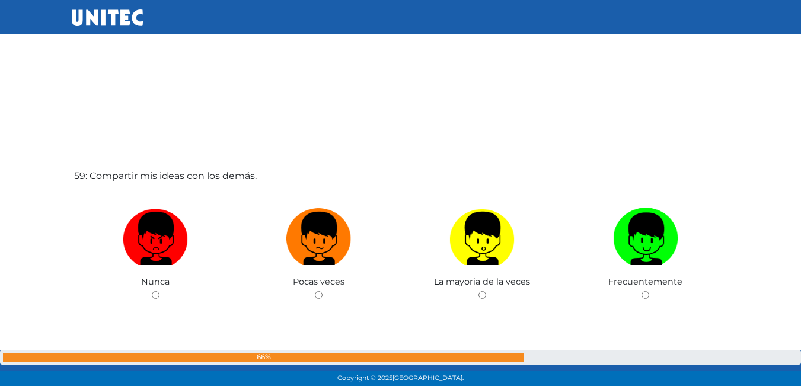
scroll to position [22381, 0]
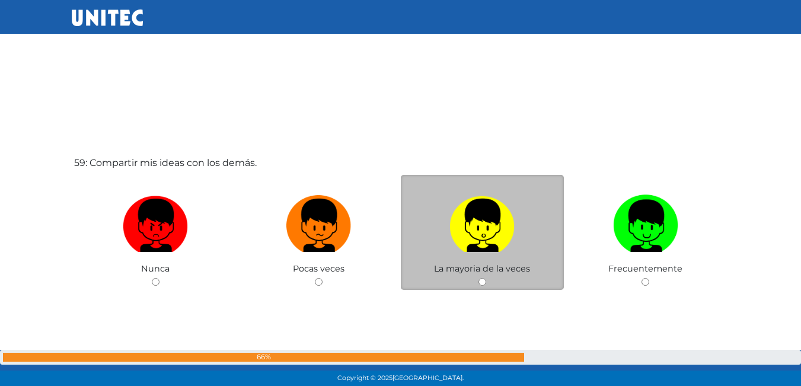
click at [499, 264] on span "La mayoria de la veces" at bounding box center [482, 268] width 96 height 11
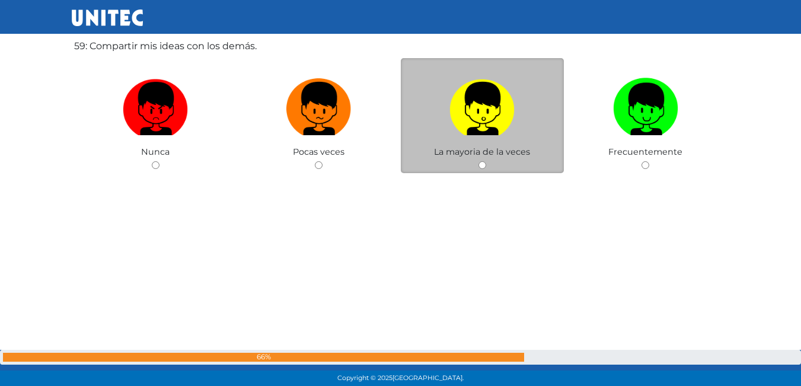
scroll to position [22499, 0]
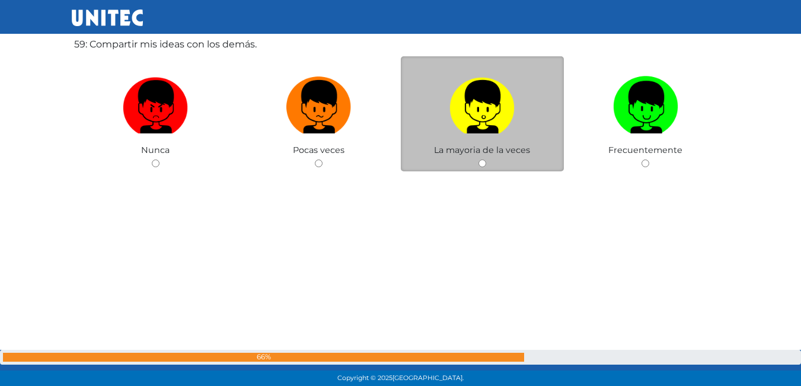
click at [476, 162] on div "La mayoria de la veces" at bounding box center [483, 114] width 164 height 116
click at [481, 164] on input "radio" at bounding box center [482, 163] width 8 height 8
radio input "true"
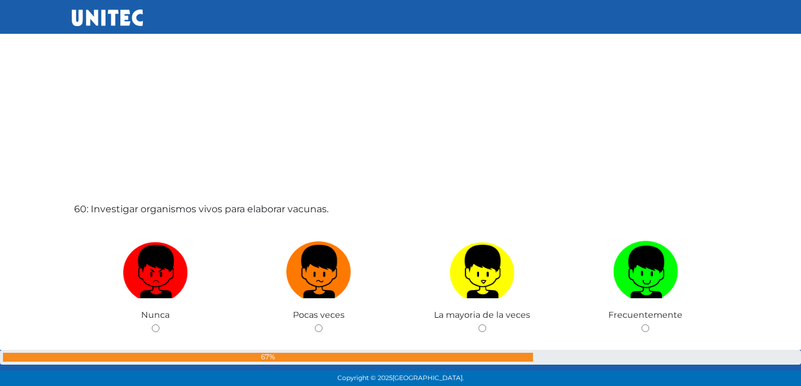
scroll to position [22779, 0]
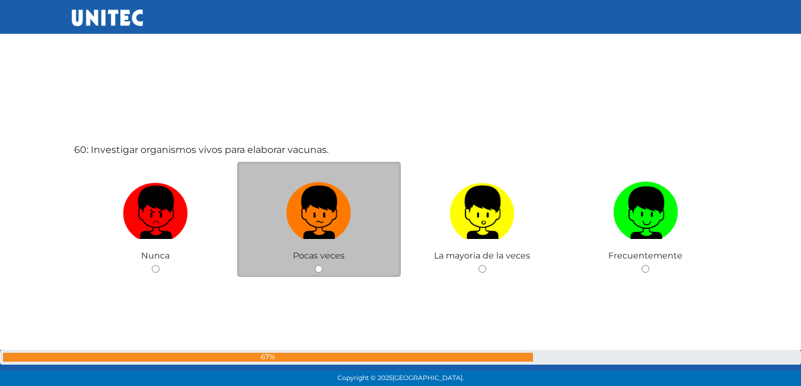
click at [318, 248] on label at bounding box center [319, 213] width 164 height 72
click at [318, 265] on input "radio" at bounding box center [319, 269] width 8 height 8
radio input "true"
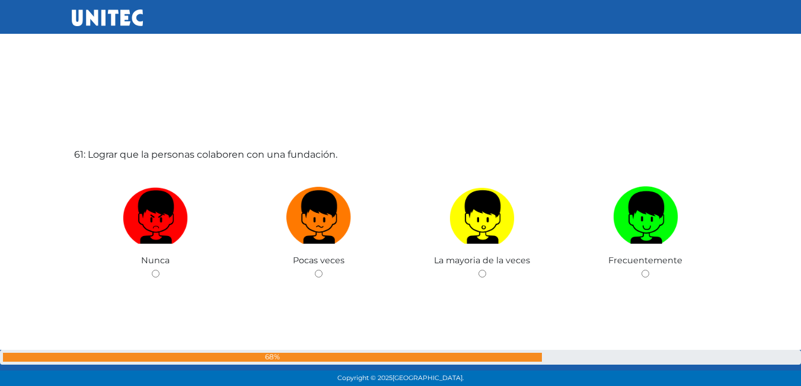
scroll to position [23181, 0]
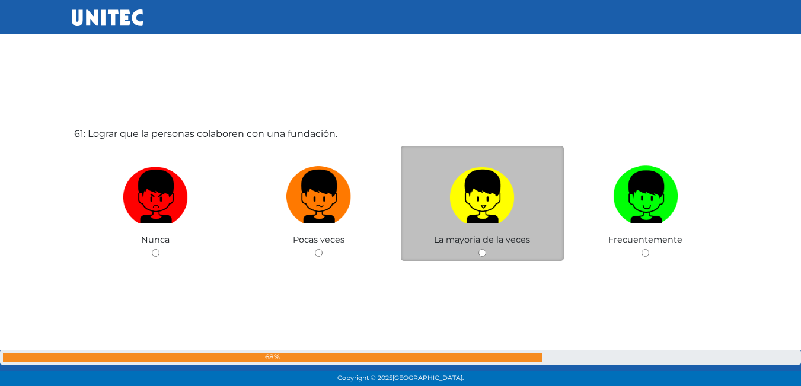
click at [496, 218] on img at bounding box center [481, 192] width 65 height 62
click at [486, 249] on input "radio" at bounding box center [482, 253] width 8 height 8
radio input "true"
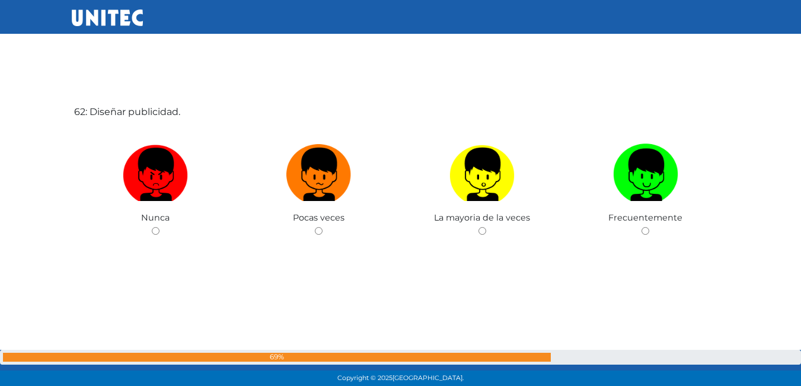
scroll to position [23568, 0]
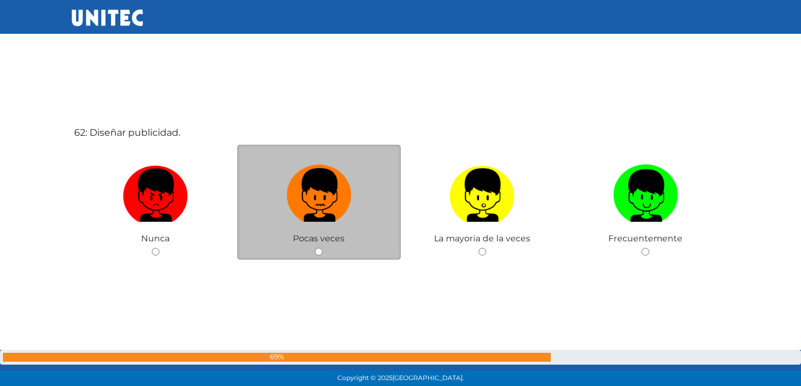
click at [309, 211] on img at bounding box center [318, 191] width 65 height 62
click at [315, 248] on input "radio" at bounding box center [319, 252] width 8 height 8
radio input "true"
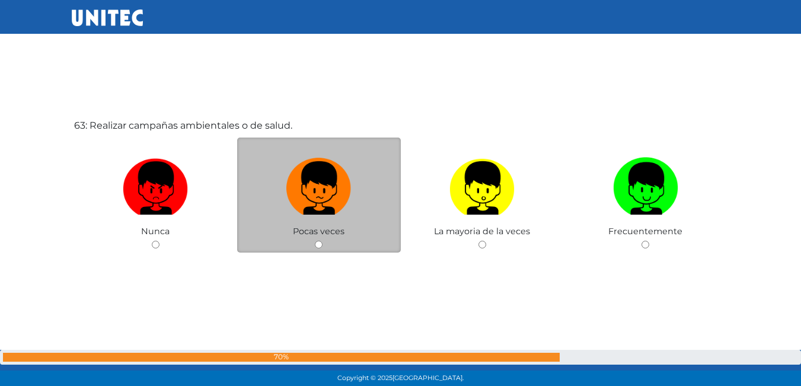
scroll to position [24027, 0]
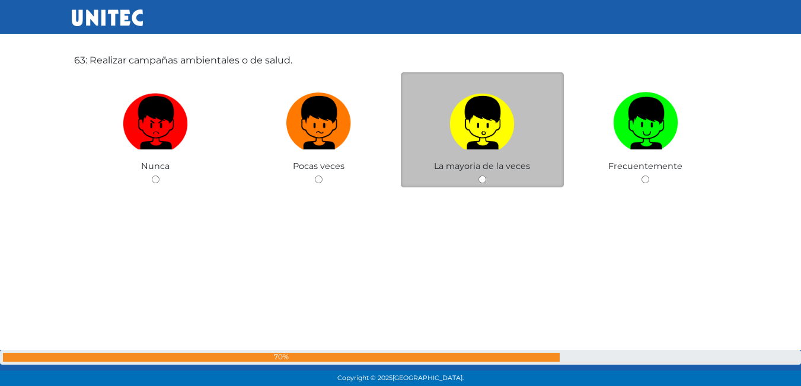
click at [454, 167] on span "La mayoria de la veces" at bounding box center [482, 166] width 96 height 11
click at [481, 182] on input "radio" at bounding box center [482, 179] width 8 height 8
radio input "true"
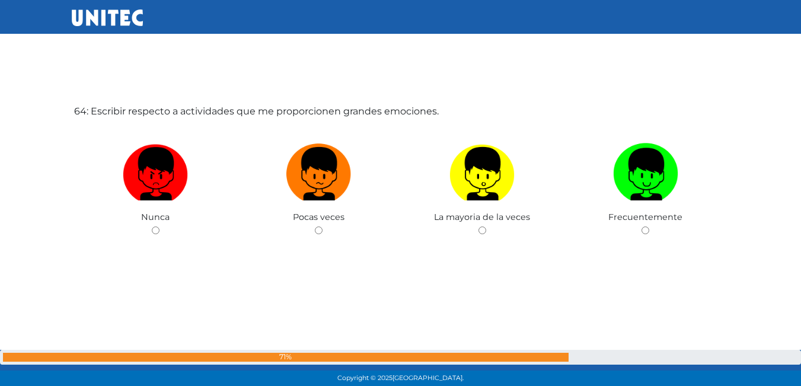
scroll to position [24365, 0]
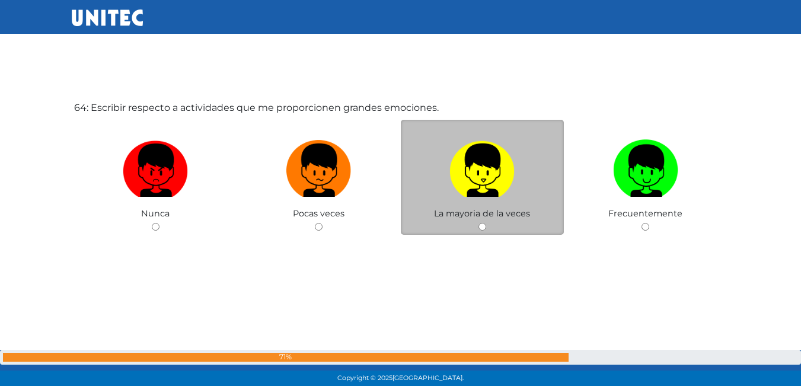
click at [498, 176] on img at bounding box center [481, 166] width 65 height 62
click at [486, 223] on input "radio" at bounding box center [482, 227] width 8 height 8
radio input "true"
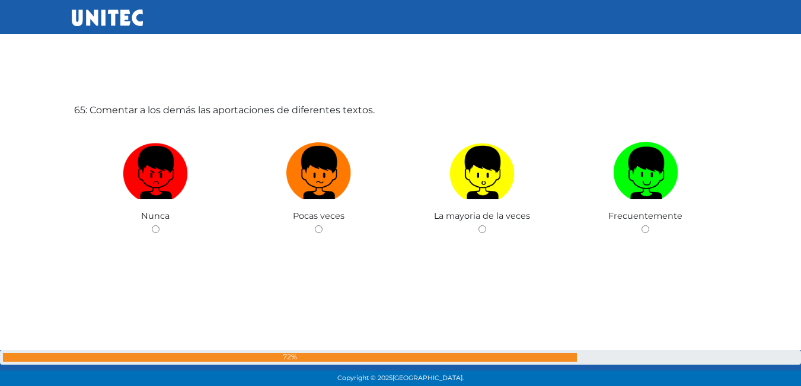
scroll to position [24738, 0]
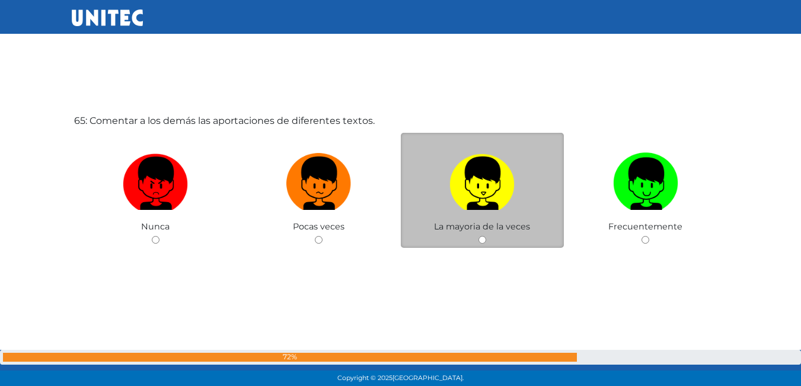
click at [451, 163] on img at bounding box center [481, 179] width 65 height 62
click at [478, 236] on input "radio" at bounding box center [482, 240] width 8 height 8
radio input "true"
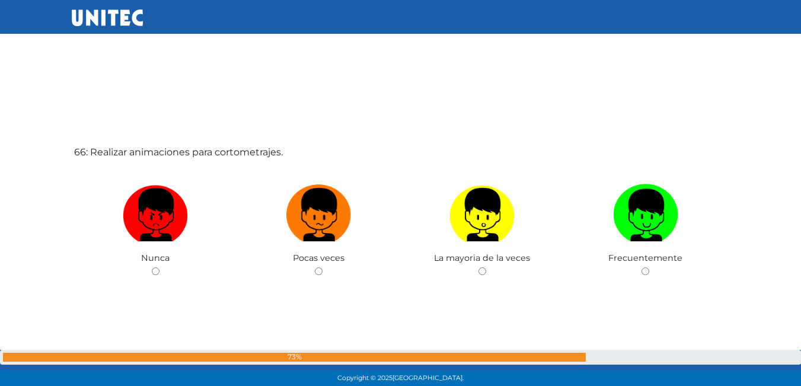
scroll to position [25095, 0]
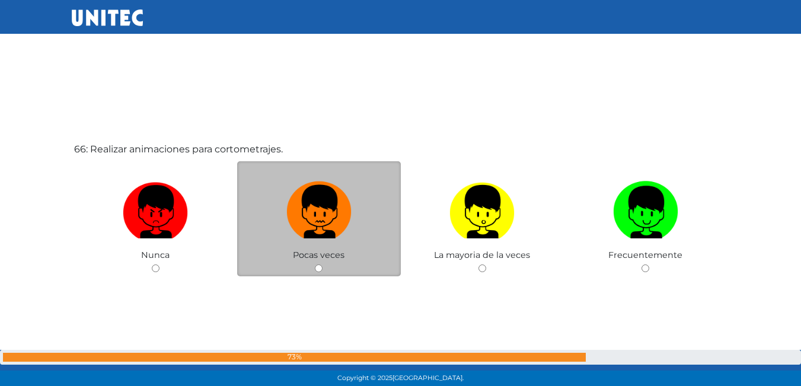
click at [314, 230] on img at bounding box center [318, 208] width 65 height 62
click at [315, 264] on input "radio" at bounding box center [319, 268] width 8 height 8
radio input "true"
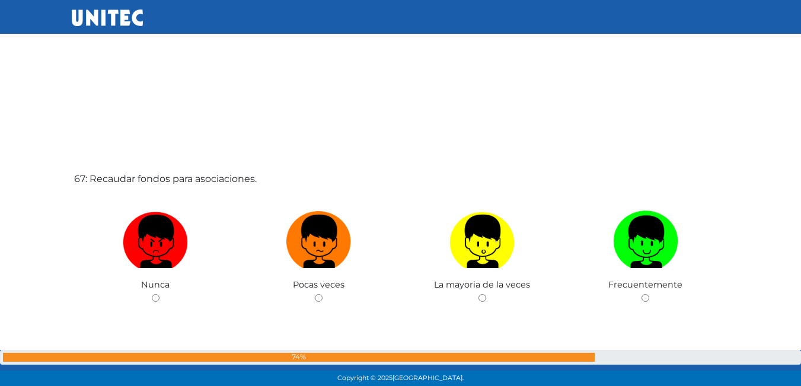
scroll to position [25495, 0]
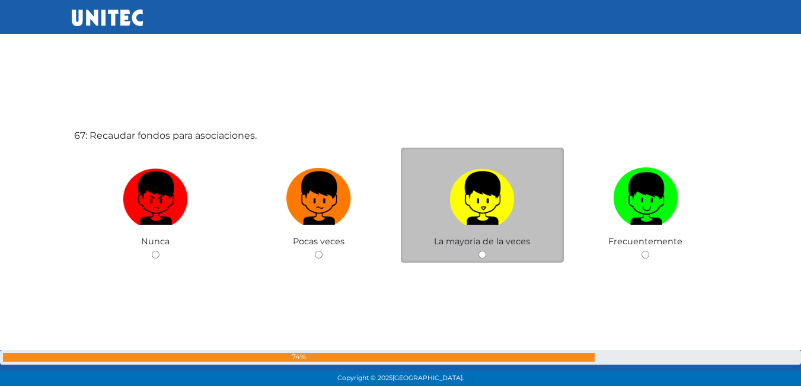
click at [477, 196] on img at bounding box center [481, 194] width 65 height 62
click at [478, 251] on input "radio" at bounding box center [482, 255] width 8 height 8
radio input "true"
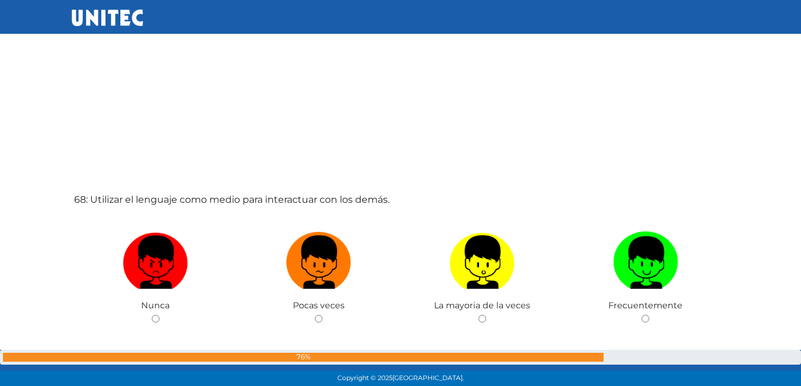
scroll to position [25897, 0]
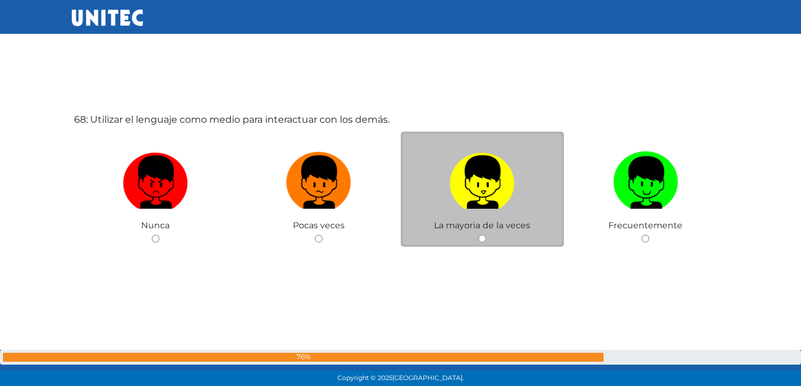
click at [465, 203] on img at bounding box center [481, 178] width 65 height 62
click at [478, 235] on input "radio" at bounding box center [482, 239] width 8 height 8
radio input "true"
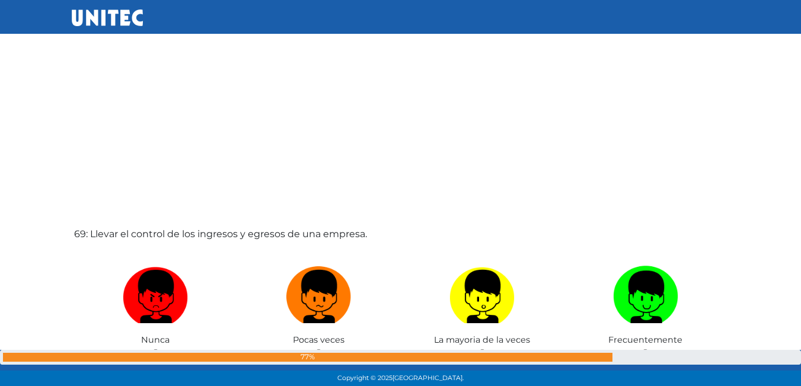
scroll to position [26235, 0]
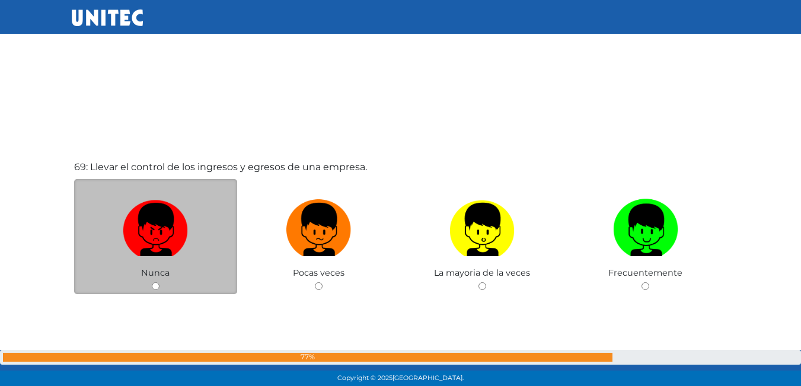
click at [177, 266] on label at bounding box center [156, 230] width 164 height 72
click at [159, 282] on input "radio" at bounding box center [156, 286] width 8 height 8
radio input "true"
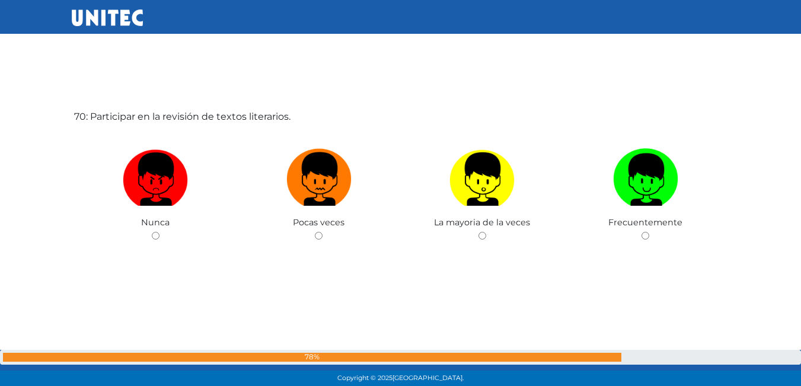
scroll to position [26691, 0]
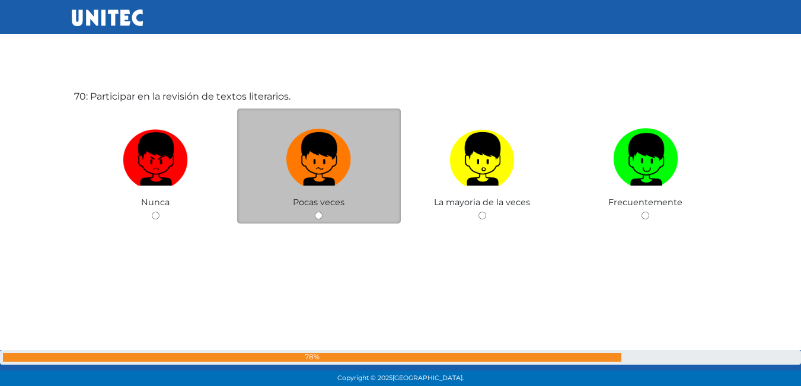
click at [299, 202] on span "Pocas veces" at bounding box center [319, 202] width 52 height 11
click at [314, 208] on div "Pocas veces" at bounding box center [319, 166] width 164 height 116
click at [320, 215] on input "radio" at bounding box center [319, 216] width 8 height 8
radio input "true"
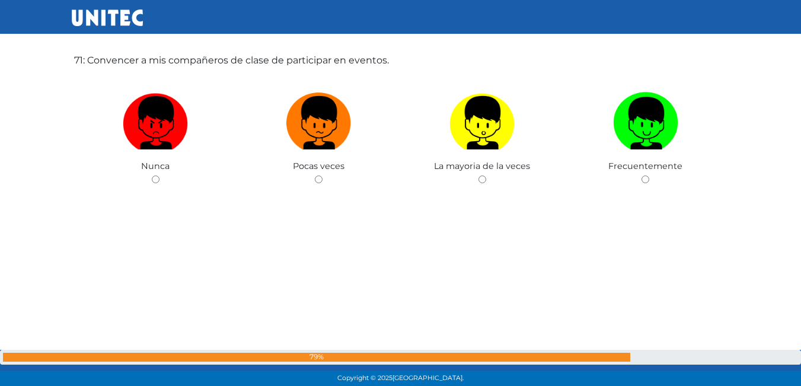
scroll to position [27054, 0]
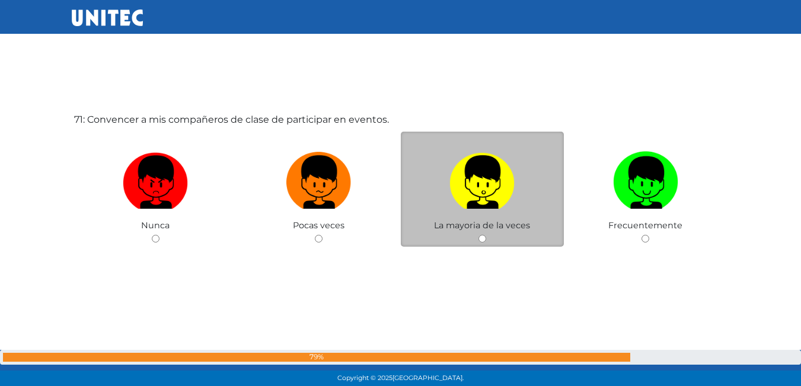
click at [481, 220] on span "La mayoria de la veces" at bounding box center [482, 225] width 96 height 11
click at [485, 241] on input "radio" at bounding box center [482, 239] width 8 height 8
radio input "true"
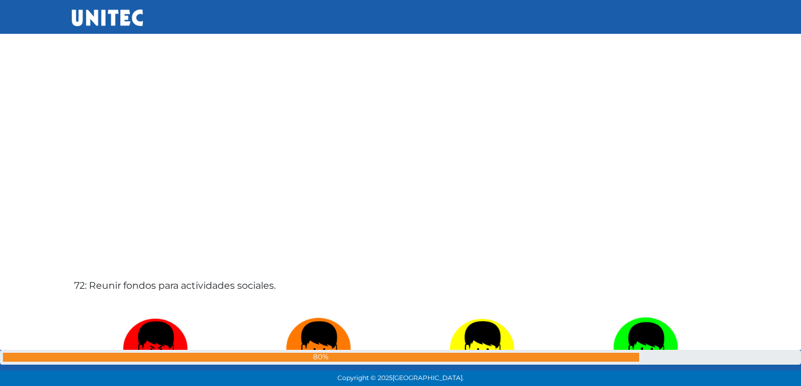
scroll to position [27393, 0]
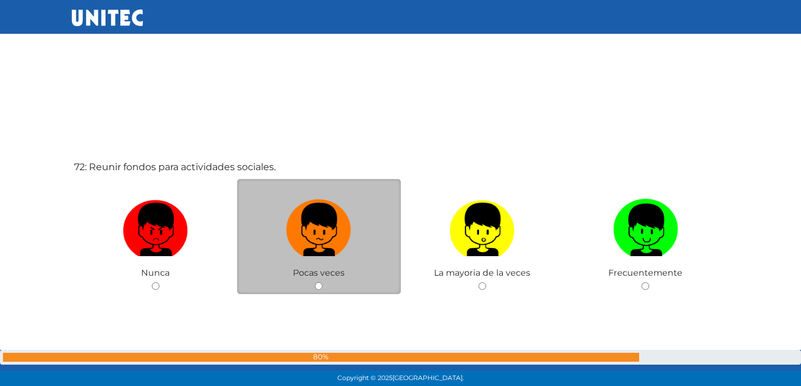
click at [327, 264] on label at bounding box center [319, 230] width 164 height 72
click at [322, 282] on input "radio" at bounding box center [319, 286] width 8 height 8
radio input "true"
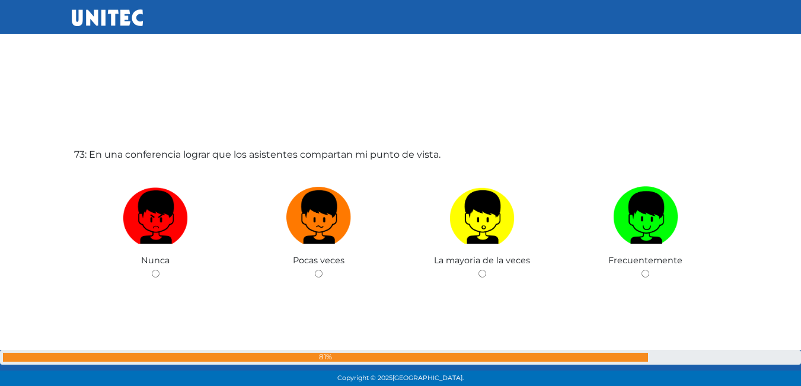
scroll to position [27850, 0]
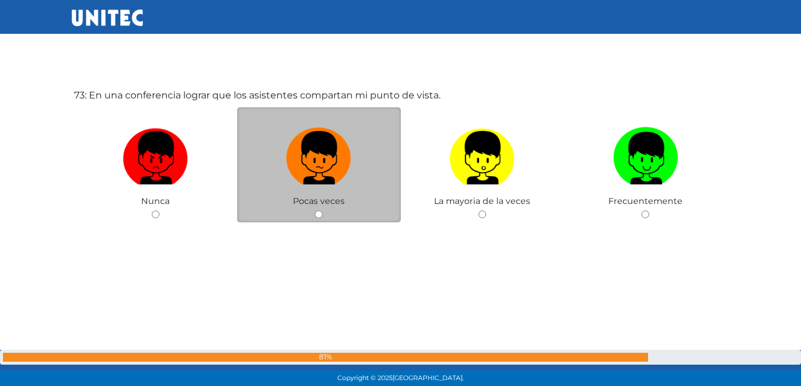
click at [309, 198] on span "Pocas veces" at bounding box center [319, 201] width 52 height 11
click at [316, 212] on input "radio" at bounding box center [319, 214] width 8 height 8
radio input "true"
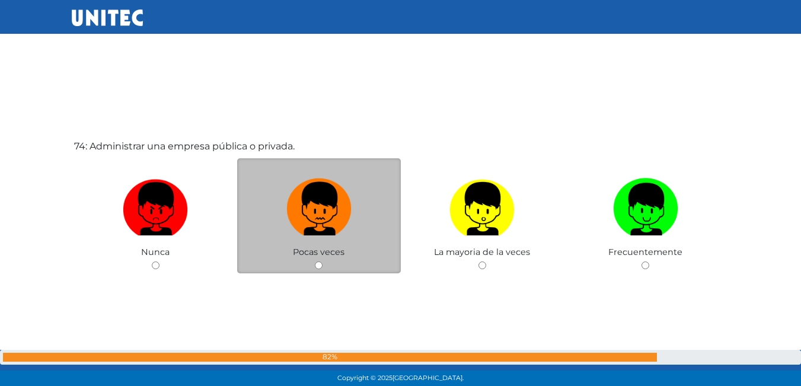
scroll to position [28206, 0]
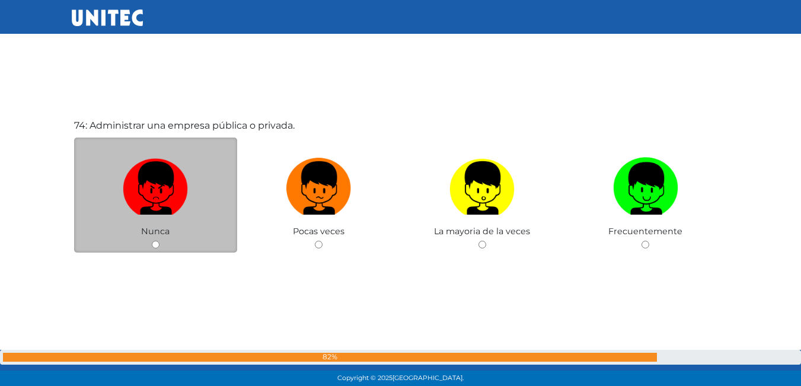
click at [171, 241] on div "Nunca" at bounding box center [156, 196] width 164 height 116
click at [158, 243] on input "radio" at bounding box center [156, 245] width 8 height 8
radio input "true"
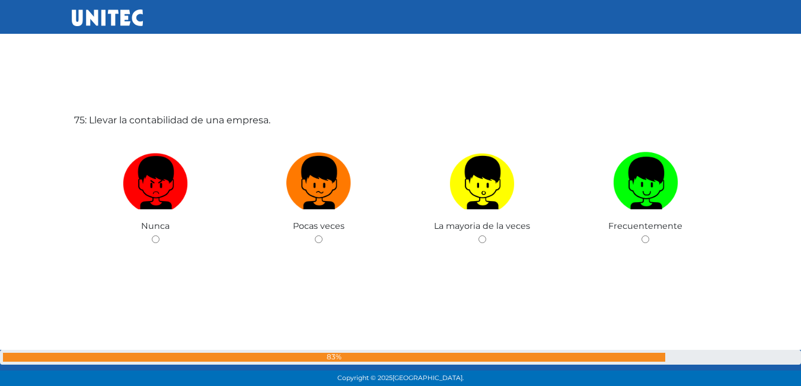
scroll to position [28605, 0]
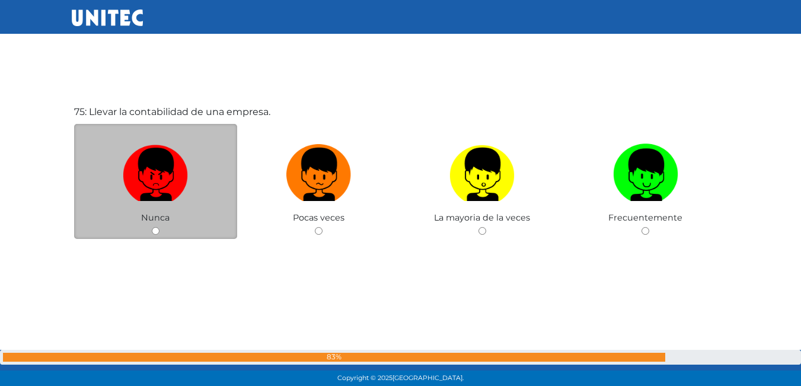
click at [156, 228] on input "radio" at bounding box center [156, 231] width 8 height 8
radio input "true"
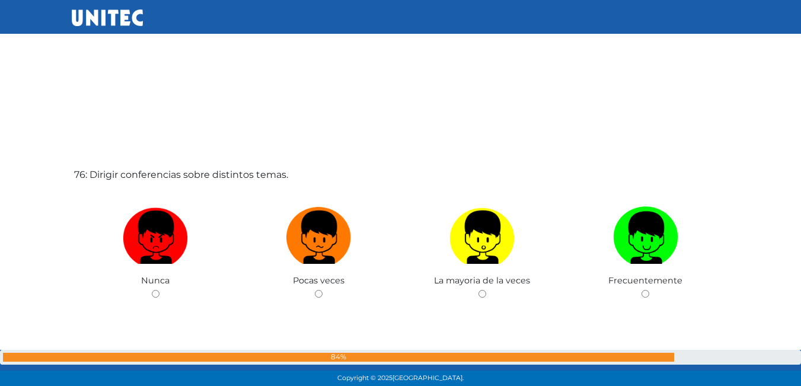
scroll to position [29008, 0]
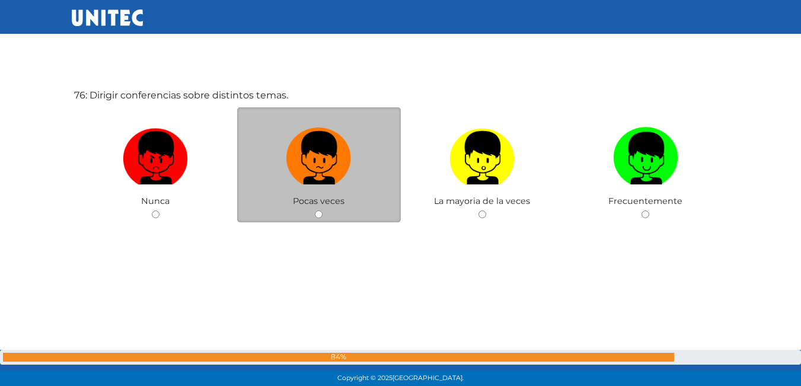
click at [324, 215] on div "Pocas veces" at bounding box center [319, 165] width 164 height 116
click at [315, 216] on input "radio" at bounding box center [319, 214] width 8 height 8
radio input "true"
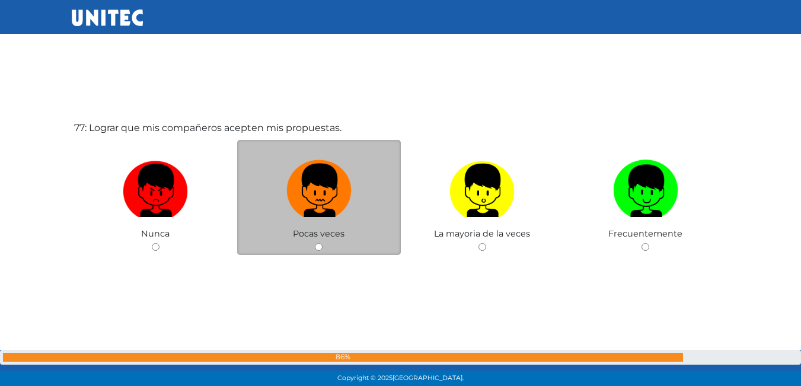
scroll to position [29364, 0]
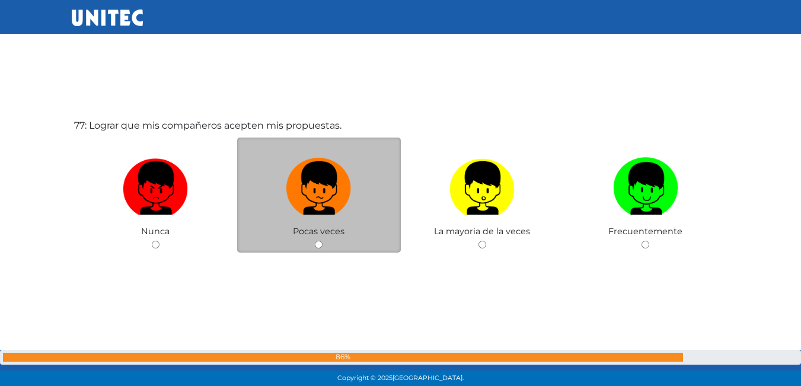
click at [312, 222] on label at bounding box center [319, 188] width 164 height 72
click at [315, 241] on input "radio" at bounding box center [319, 245] width 8 height 8
radio input "true"
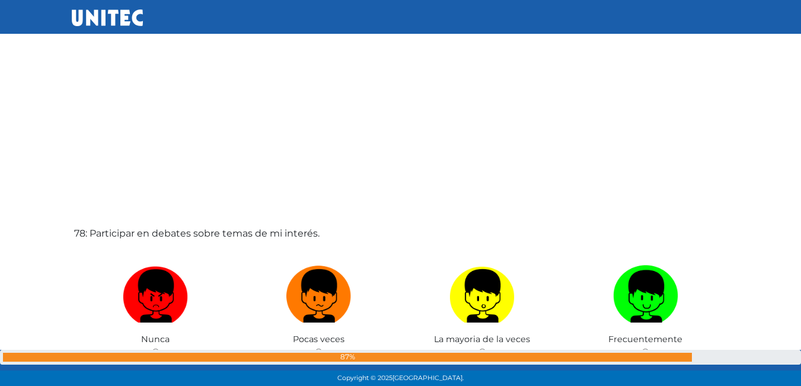
scroll to position [29714, 0]
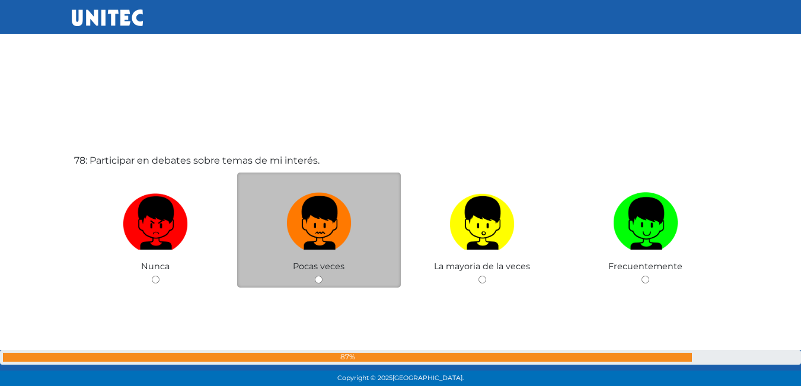
click at [324, 247] on img at bounding box center [318, 219] width 65 height 62
click at [322, 276] on input "radio" at bounding box center [319, 280] width 8 height 8
radio input "true"
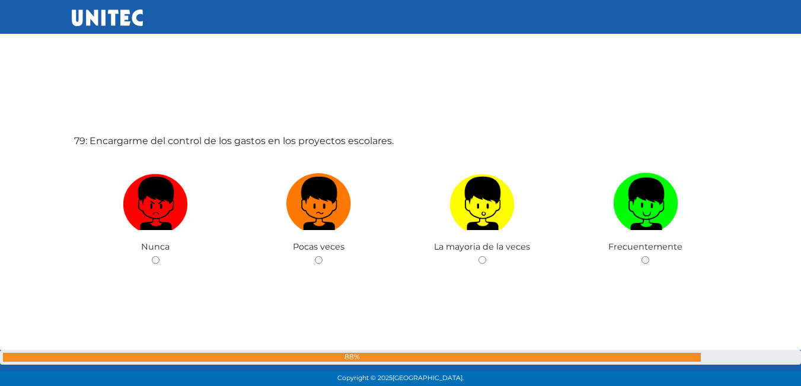
scroll to position [30125, 0]
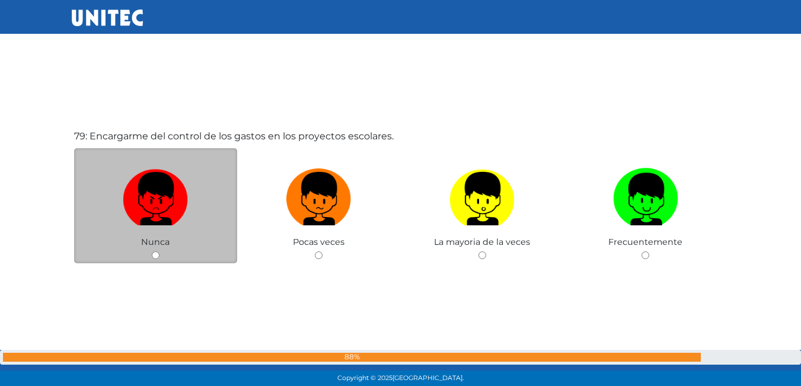
click at [159, 232] on label at bounding box center [156, 199] width 164 height 72
click at [159, 251] on input "radio" at bounding box center [156, 255] width 8 height 8
radio input "true"
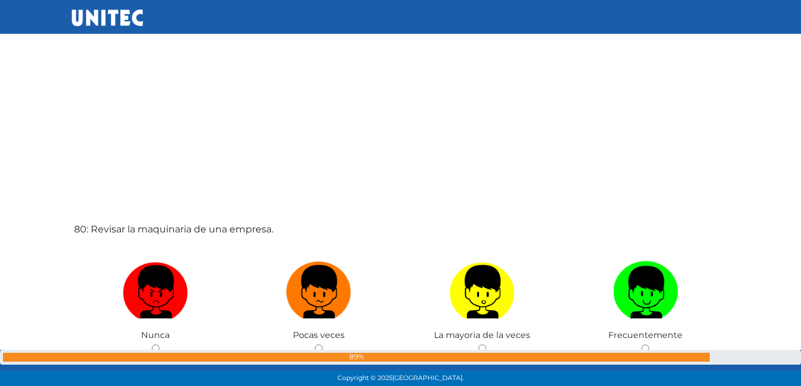
scroll to position [30477, 0]
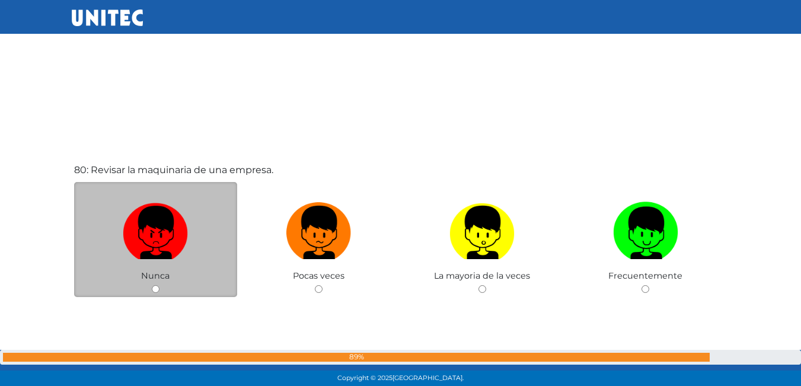
click at [202, 261] on label at bounding box center [156, 233] width 164 height 72
click at [159, 285] on input "radio" at bounding box center [156, 289] width 8 height 8
radio input "true"
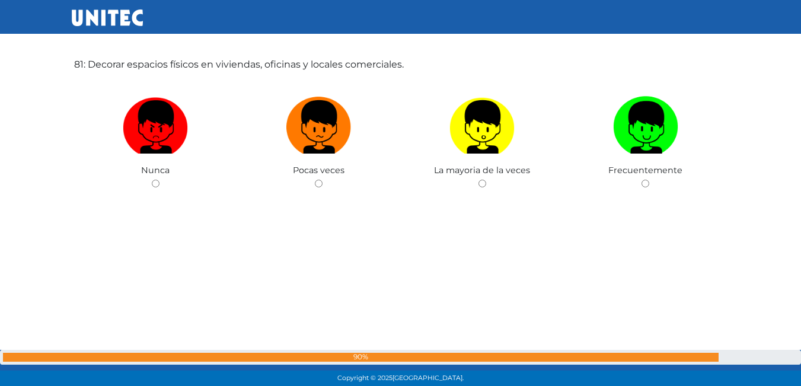
scroll to position [30970, 0]
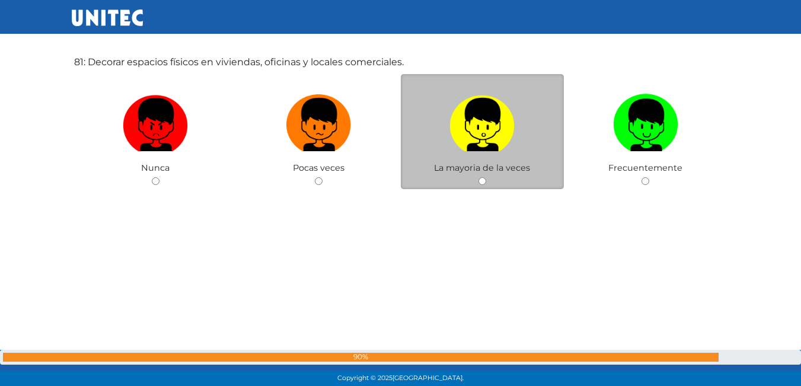
click at [471, 172] on span "La mayoria de la veces" at bounding box center [482, 167] width 96 height 11
click at [487, 183] on div "La mayoria de la veces" at bounding box center [483, 132] width 164 height 116
click at [481, 183] on input "radio" at bounding box center [482, 181] width 8 height 8
radio input "true"
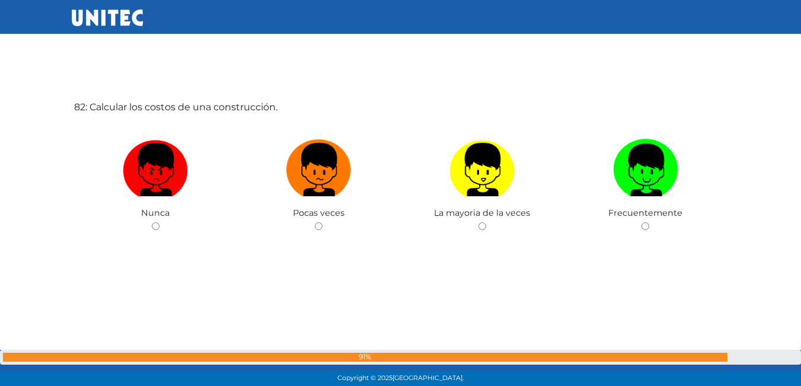
scroll to position [31312, 0]
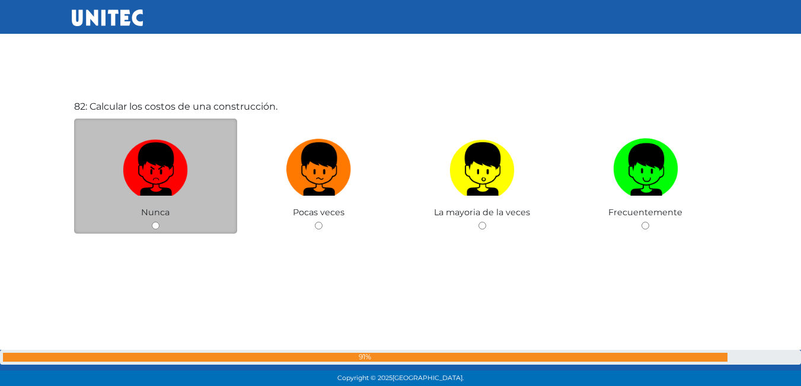
click at [196, 198] on label at bounding box center [156, 169] width 164 height 72
click at [159, 222] on input "radio" at bounding box center [156, 226] width 8 height 8
radio input "true"
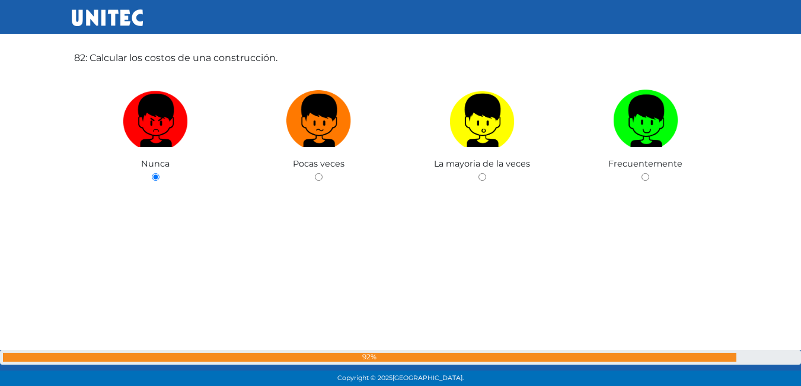
scroll to position [31656, 0]
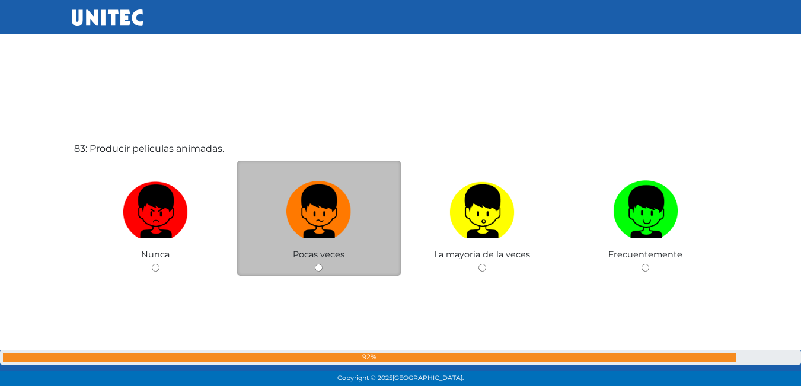
click at [333, 243] on label at bounding box center [319, 211] width 164 height 72
click at [322, 264] on input "radio" at bounding box center [319, 268] width 8 height 8
radio input "true"
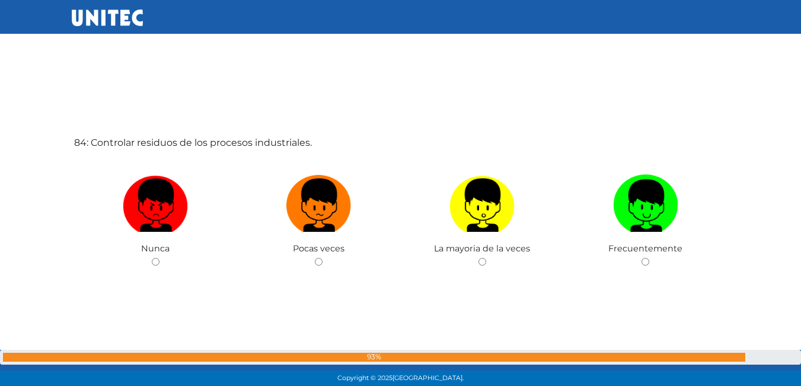
scroll to position [32057, 0]
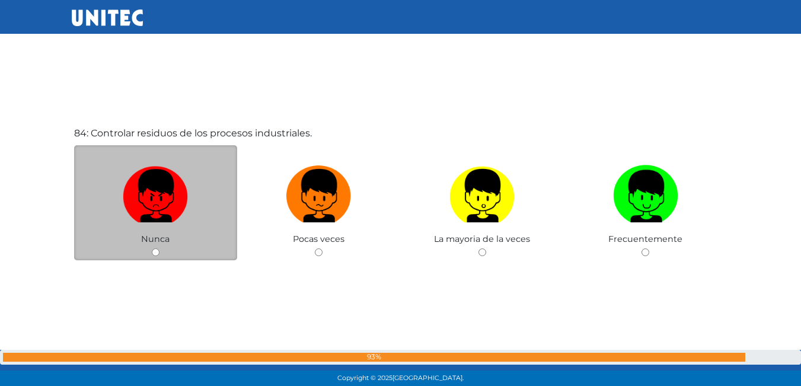
click at [164, 232] on label at bounding box center [156, 196] width 164 height 72
click at [159, 248] on input "radio" at bounding box center [156, 252] width 8 height 8
radio input "true"
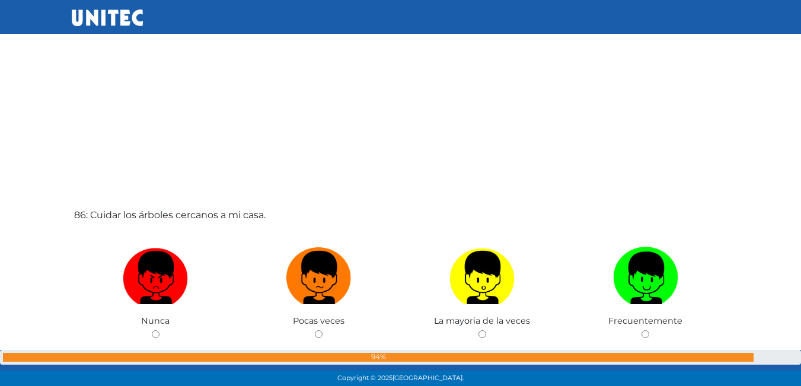
scroll to position [32806, 0]
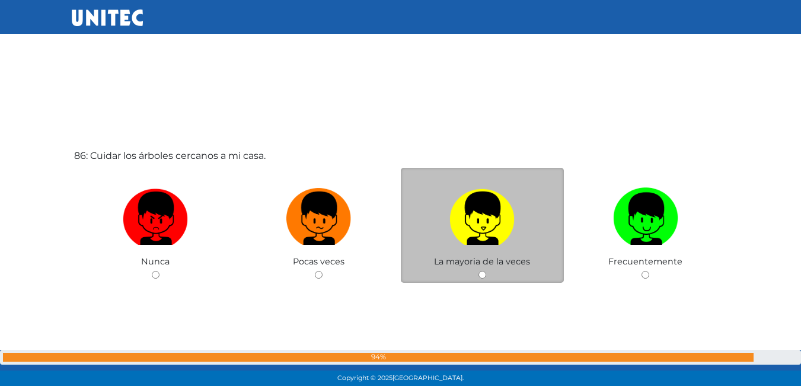
click at [466, 243] on img at bounding box center [481, 214] width 65 height 62
click at [478, 271] on input "radio" at bounding box center [482, 275] width 8 height 8
radio input "true"
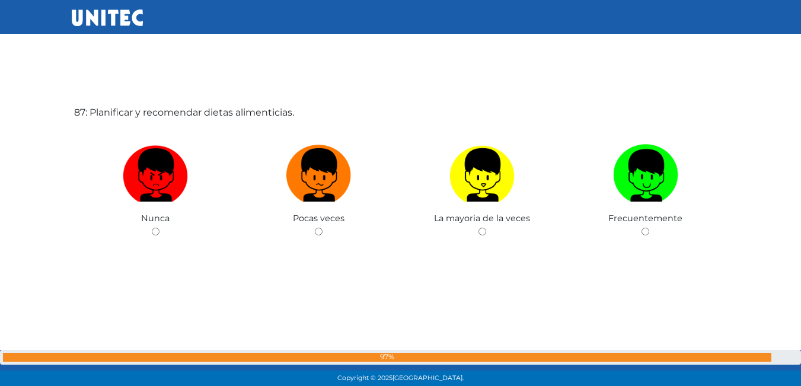
scroll to position [33268, 0]
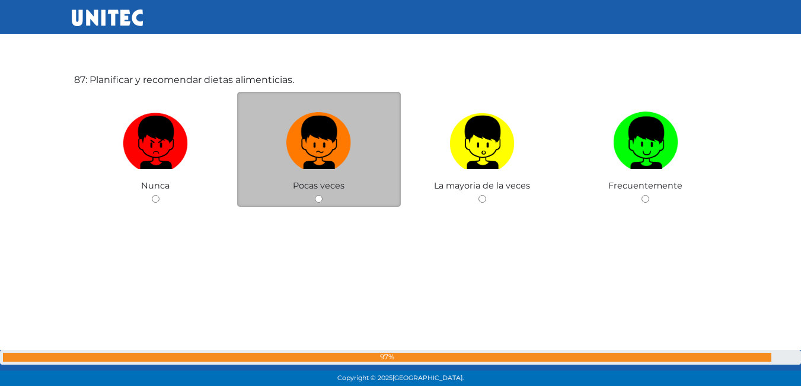
click at [344, 194] on div "Pocas veces" at bounding box center [319, 150] width 164 height 116
click at [324, 198] on div "Pocas veces" at bounding box center [319, 150] width 164 height 116
click at [322, 198] on input "radio" at bounding box center [319, 199] width 8 height 8
radio input "true"
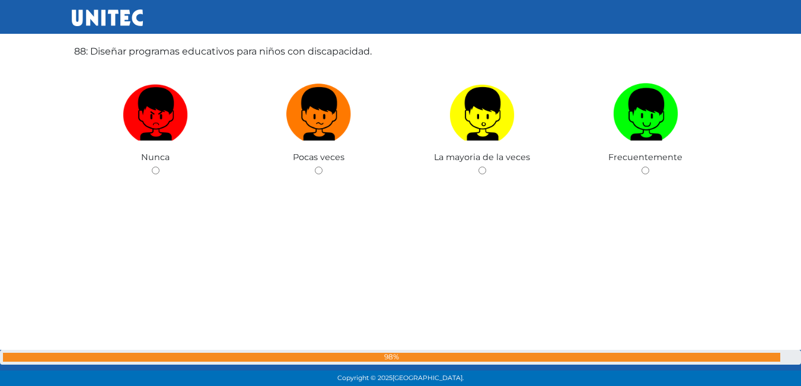
scroll to position [33664, 0]
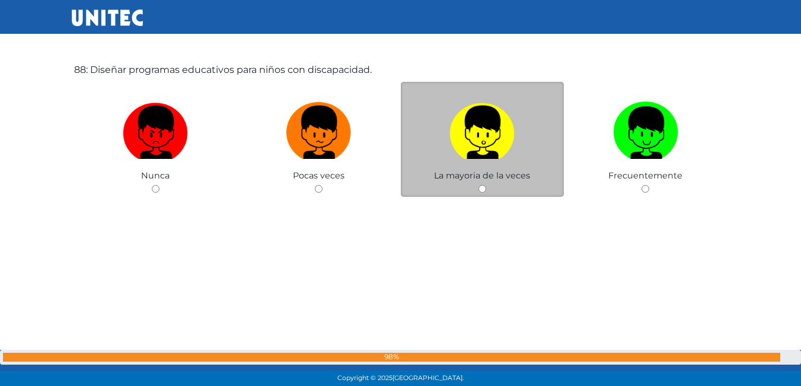
click at [484, 178] on span "La mayoria de la veces" at bounding box center [482, 175] width 96 height 11
click at [486, 188] on div "La mayoria de la veces" at bounding box center [483, 140] width 164 height 116
click at [481, 190] on input "radio" at bounding box center [482, 189] width 8 height 8
radio input "true"
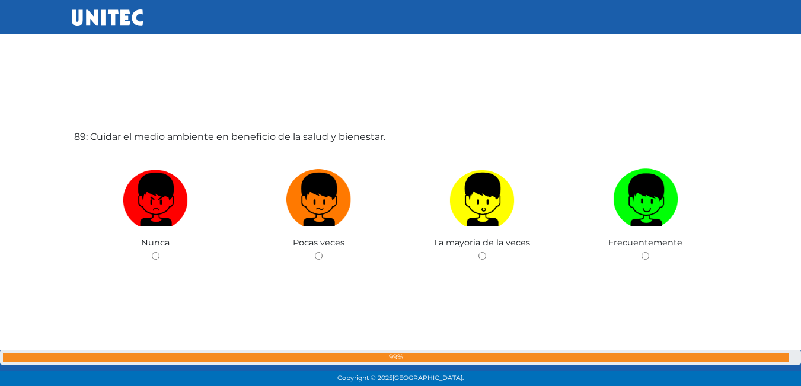
scroll to position [34004, 0]
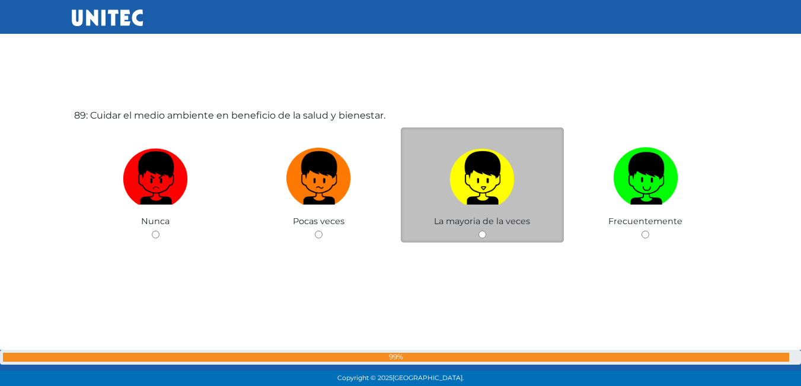
click at [483, 195] on img at bounding box center [481, 174] width 65 height 62
click at [483, 231] on input "radio" at bounding box center [482, 235] width 8 height 8
radio input "true"
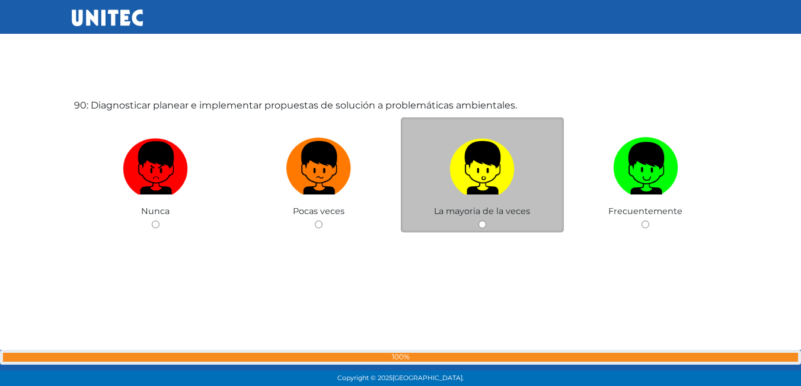
scroll to position [34402, 0]
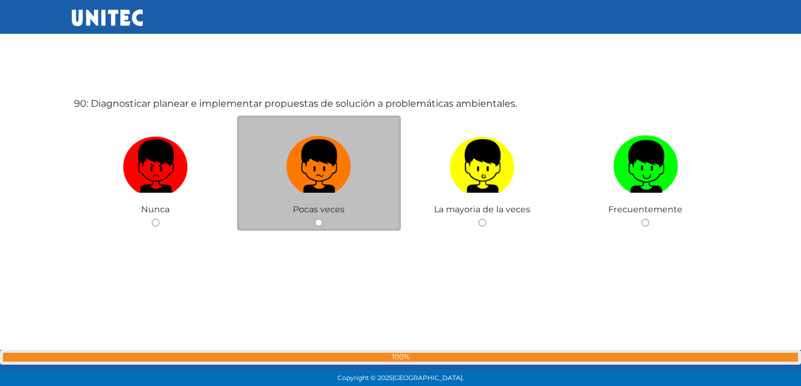
click at [315, 224] on input "radio" at bounding box center [319, 223] width 8 height 8
radio input "true"
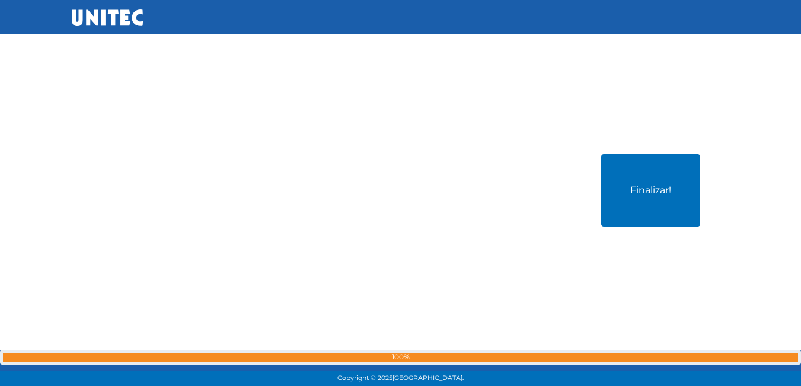
scroll to position [34749, 0]
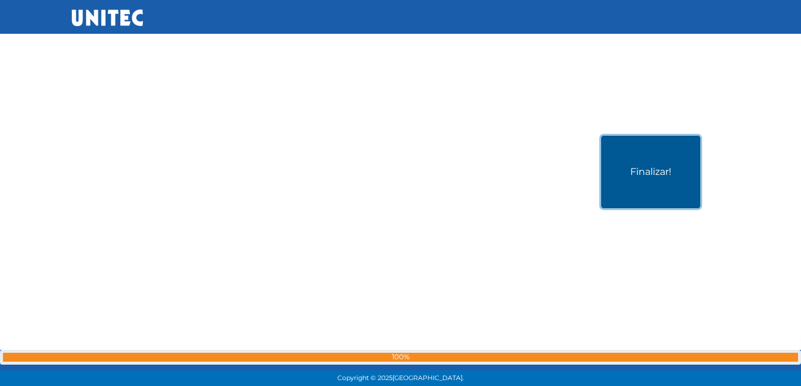
click at [620, 178] on button "Finalizar!" at bounding box center [650, 172] width 99 height 72
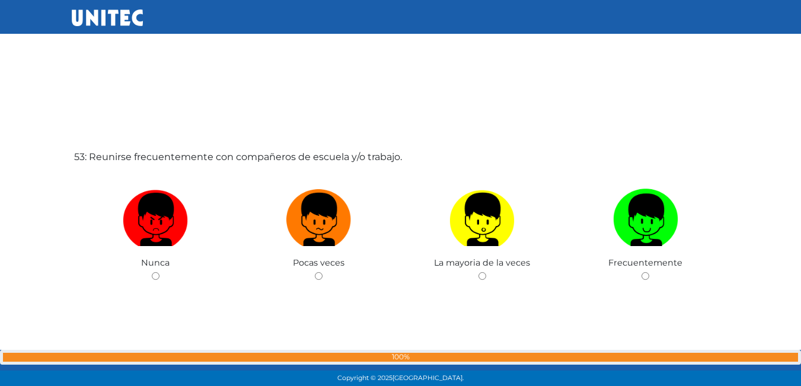
scroll to position [20087, 0]
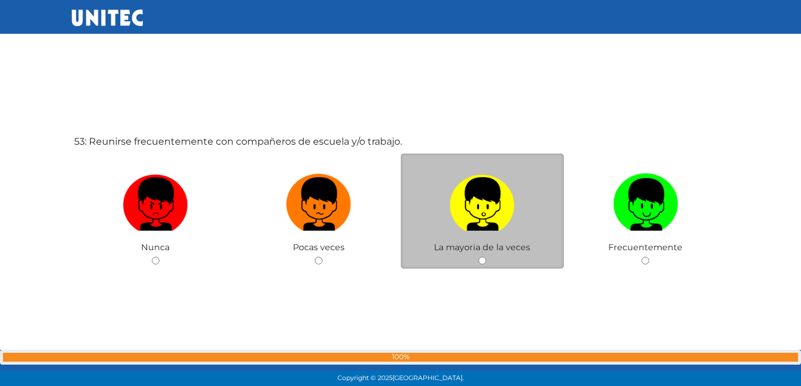
click at [484, 264] on input "radio" at bounding box center [482, 261] width 8 height 8
radio input "true"
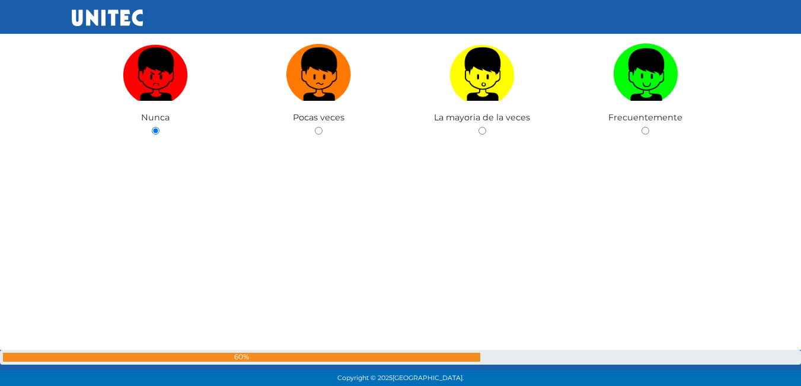
scroll to position [34811, 0]
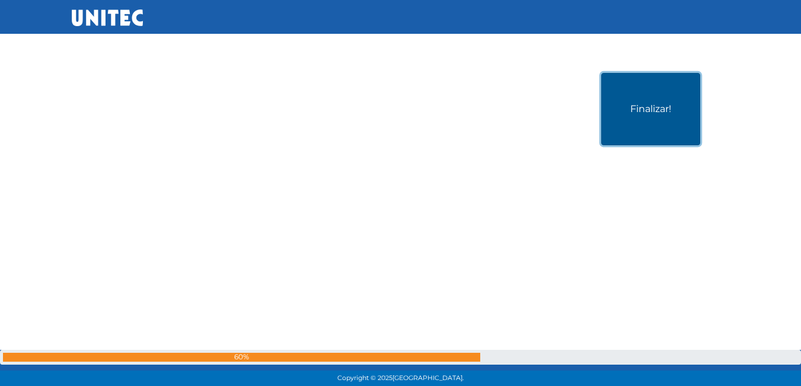
click at [627, 123] on button "Finalizar!" at bounding box center [650, 109] width 99 height 72
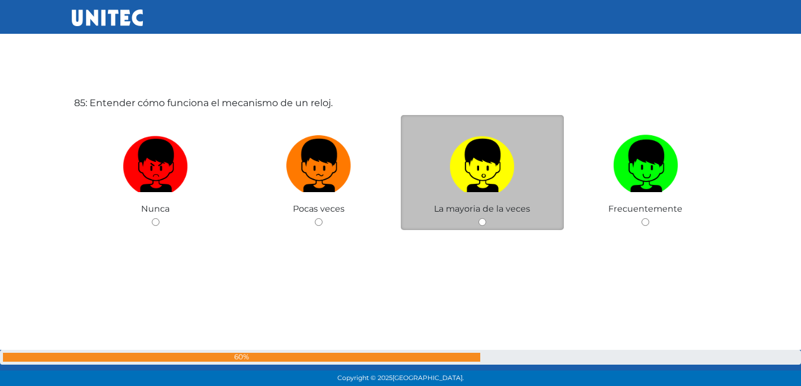
scroll to position [32494, 0]
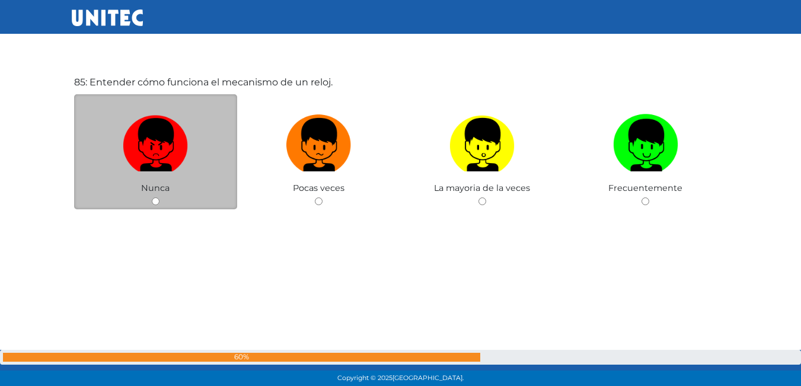
click at [161, 195] on div "Nunca" at bounding box center [156, 152] width 164 height 116
click at [156, 196] on div "Nunca" at bounding box center [156, 152] width 164 height 116
click at [153, 200] on input "radio" at bounding box center [156, 201] width 8 height 8
radio input "true"
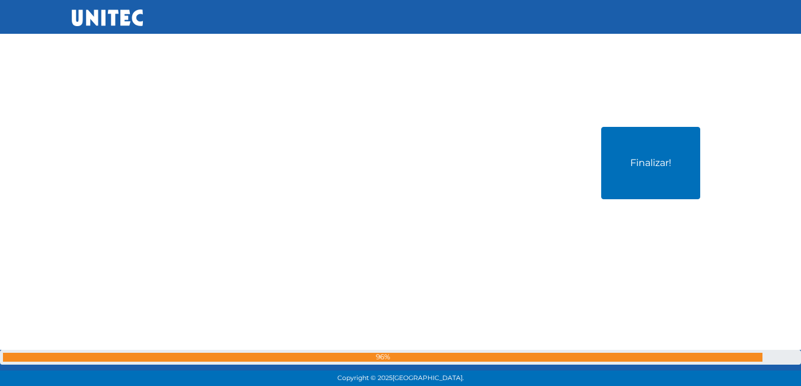
scroll to position [34811, 0]
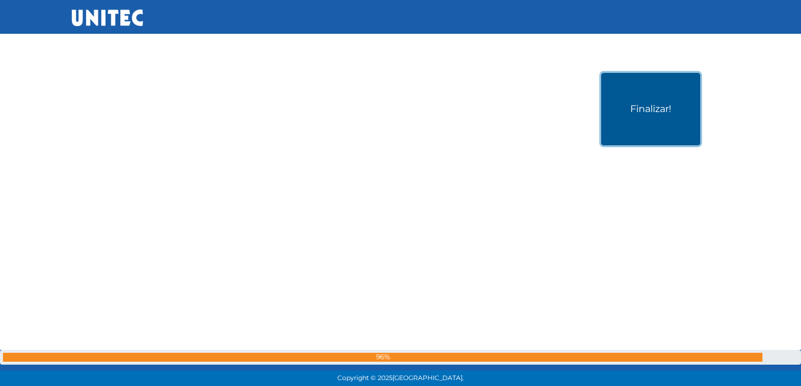
click at [660, 127] on button "Finalizar!" at bounding box center [650, 109] width 99 height 72
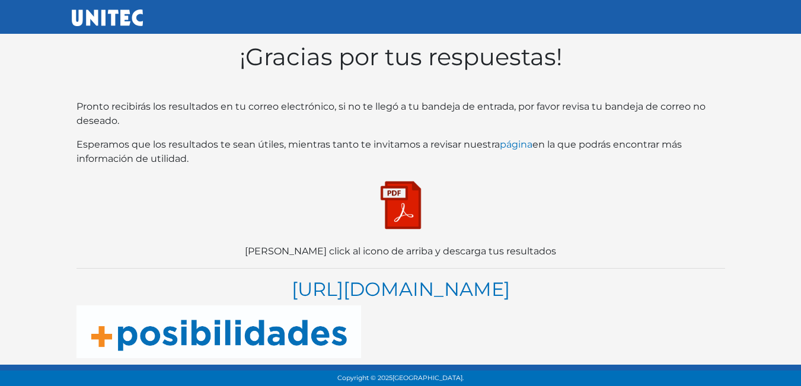
click at [394, 203] on img at bounding box center [400, 204] width 59 height 59
